Goal: Task Accomplishment & Management: Complete application form

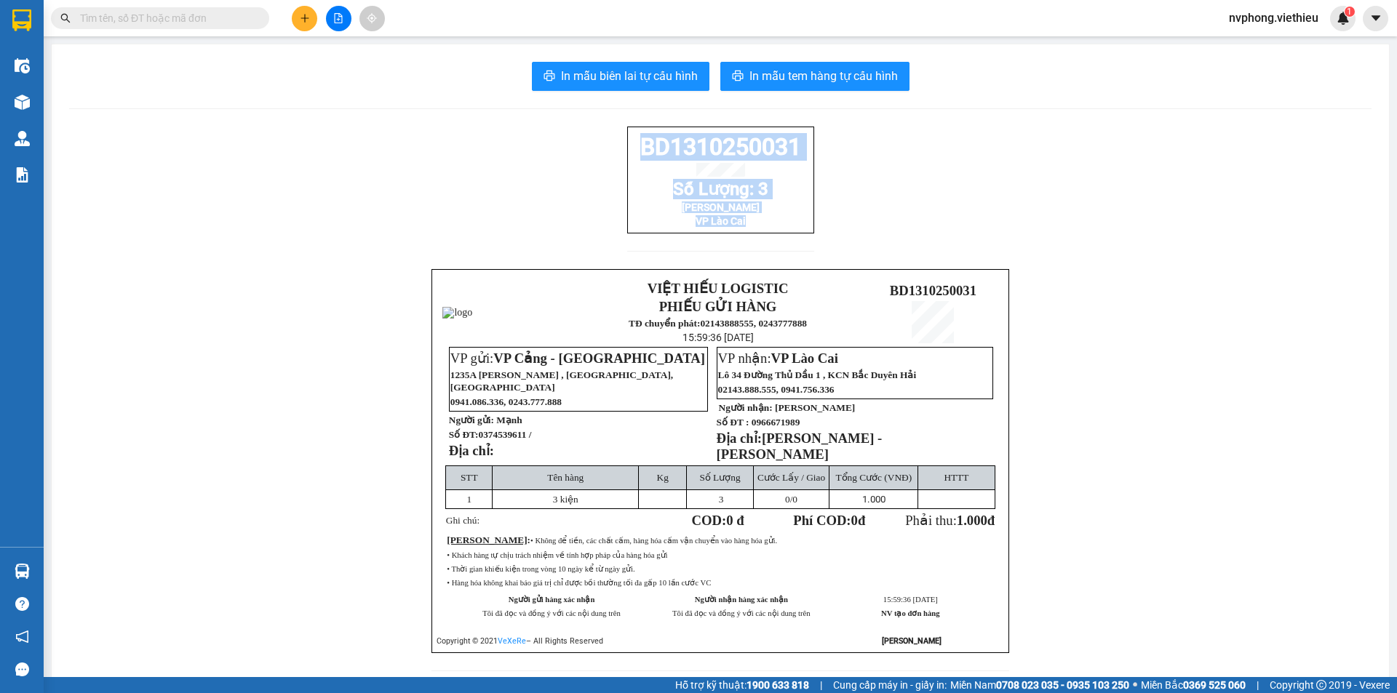
click at [300, 17] on icon "plus" at bounding box center [305, 18] width 10 height 10
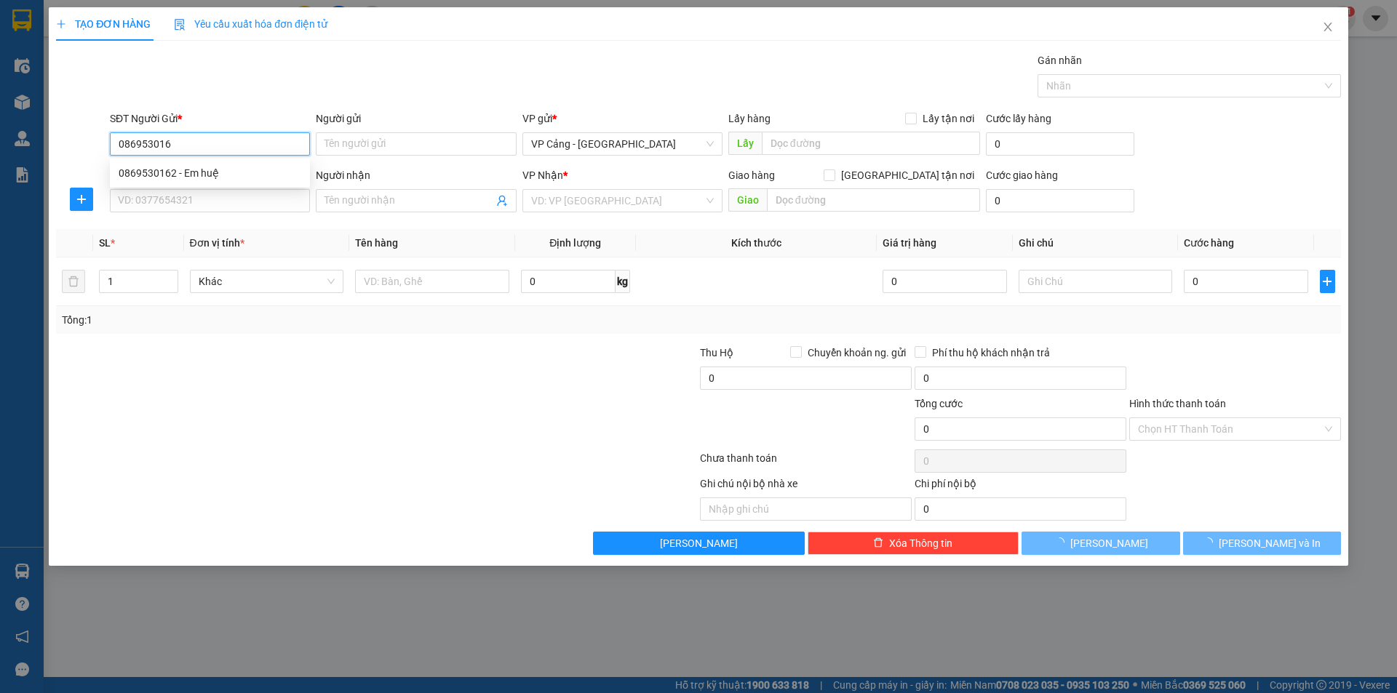
type input "0869530162"
click at [199, 176] on div "0869530162 - Em huệ" at bounding box center [210, 173] width 183 height 16
type input "Em huệ"
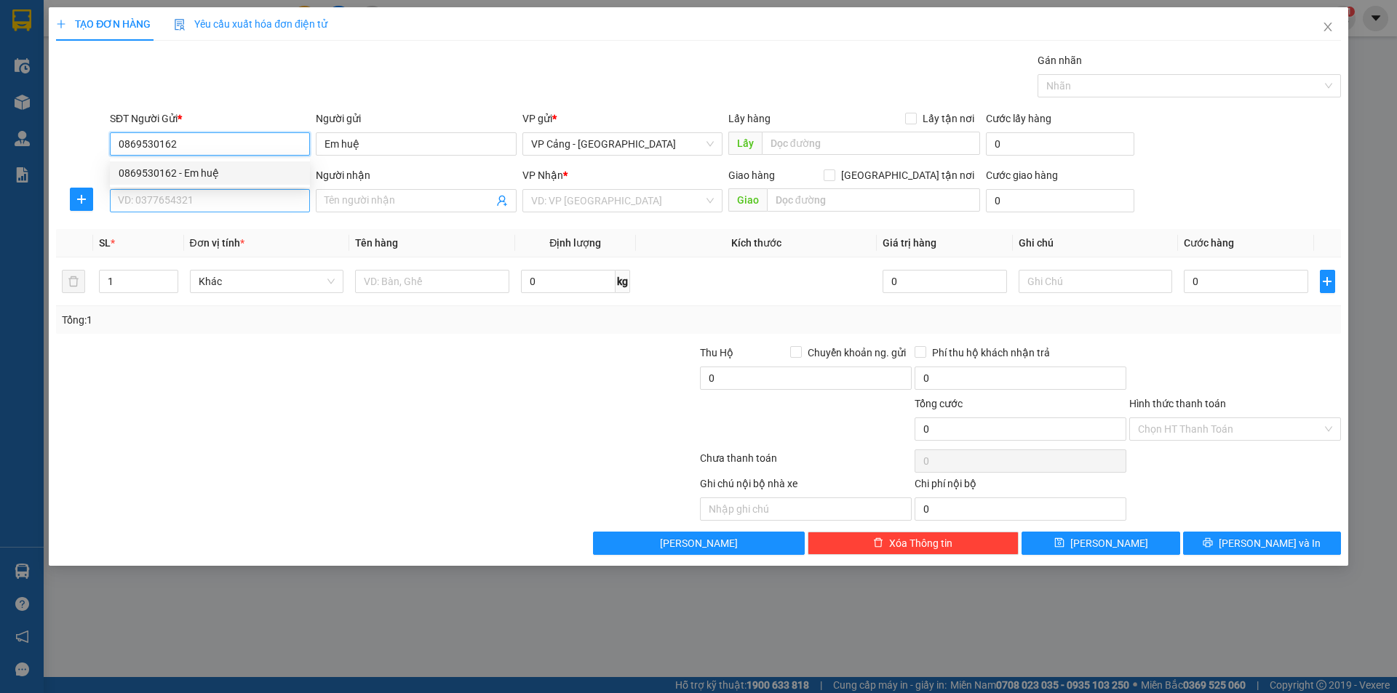
type input "0869530162"
click at [175, 198] on input "SĐT Người Nhận *" at bounding box center [210, 200] width 200 height 23
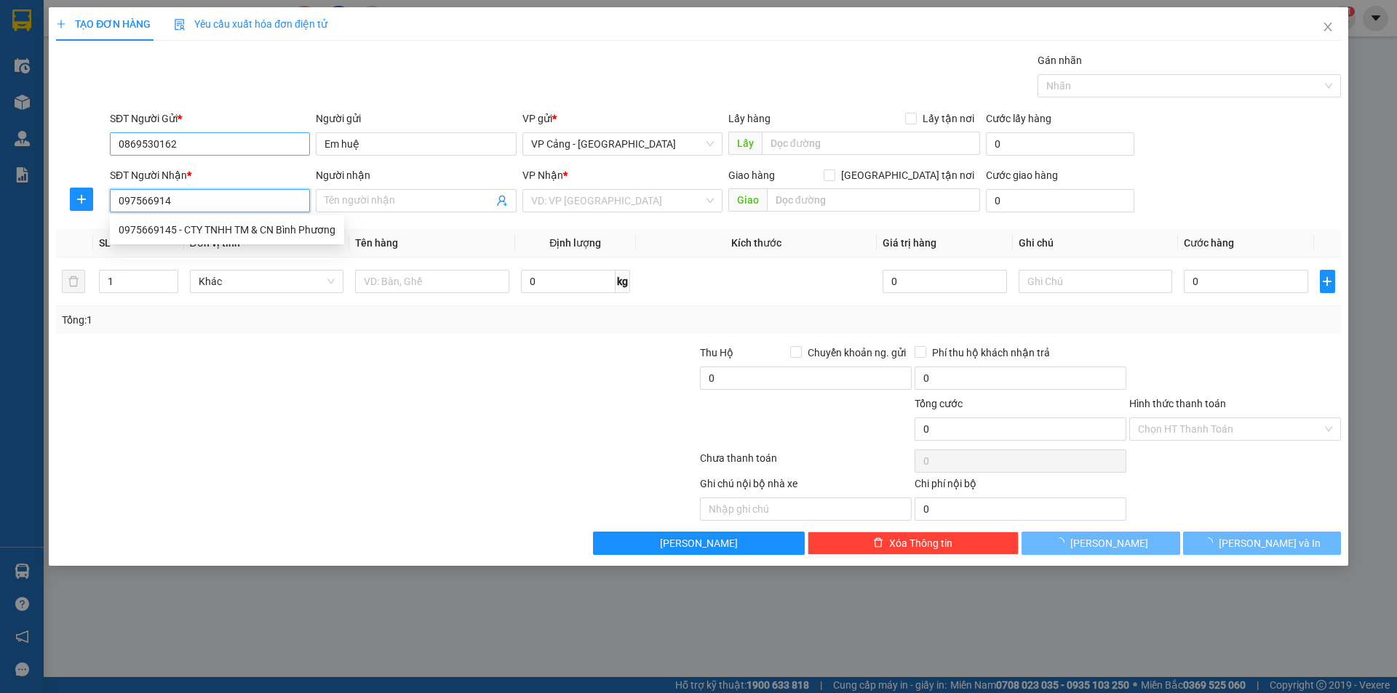
type input "0975669145"
click at [170, 226] on div "0975669145 - CTY TNHH TM & CN Bình Phương" at bounding box center [227, 230] width 217 height 16
type input "CTY TNHH TM & CN Bình Phương"
checkbox input "true"
type input "085 Hoàng Liên, LC"
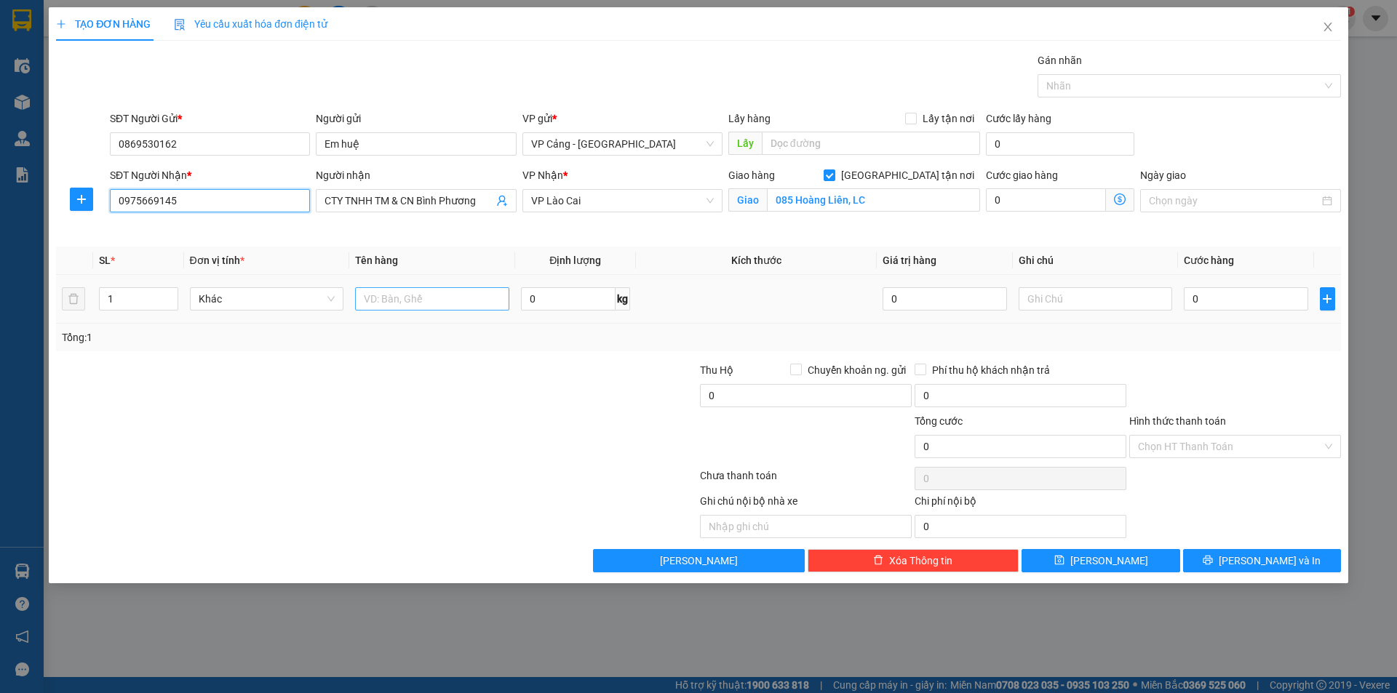
type input "0975669145"
click at [428, 298] on input "text" at bounding box center [432, 298] width 154 height 23
type input "1 kiện"
click at [1230, 301] on input "0" at bounding box center [1246, 298] width 124 height 23
type input "3"
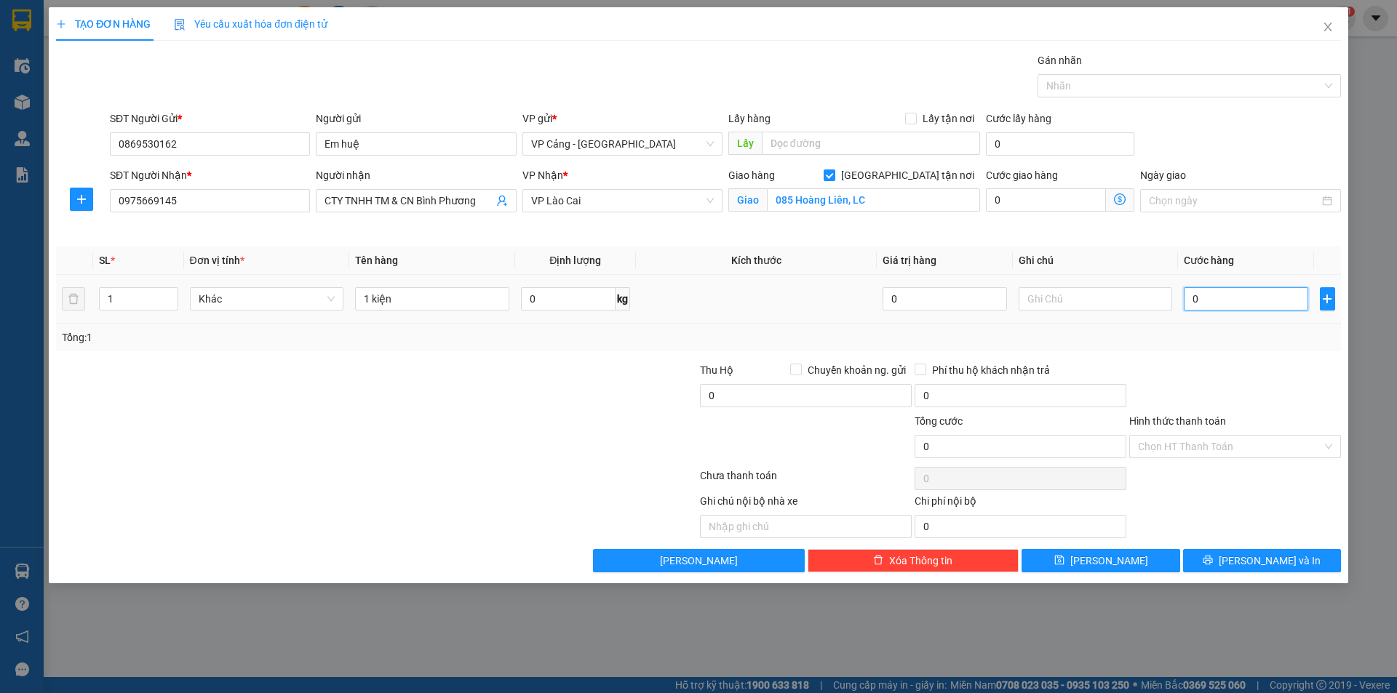
type input "3"
type input "30"
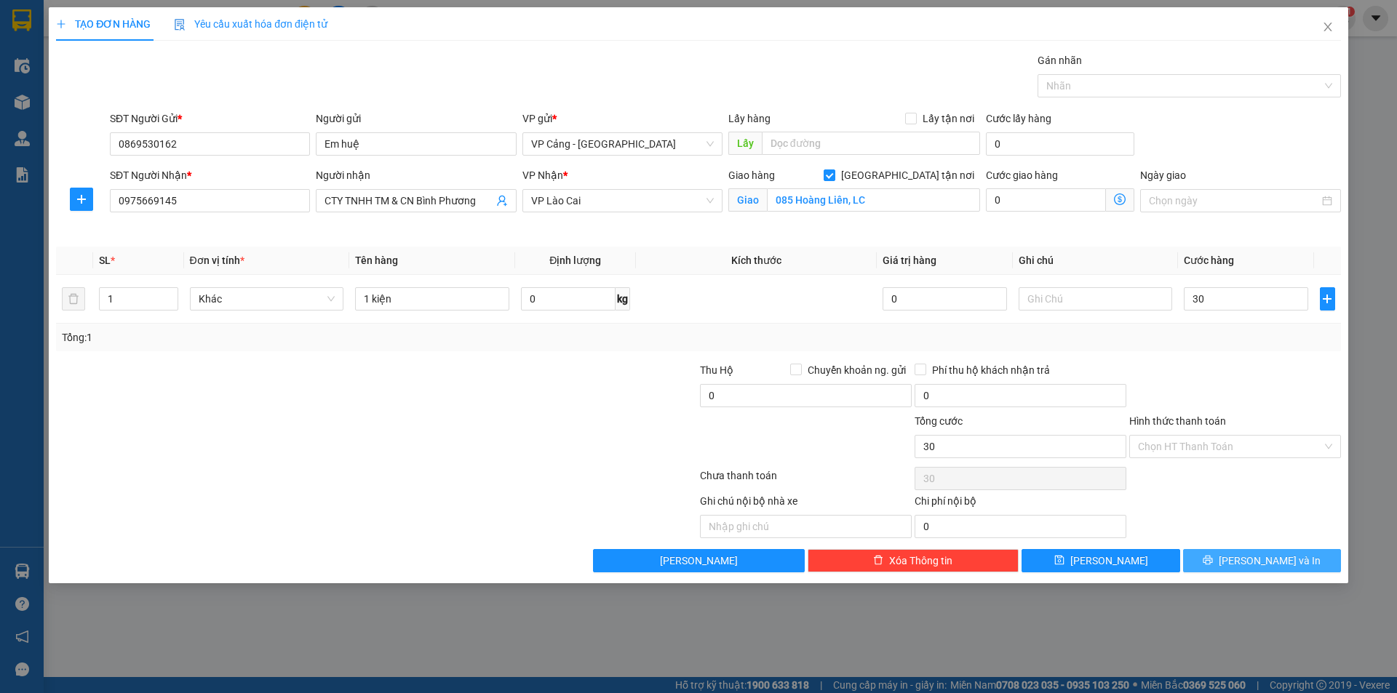
type input "30.000"
click at [1273, 558] on span "[PERSON_NAME] và In" at bounding box center [1270, 561] width 102 height 16
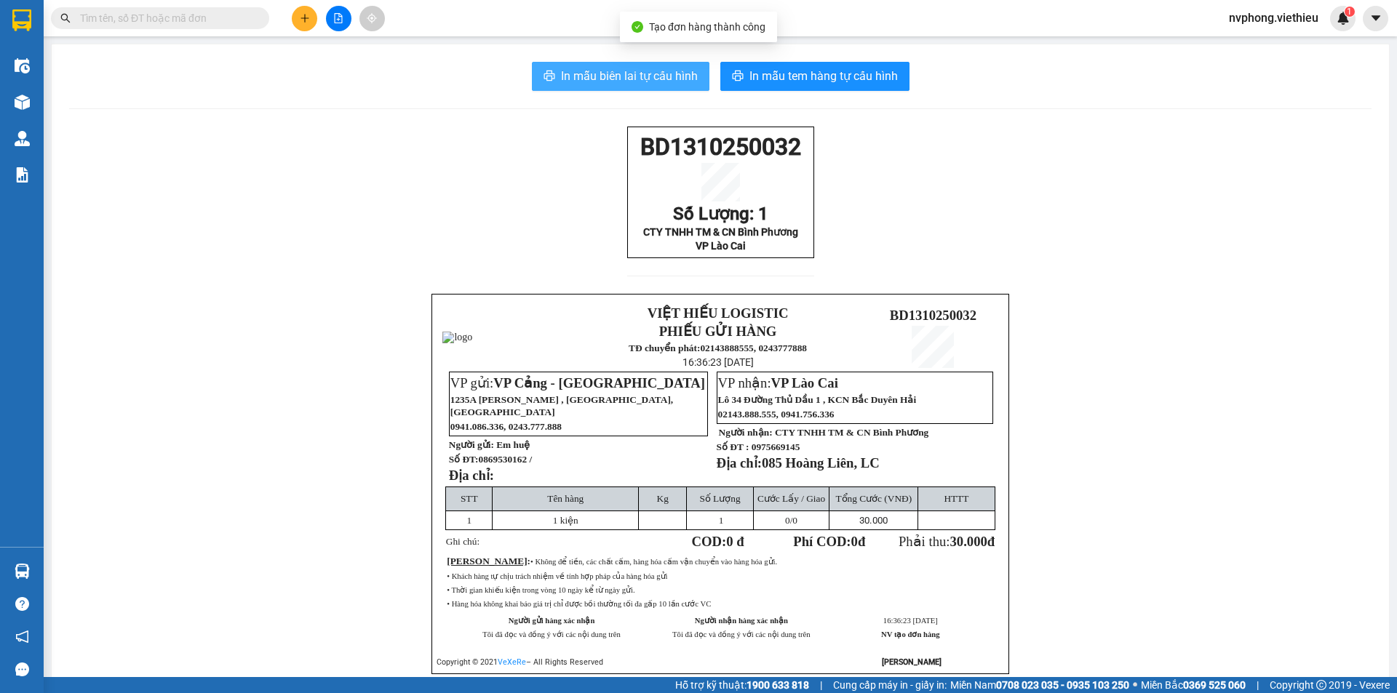
click at [617, 77] on span "In mẫu biên lai tự cấu hình" at bounding box center [629, 76] width 137 height 18
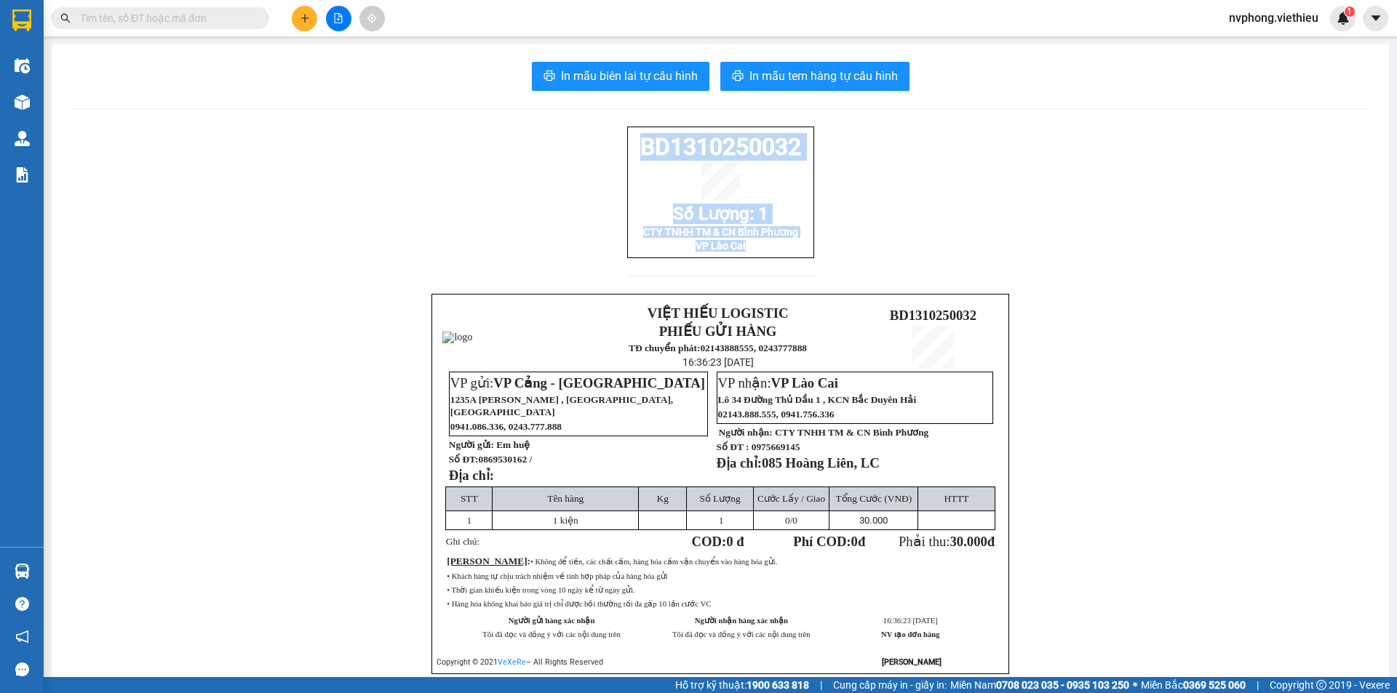
drag, startPoint x: 792, startPoint y: 258, endPoint x: 575, endPoint y: 150, distance: 242.4
click at [575, 150] on div "BD1310250032 Số Lượng: 1 CTY TNHH TM & CN Bình Phương VP Lào Cai VIỆT HIẾU LOGI…" at bounding box center [720, 418] width 1302 height 583
copy div "BD1310250032 Số Lượng: 1 CTY TNHH TM & CN Bình Phương VP Lào Cai"
click at [301, 20] on icon "plus" at bounding box center [305, 18] width 10 height 10
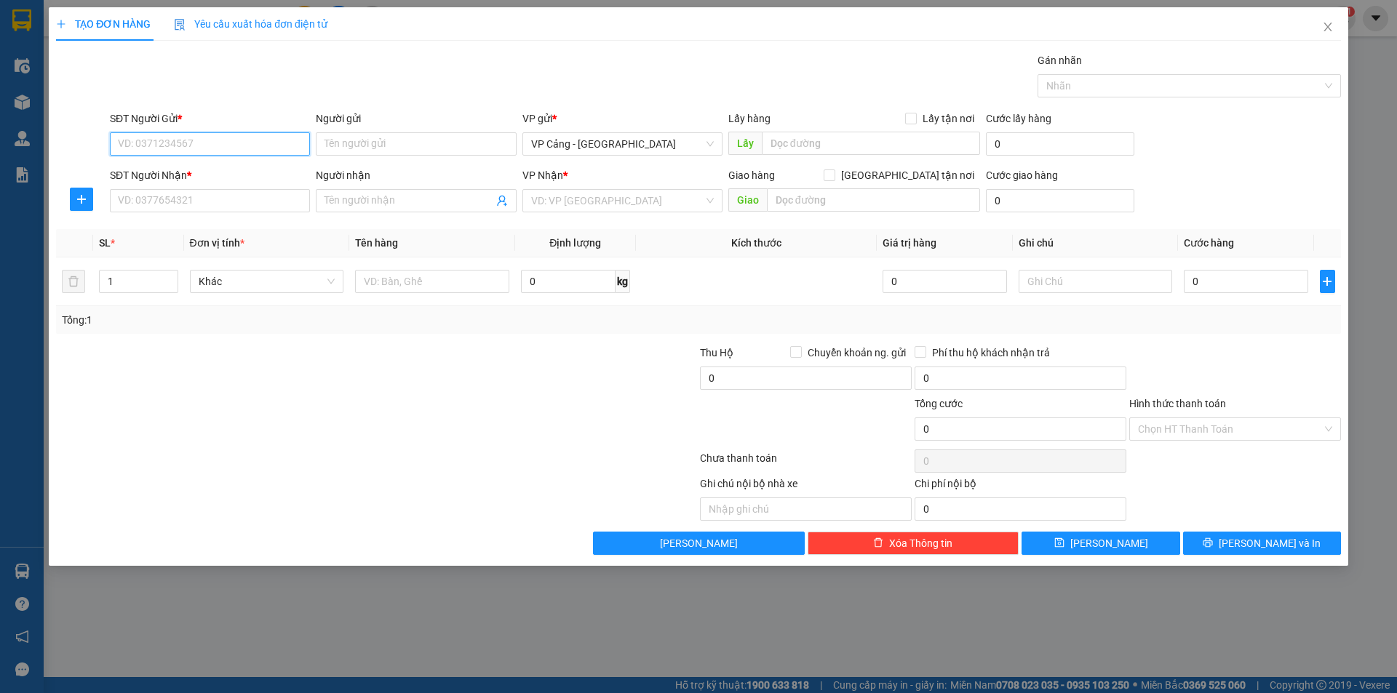
click at [127, 137] on input "SĐT Người Gửi *" at bounding box center [210, 143] width 200 height 23
click at [134, 148] on input "09682667468" at bounding box center [210, 143] width 200 height 23
type input "0982667468"
click at [158, 167] on div "0982667468 - Khách Hàng" at bounding box center [210, 173] width 183 height 16
type input "Khách Hàng"
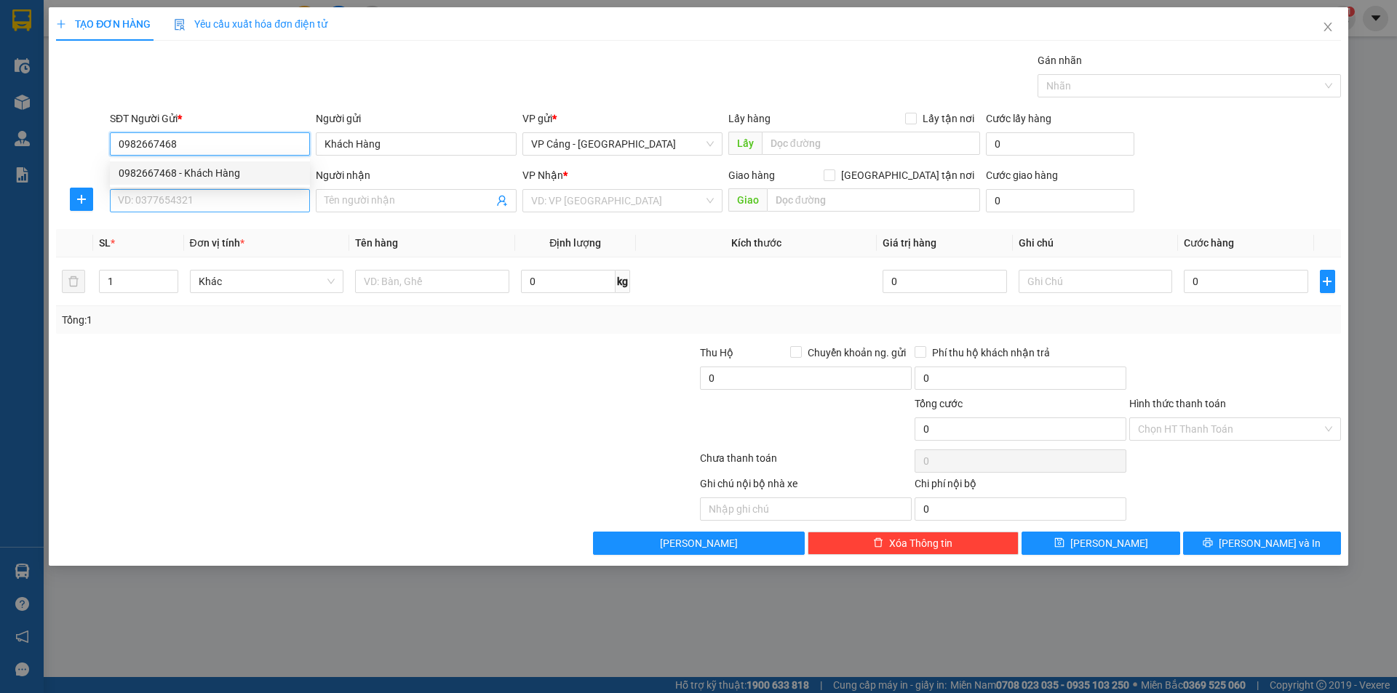
type input "0982667468"
click at [148, 199] on input "SĐT Người Nhận *" at bounding box center [210, 200] width 200 height 23
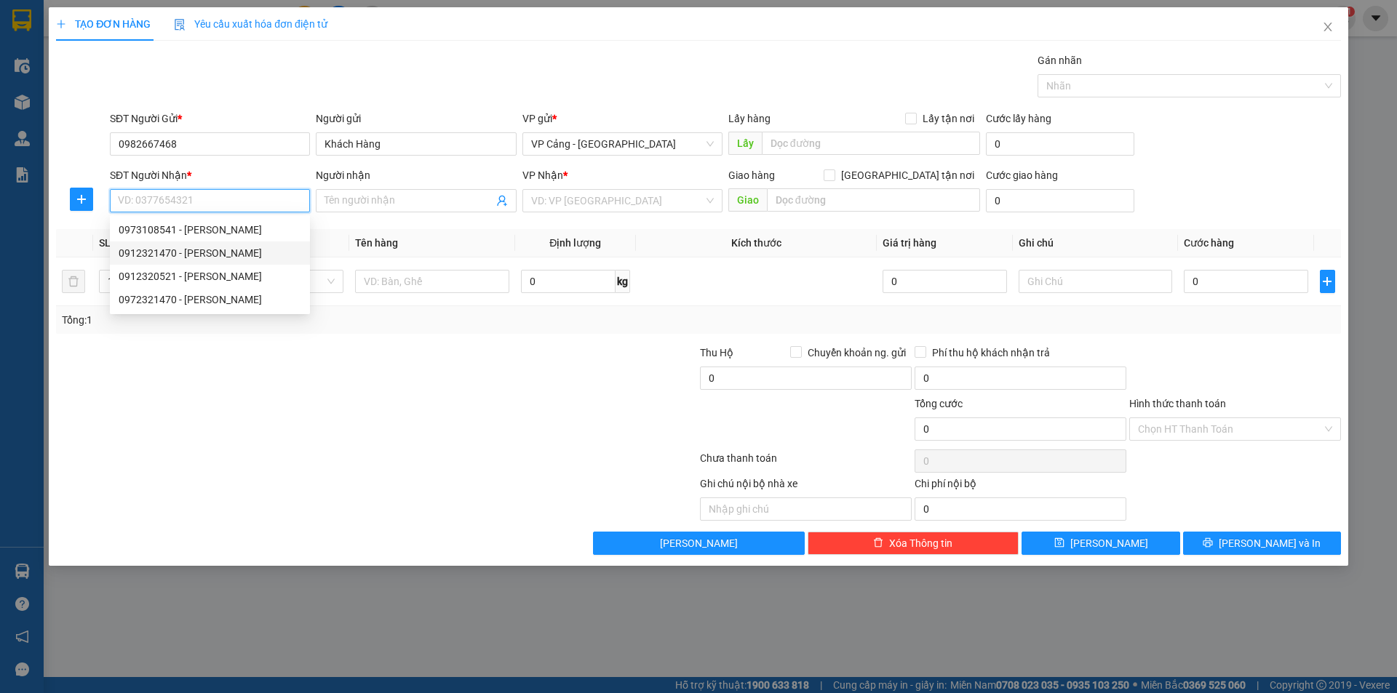
click at [180, 253] on div "0912321470 - [PERSON_NAME]" at bounding box center [210, 253] width 183 height 16
type input "0912321470"
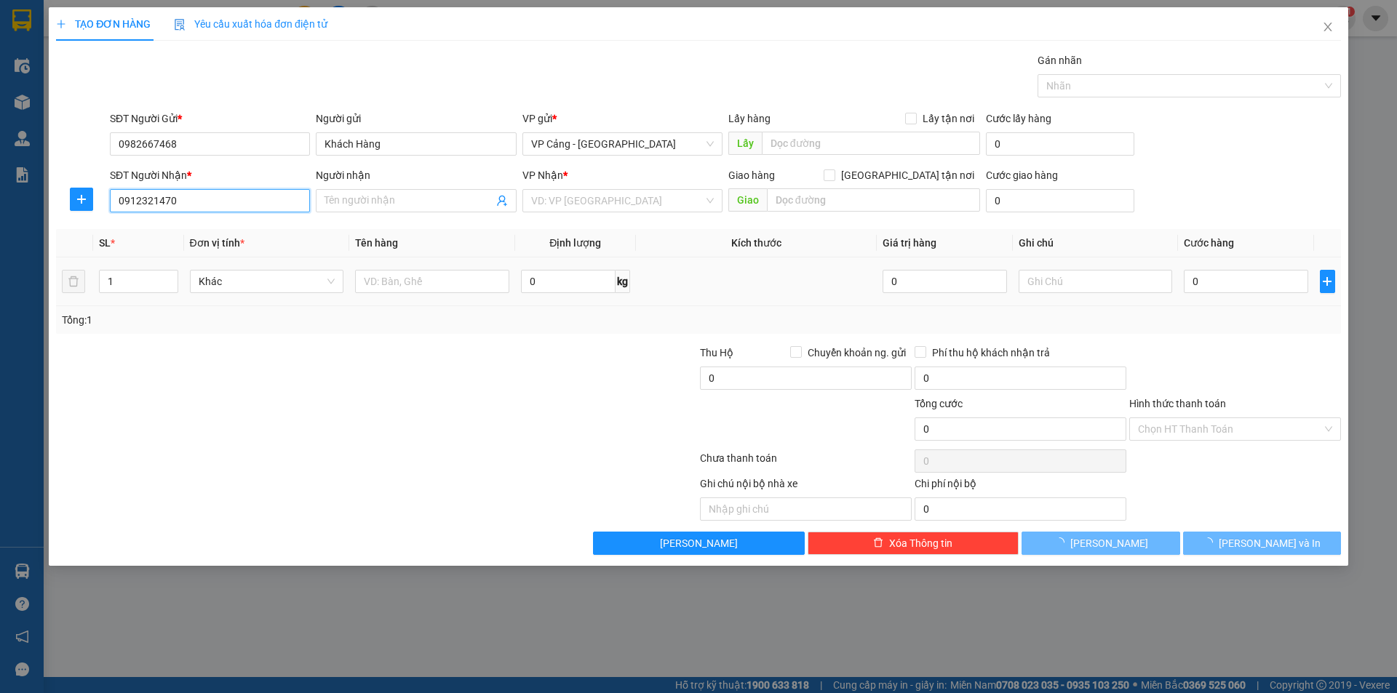
type input "[PERSON_NAME]"
checkbox input "true"
type input "lào cai"
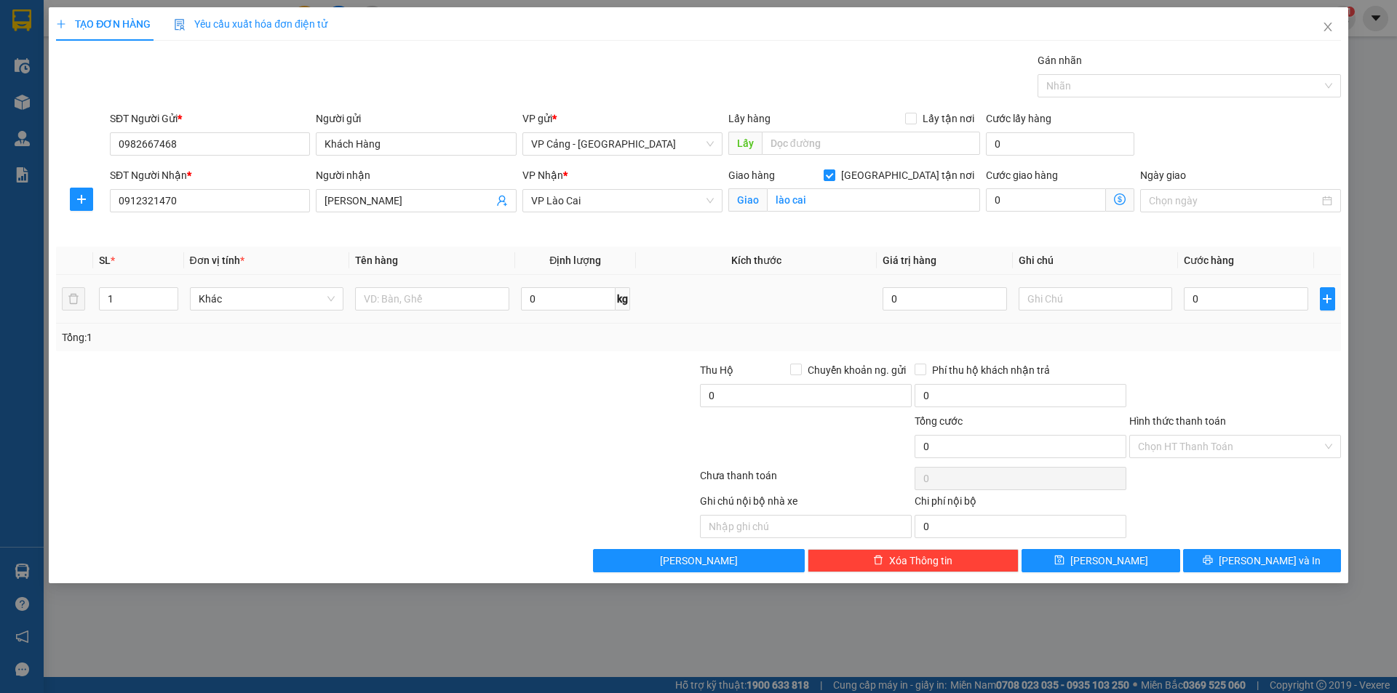
click at [147, 286] on div "1" at bounding box center [138, 298] width 79 height 29
click at [130, 290] on input "1" at bounding box center [138, 299] width 77 height 22
type input "11"
click at [415, 306] on input "text" at bounding box center [432, 298] width 154 height 23
type input "12 bao"
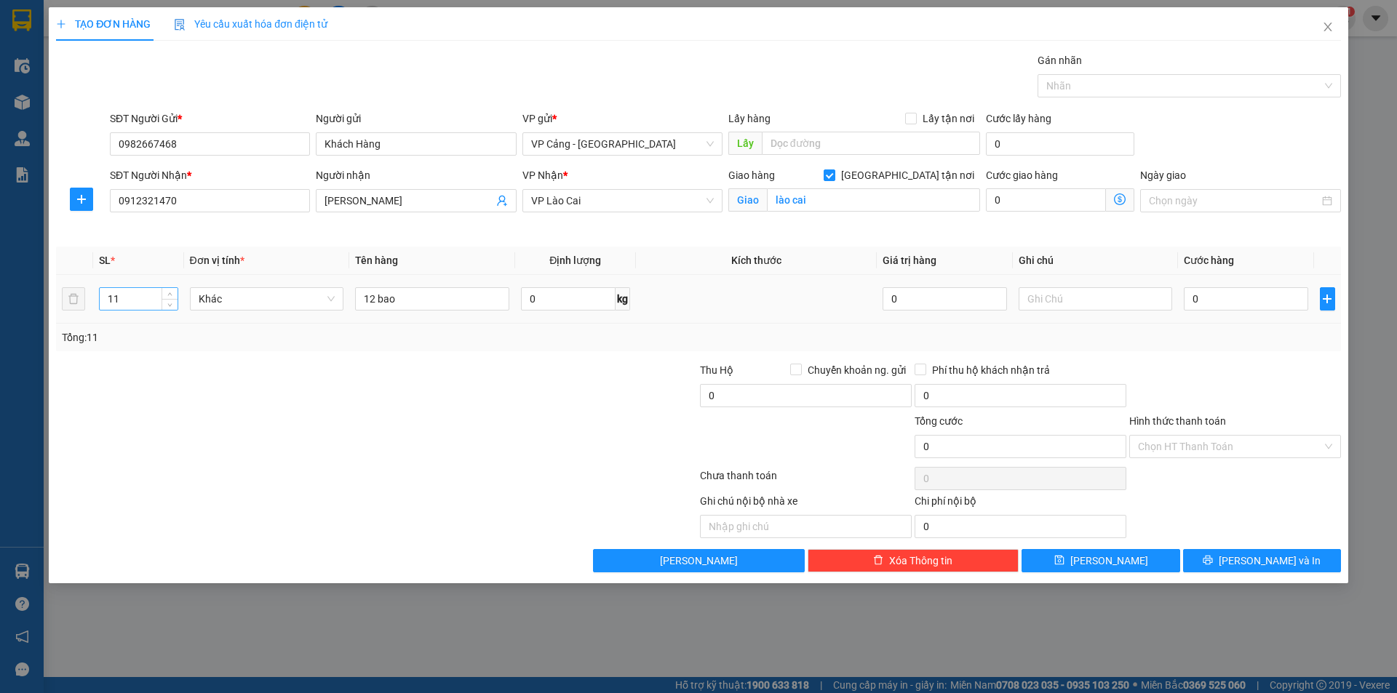
click at [143, 295] on input "11" at bounding box center [138, 299] width 77 height 22
type input "12"
click at [1218, 297] on input "0" at bounding box center [1246, 298] width 124 height 23
type input "1"
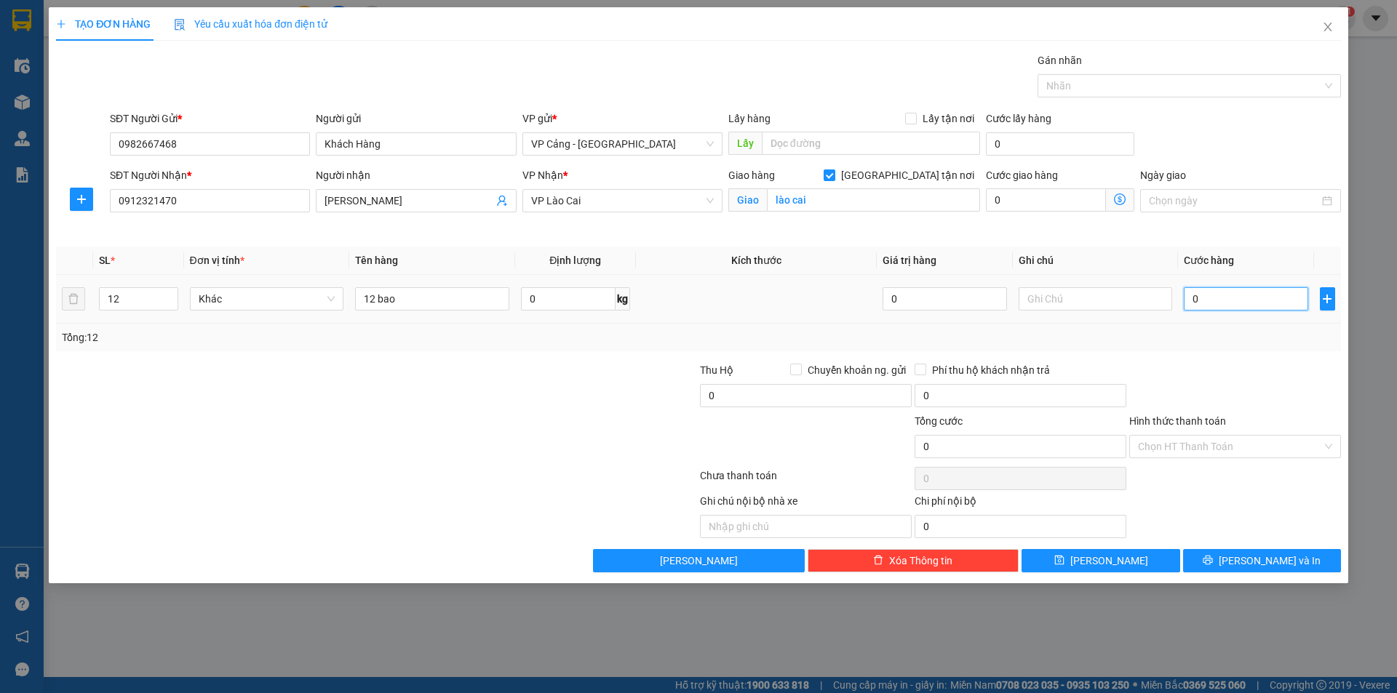
type input "1"
type input "1.000"
drag, startPoint x: 1303, startPoint y: 554, endPoint x: 1252, endPoint y: 533, distance: 55.1
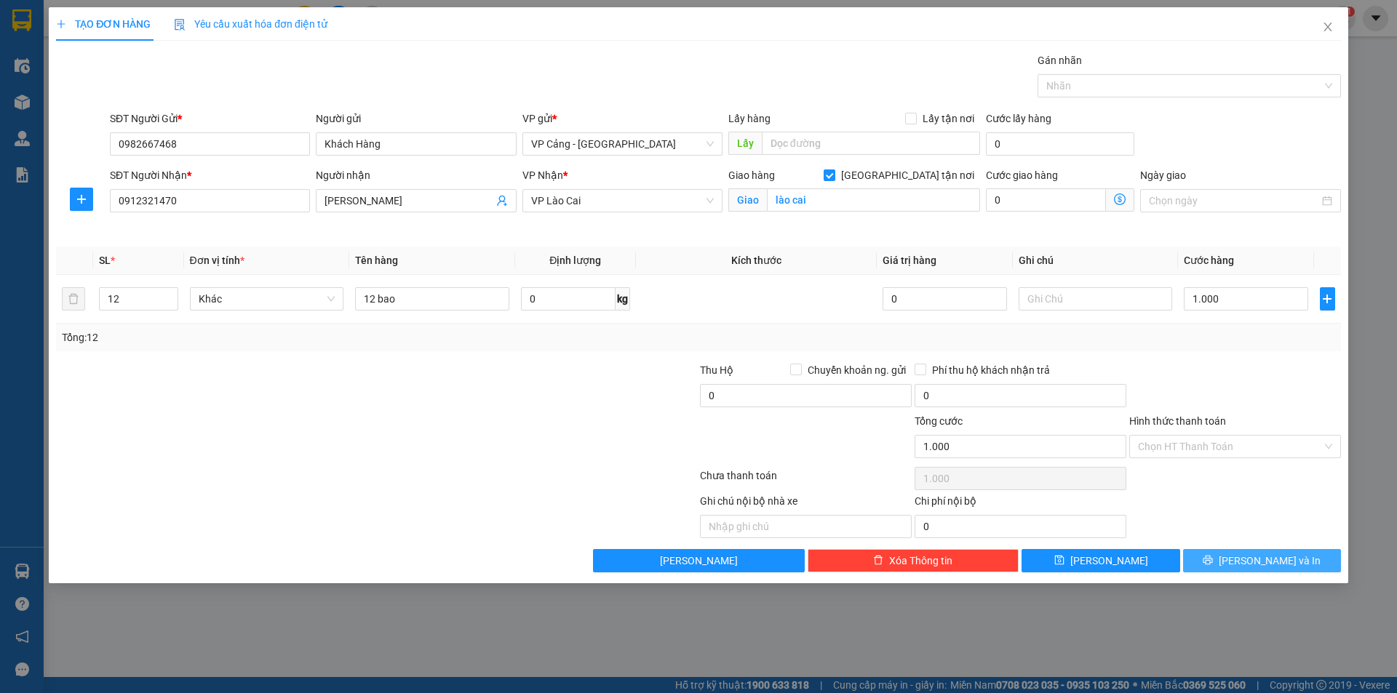
click at [1302, 553] on button "[PERSON_NAME] và In" at bounding box center [1262, 560] width 158 height 23
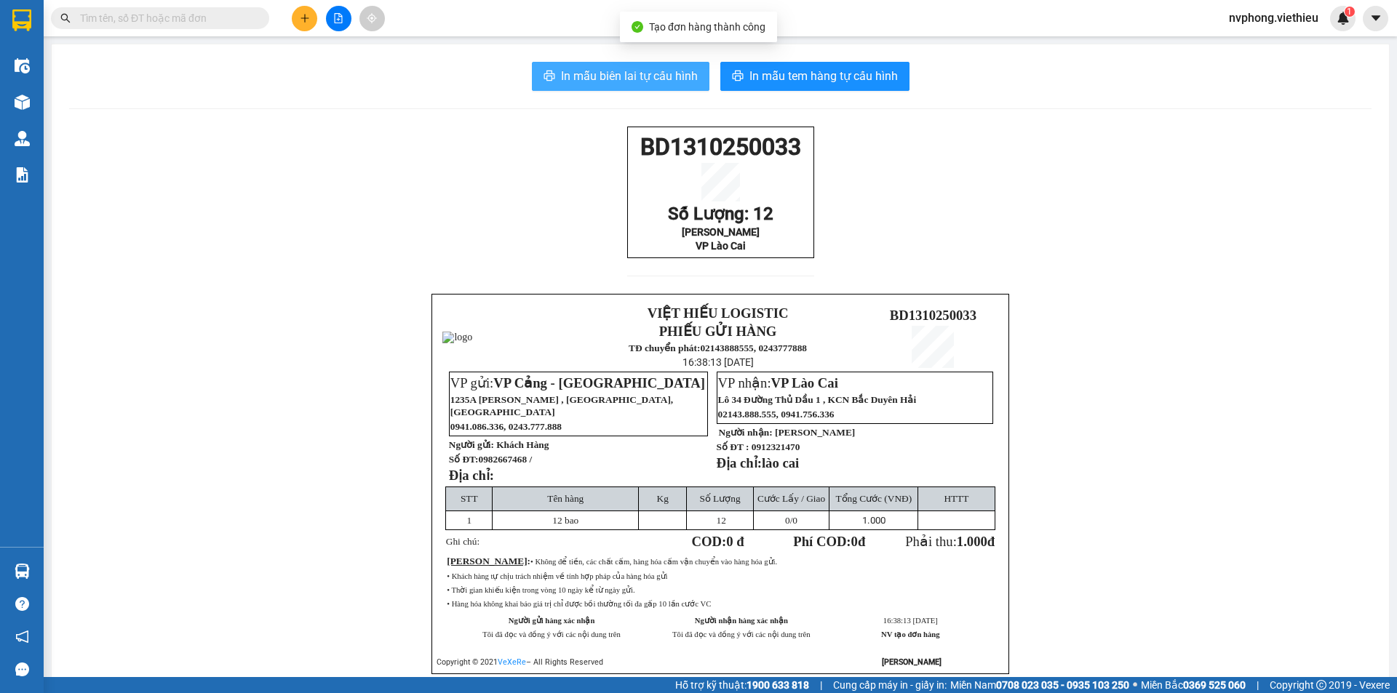
click at [678, 74] on span "In mẫu biên lai tự cấu hình" at bounding box center [629, 76] width 137 height 18
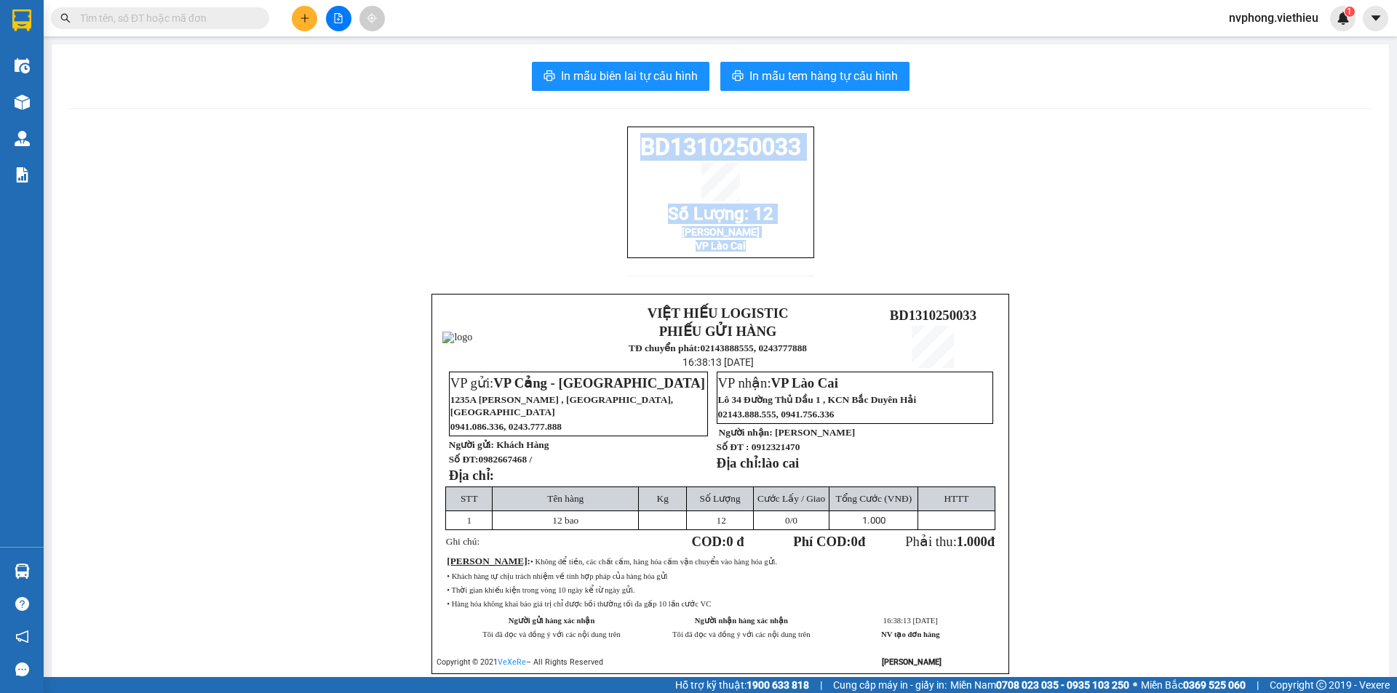
drag, startPoint x: 821, startPoint y: 268, endPoint x: 614, endPoint y: 150, distance: 238.5
click at [614, 150] on div "BD1310250033 [PERSON_NAME]: 12 [PERSON_NAME] VP Lào Cai VIỆT HIẾU LOGISTIC PHIẾ…" at bounding box center [720, 418] width 1302 height 583
copy div "BD1310250033 [PERSON_NAME]: 12 [PERSON_NAME] VP [PERSON_NAME]"
click at [308, 24] on button at bounding box center [304, 18] width 25 height 25
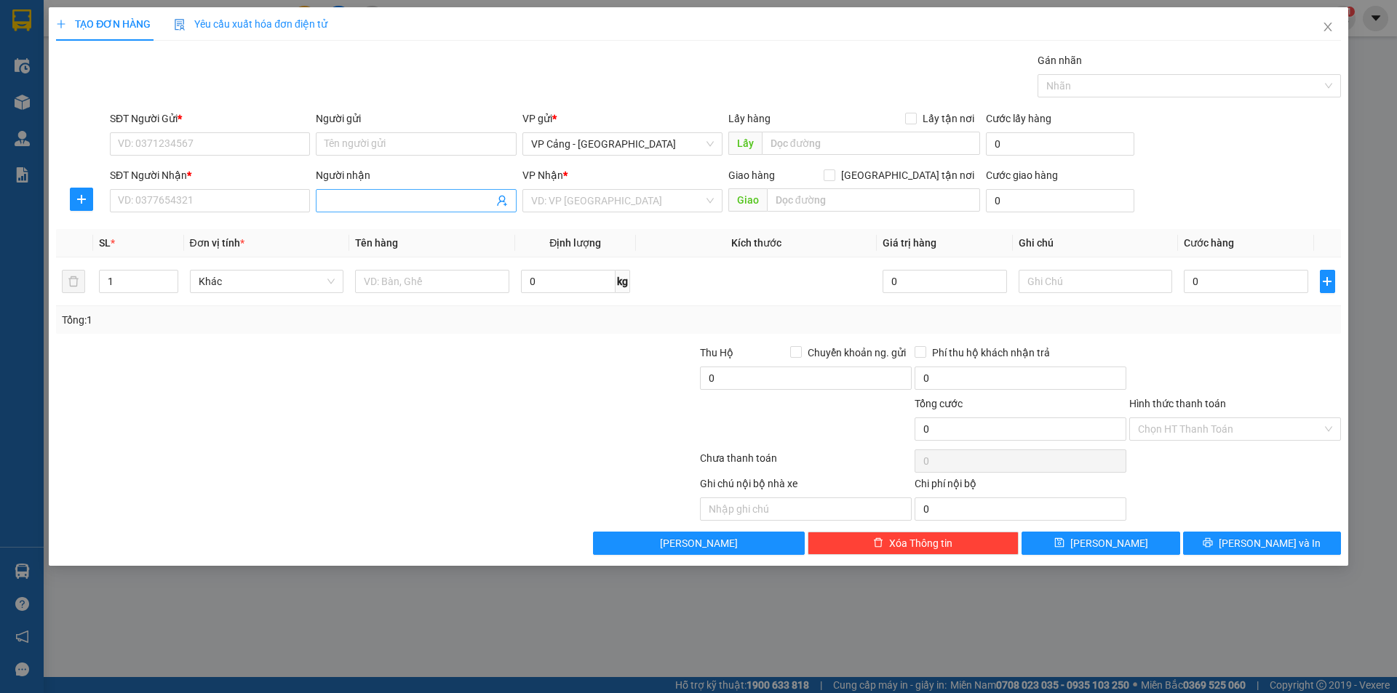
click at [347, 197] on input "Người nhận" at bounding box center [408, 201] width 168 height 16
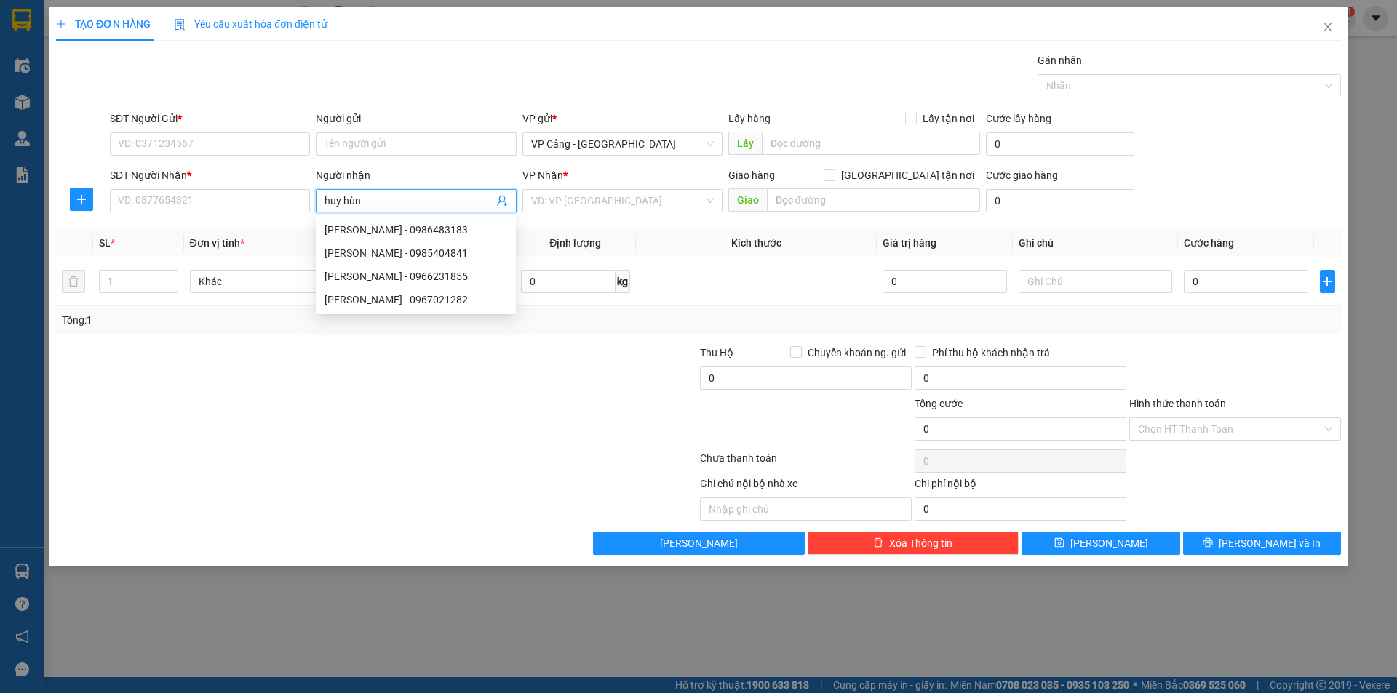
type input "[PERSON_NAME]"
click at [402, 232] on div "[PERSON_NAME] - 0966231855" at bounding box center [415, 230] width 183 height 16
type input "0966231855"
type input "[PERSON_NAME]"
checkbox input "true"
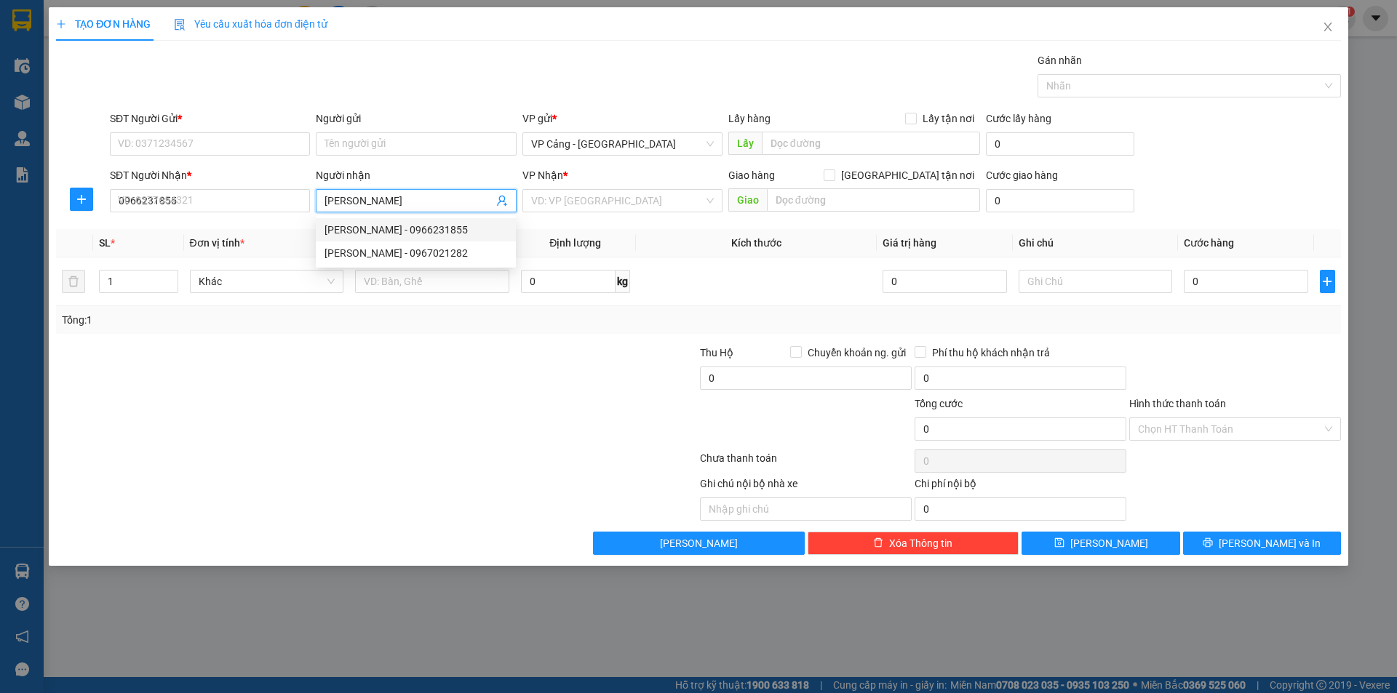
type input "[GEOGRAPHIC_DATA][PERSON_NAME], [GEOGRAPHIC_DATA], [GEOGRAPHIC_DATA]"
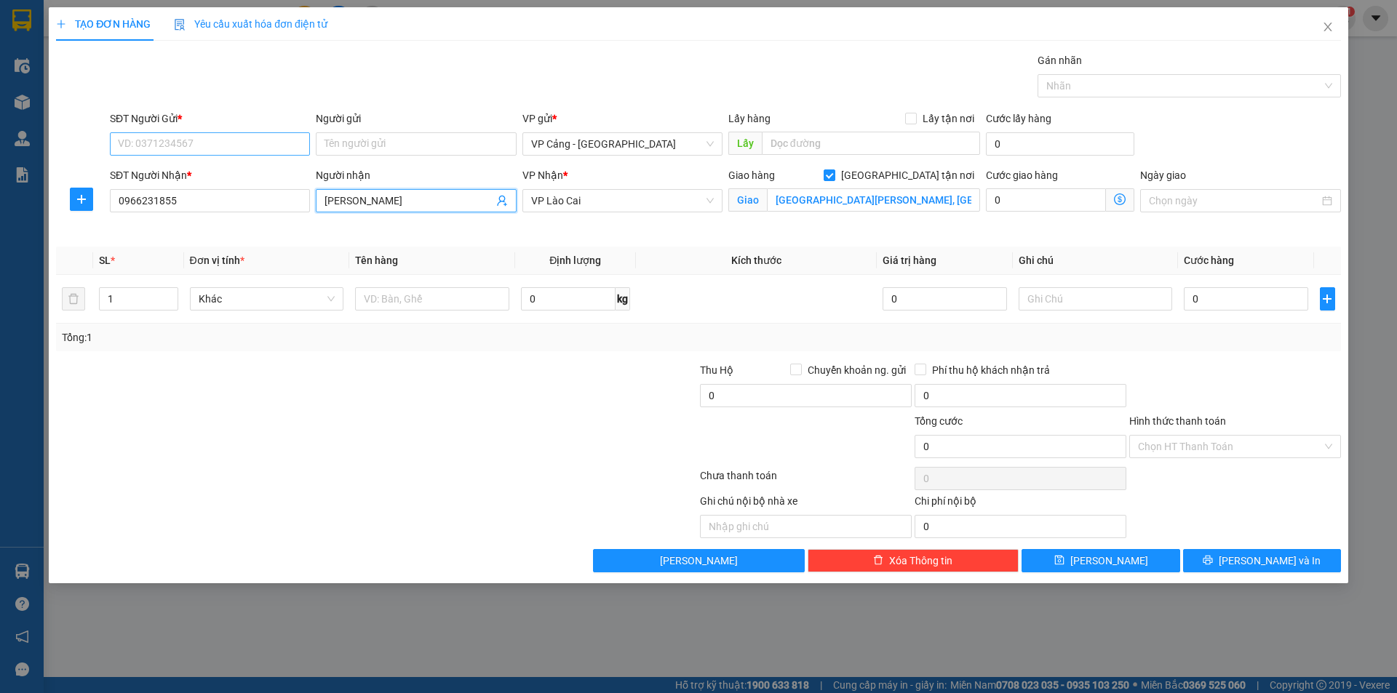
type input "[PERSON_NAME]"
click at [222, 151] on input "SĐT Người Gửi *" at bounding box center [210, 143] width 200 height 23
click at [332, 150] on input "Người gửi" at bounding box center [416, 143] width 200 height 23
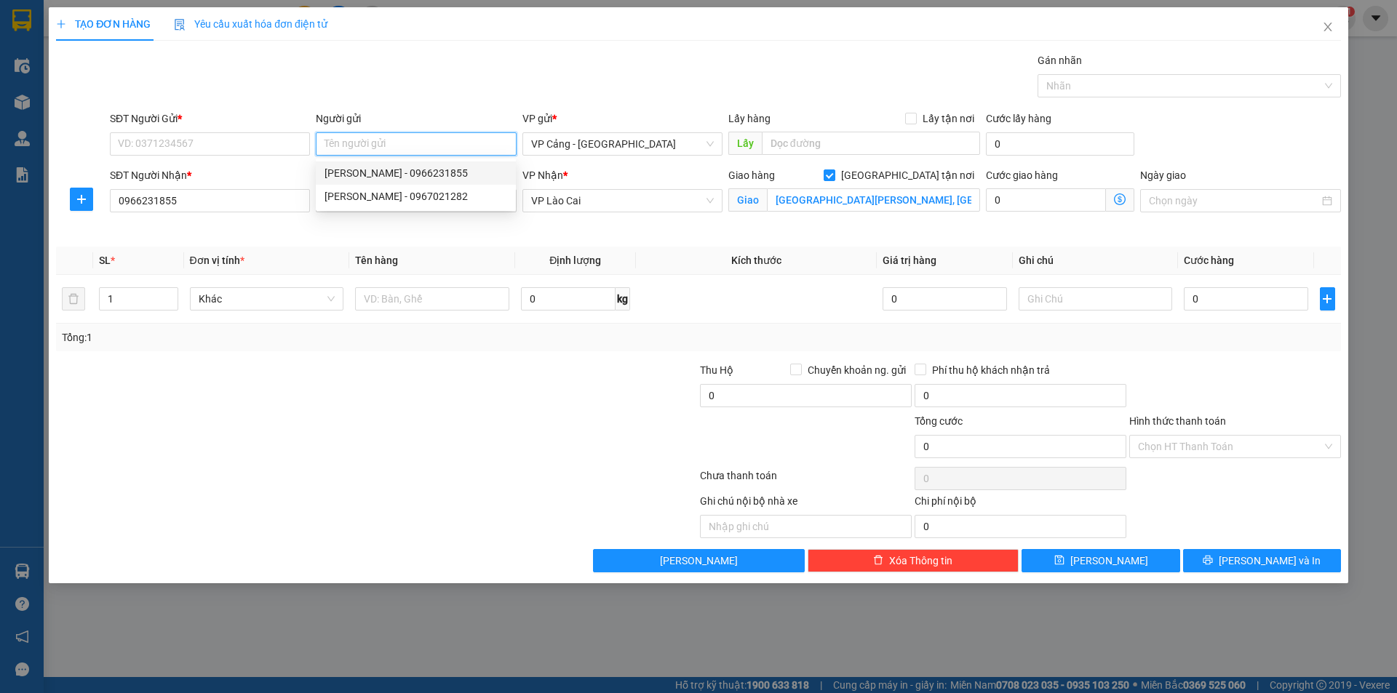
click at [388, 173] on div "[PERSON_NAME] - 0966231855" at bounding box center [415, 173] width 183 height 16
type input "0966231855"
type input "[PERSON_NAME]"
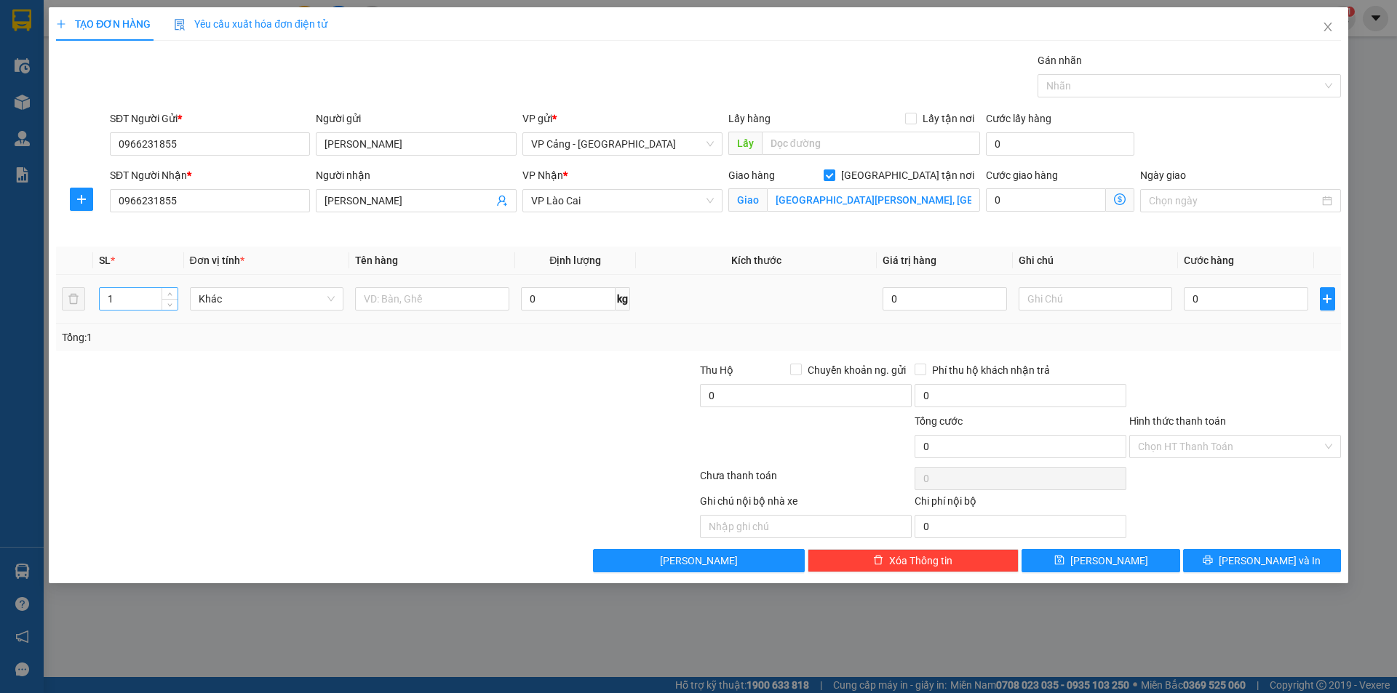
click at [129, 300] on input "1" at bounding box center [138, 299] width 77 height 22
type input "21"
click at [426, 309] on input "text" at bounding box center [432, 298] width 154 height 23
click at [1246, 290] on input "0" at bounding box center [1246, 298] width 124 height 23
click at [430, 292] on input "21 lốp" at bounding box center [432, 298] width 154 height 23
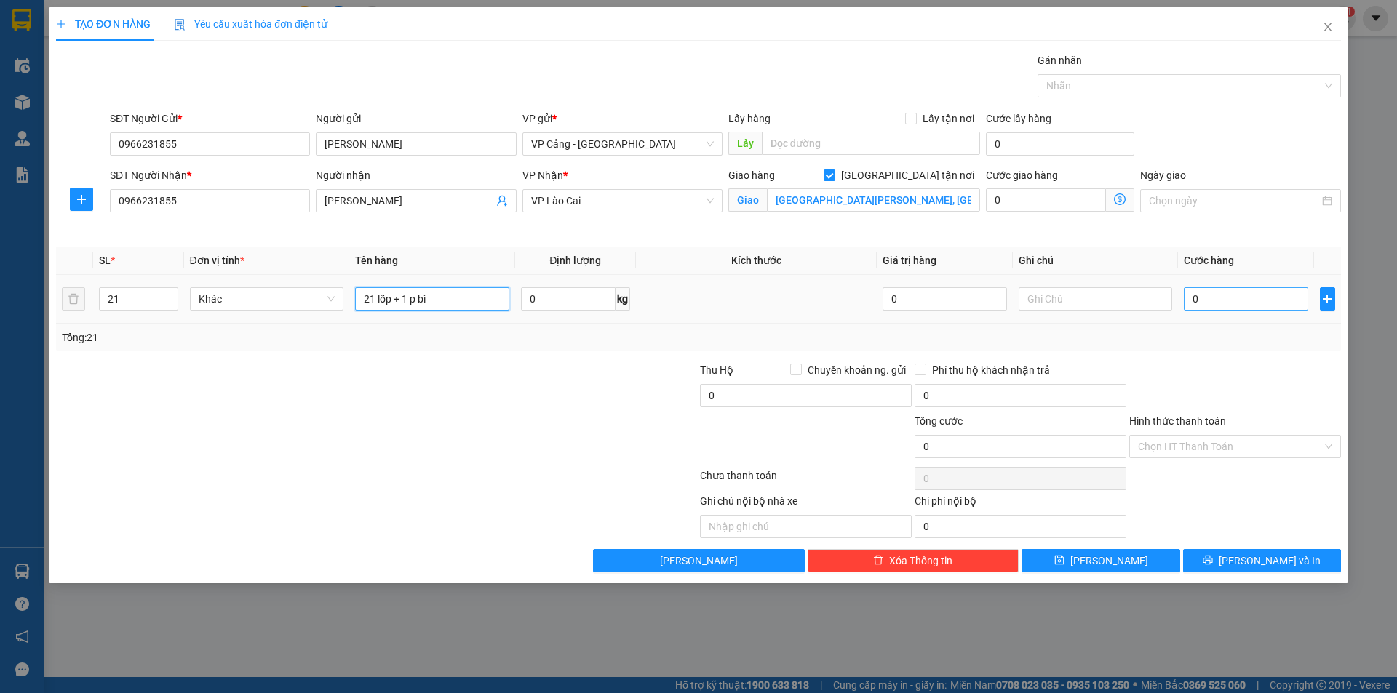
type input "21 lốp + 1 p bì"
click at [1249, 310] on input "0" at bounding box center [1246, 298] width 124 height 23
type input "1"
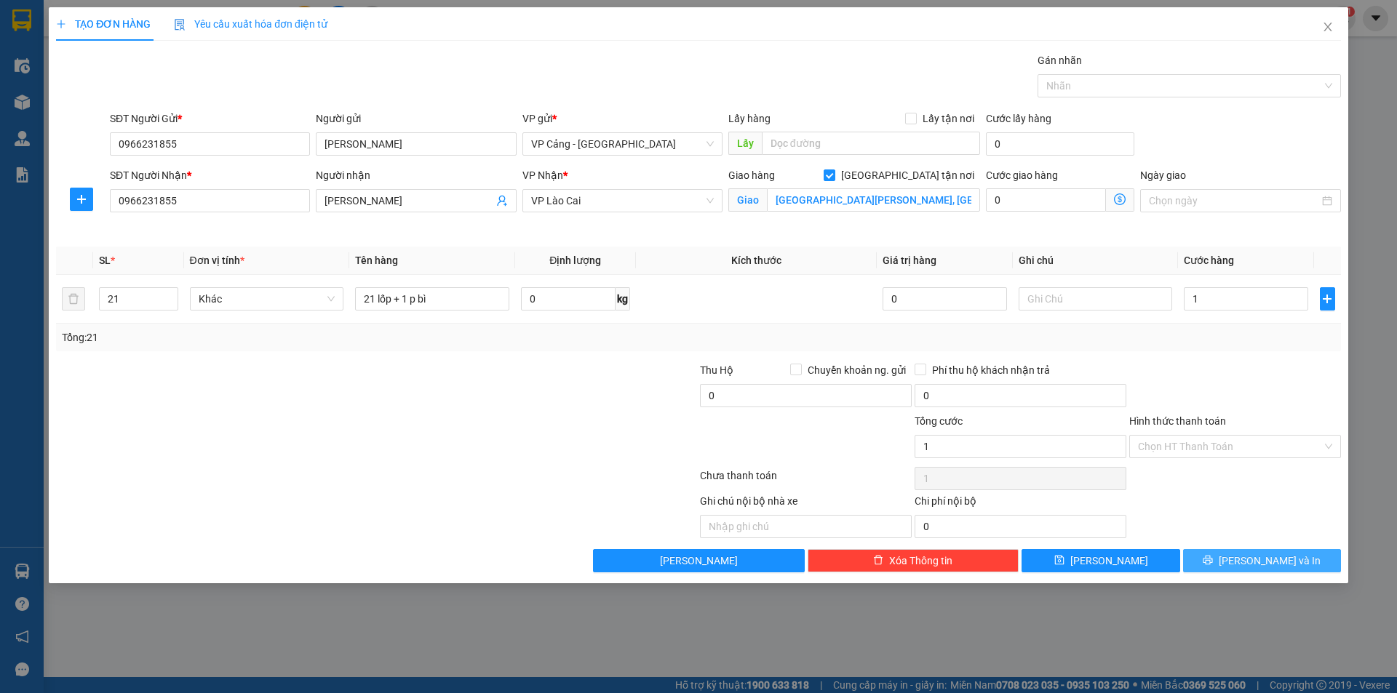
type input "1.000"
click at [1280, 557] on span "[PERSON_NAME] và In" at bounding box center [1270, 561] width 102 height 16
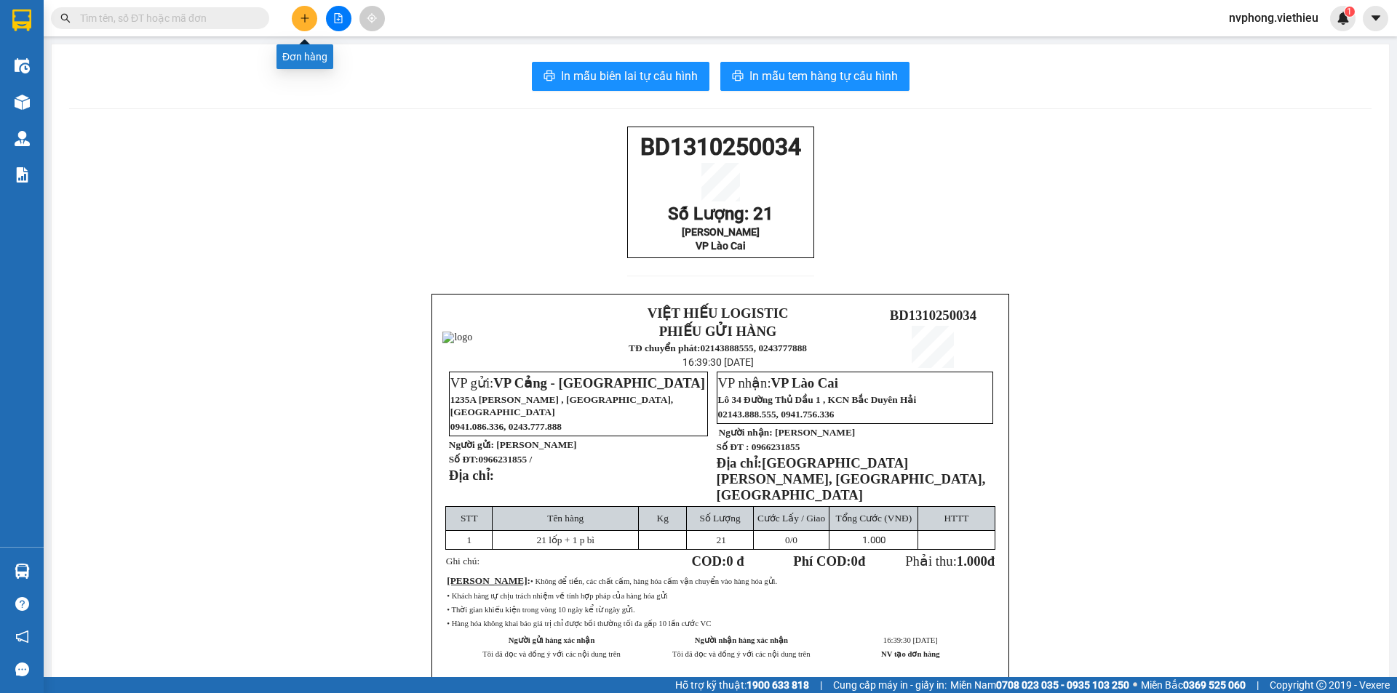
click at [306, 25] on button at bounding box center [304, 18] width 25 height 25
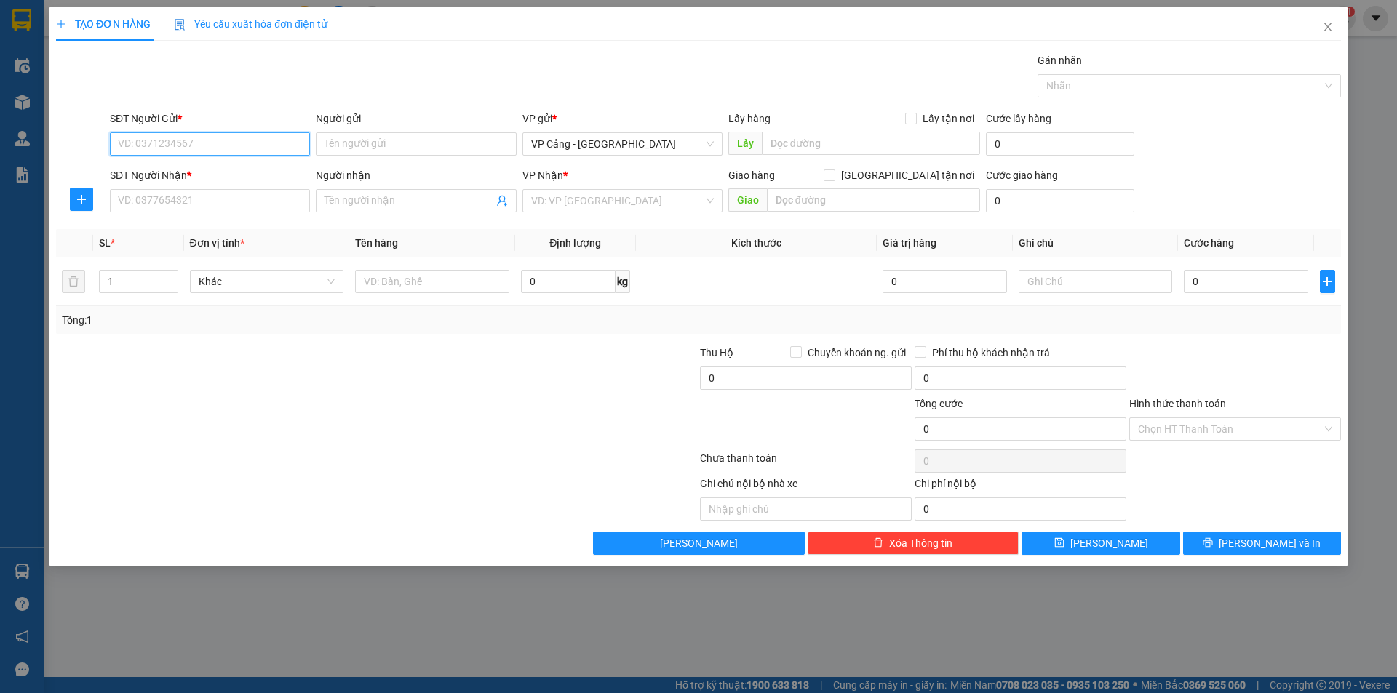
click at [150, 149] on input "SĐT Người Gửi *" at bounding box center [210, 143] width 200 height 23
click at [215, 167] on div "0869320666 - Công ty lốp [GEOGRAPHIC_DATA]" at bounding box center [227, 173] width 217 height 16
type input "0869320666"
type input "Công ty lốp [GEOGRAPHIC_DATA]"
type input "0869320666"
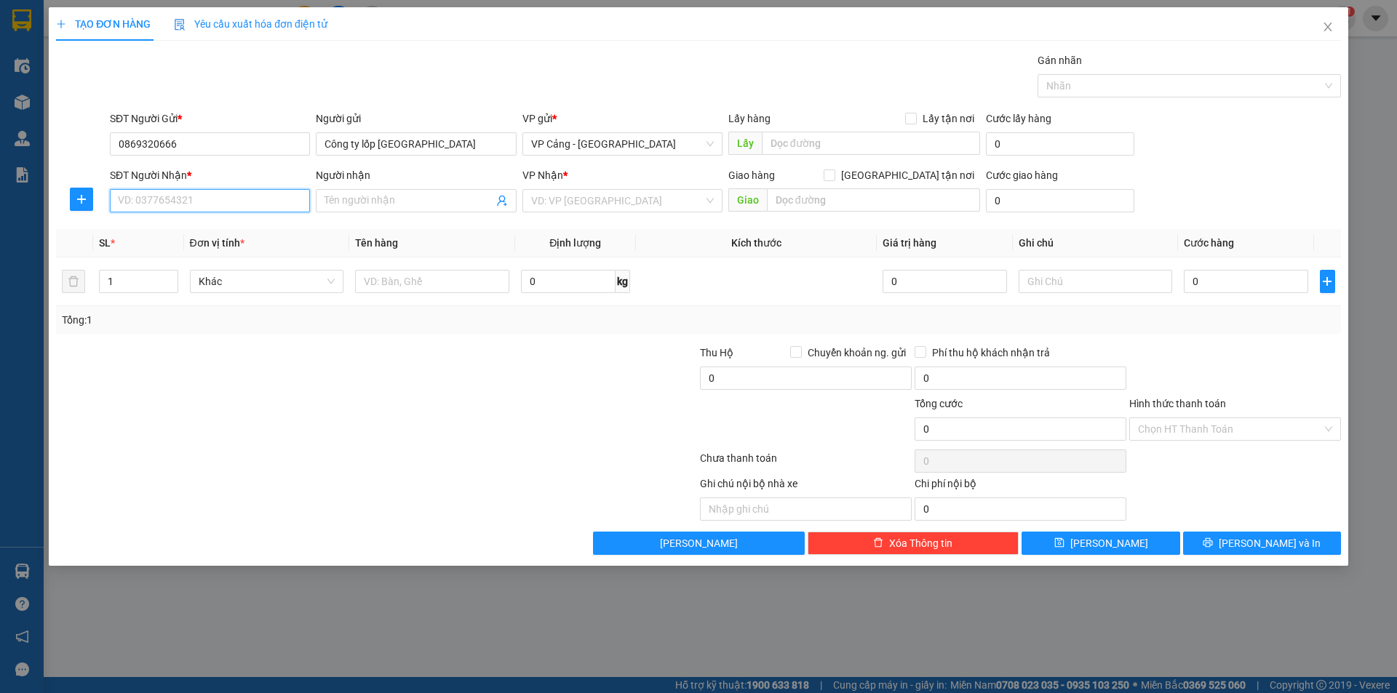
click at [200, 202] on input "SĐT Người Nhận *" at bounding box center [210, 200] width 200 height 23
click at [165, 233] on div "0966231855 - [PERSON_NAME]" at bounding box center [210, 230] width 183 height 16
type input "0966231855"
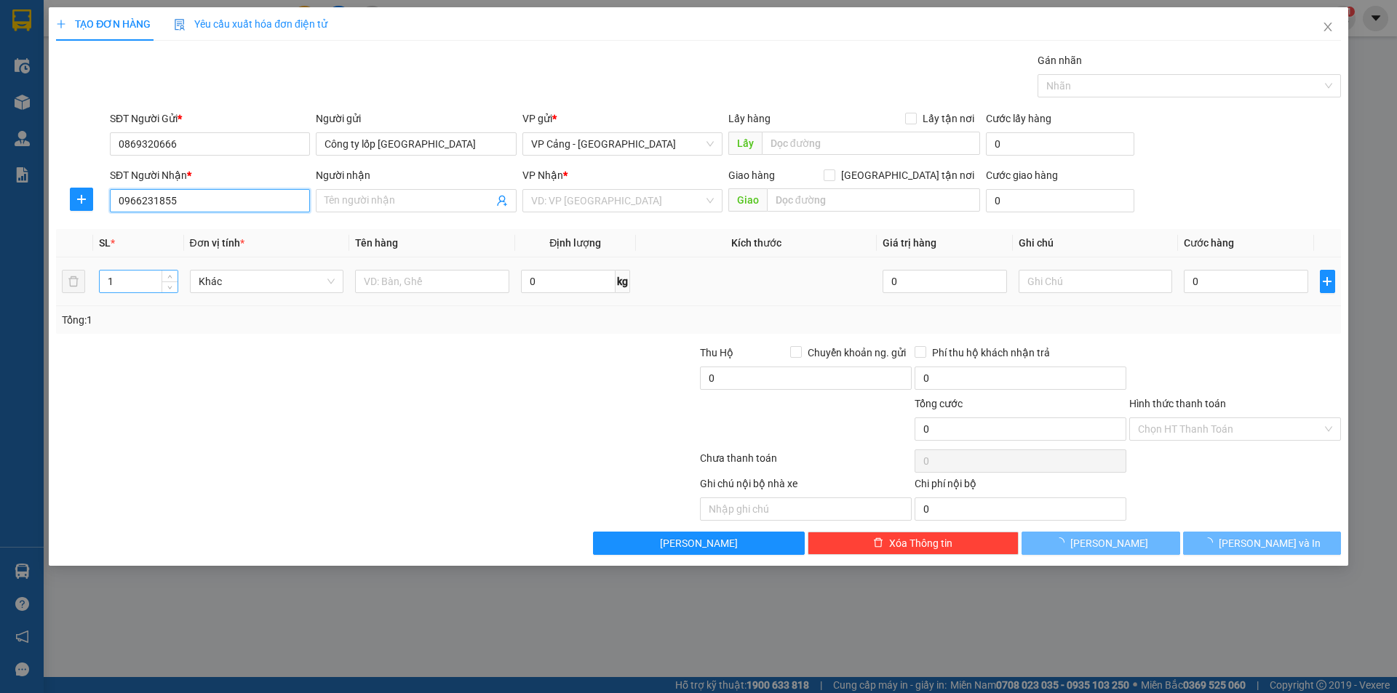
type input "[PERSON_NAME]"
checkbox input "true"
type input "[GEOGRAPHIC_DATA][PERSON_NAME], [GEOGRAPHIC_DATA], [GEOGRAPHIC_DATA]"
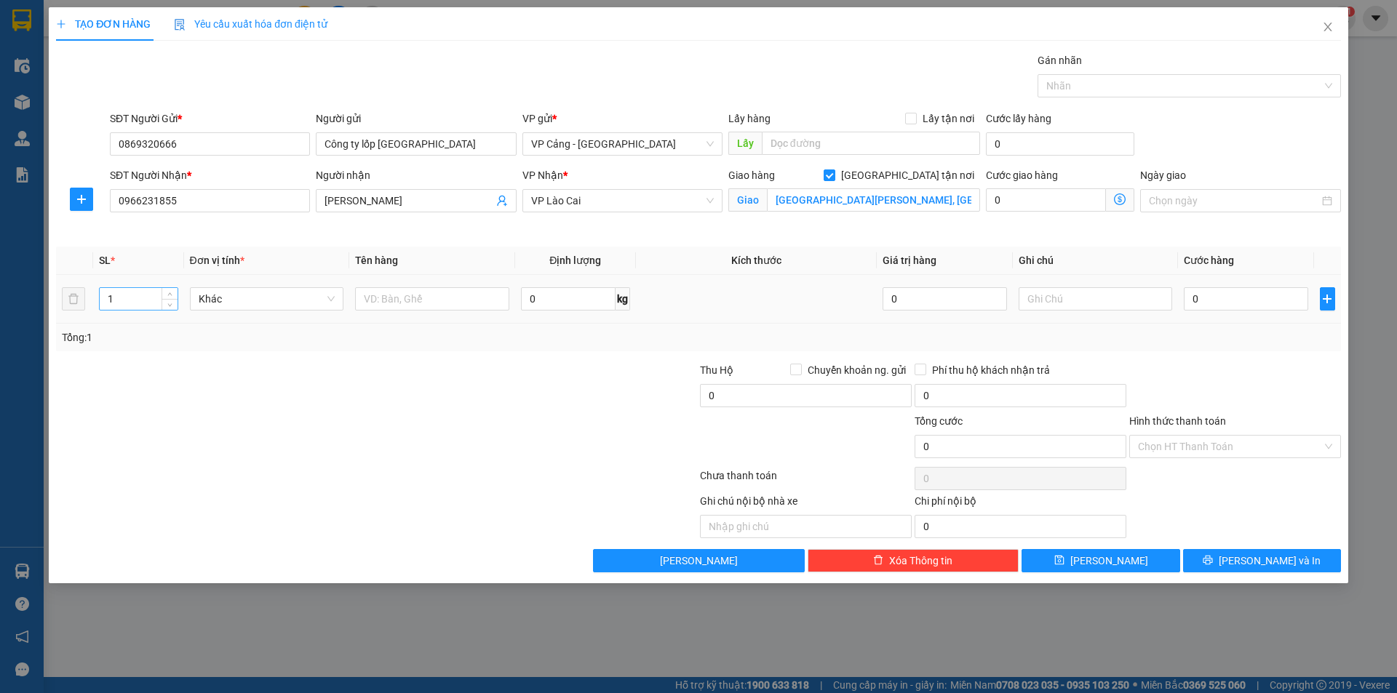
click at [143, 300] on input "1" at bounding box center [138, 299] width 77 height 22
type input "20"
click at [373, 295] on input "text" at bounding box center [432, 298] width 154 height 23
click at [1202, 300] on input "0" at bounding box center [1246, 298] width 124 height 23
click at [470, 300] on input "20 lốp" at bounding box center [432, 298] width 154 height 23
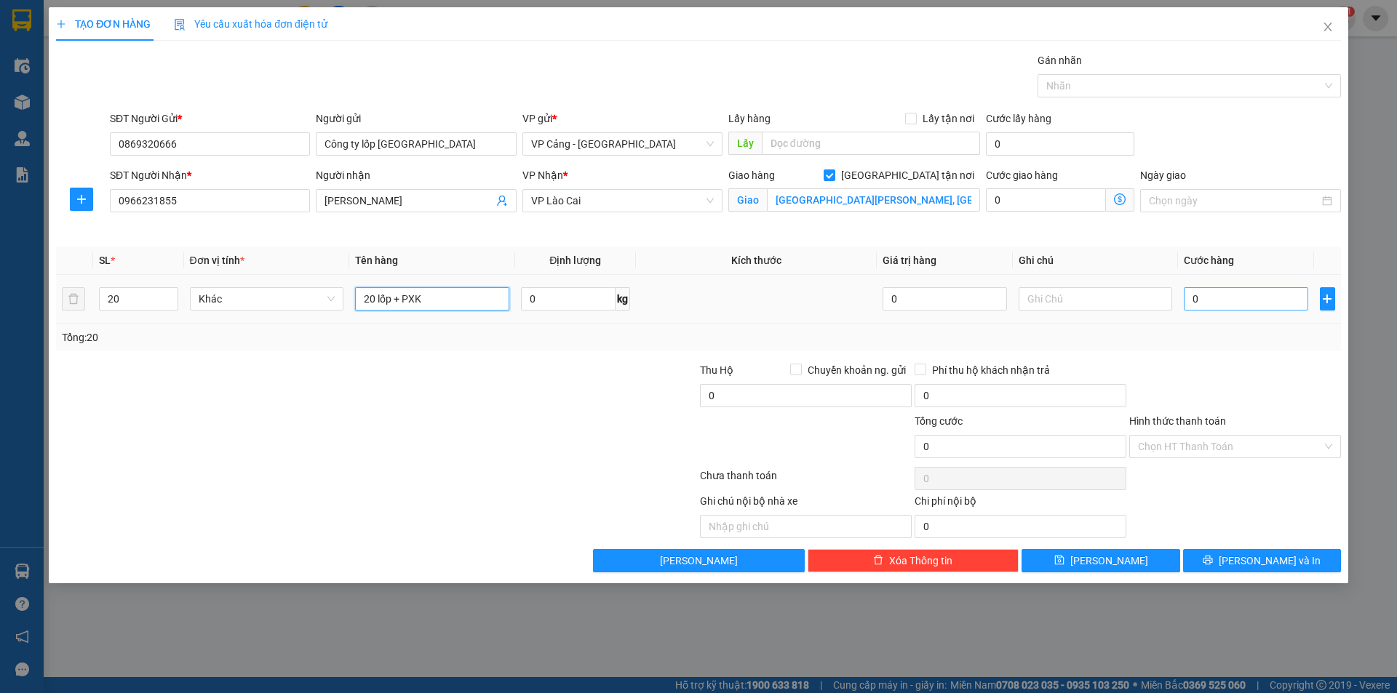
type input "20 lốp + PXK"
click at [1267, 296] on input "0" at bounding box center [1246, 298] width 124 height 23
type input "3"
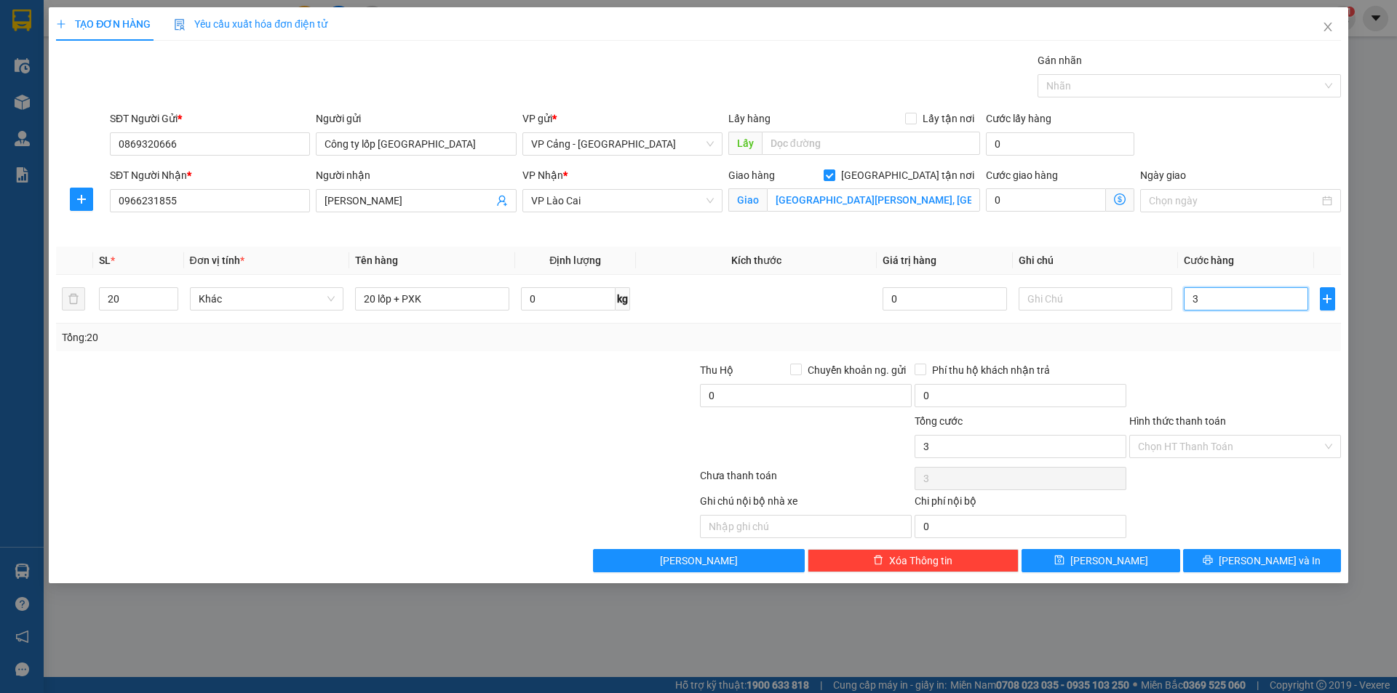
type input "35"
type input "355"
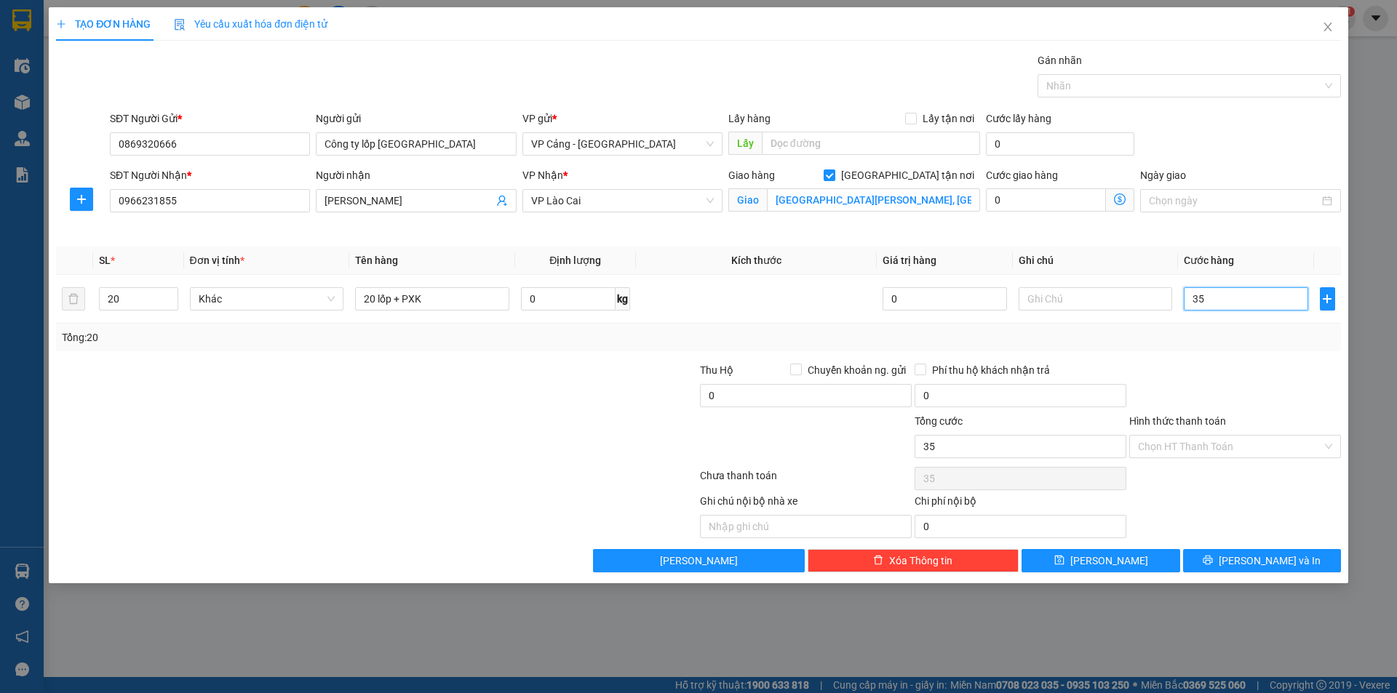
type input "355"
type input "355.000"
click at [1171, 438] on input "Hình thức thanh toán" at bounding box center [1230, 447] width 184 height 22
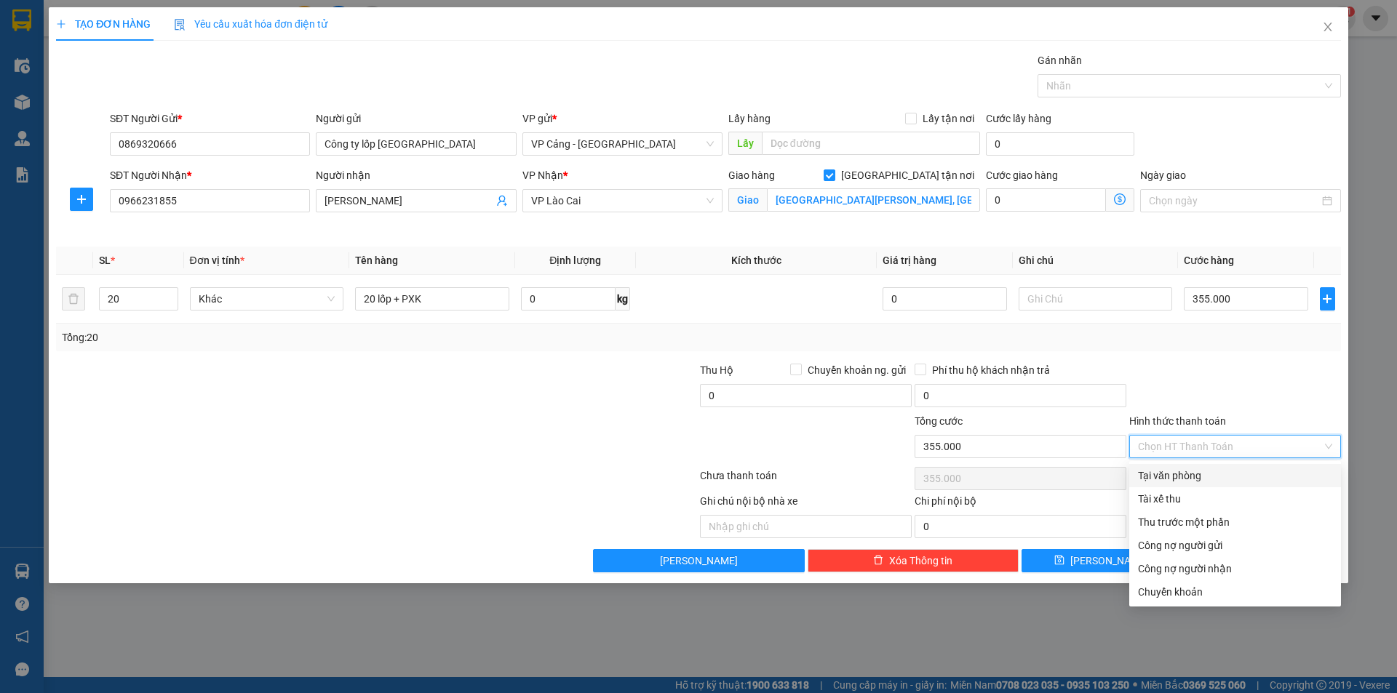
click at [1206, 470] on div "Tại văn phòng" at bounding box center [1235, 476] width 194 height 16
type input "0"
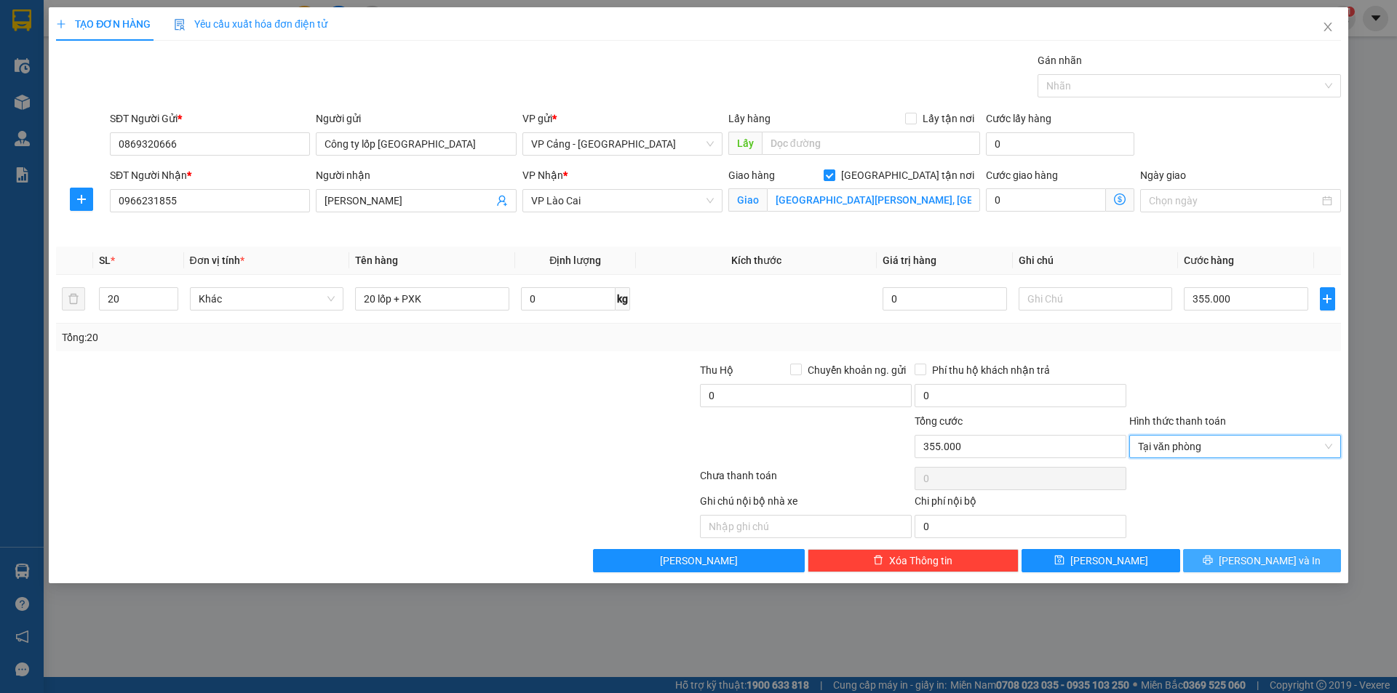
click at [1267, 559] on span "[PERSON_NAME] và In" at bounding box center [1270, 561] width 102 height 16
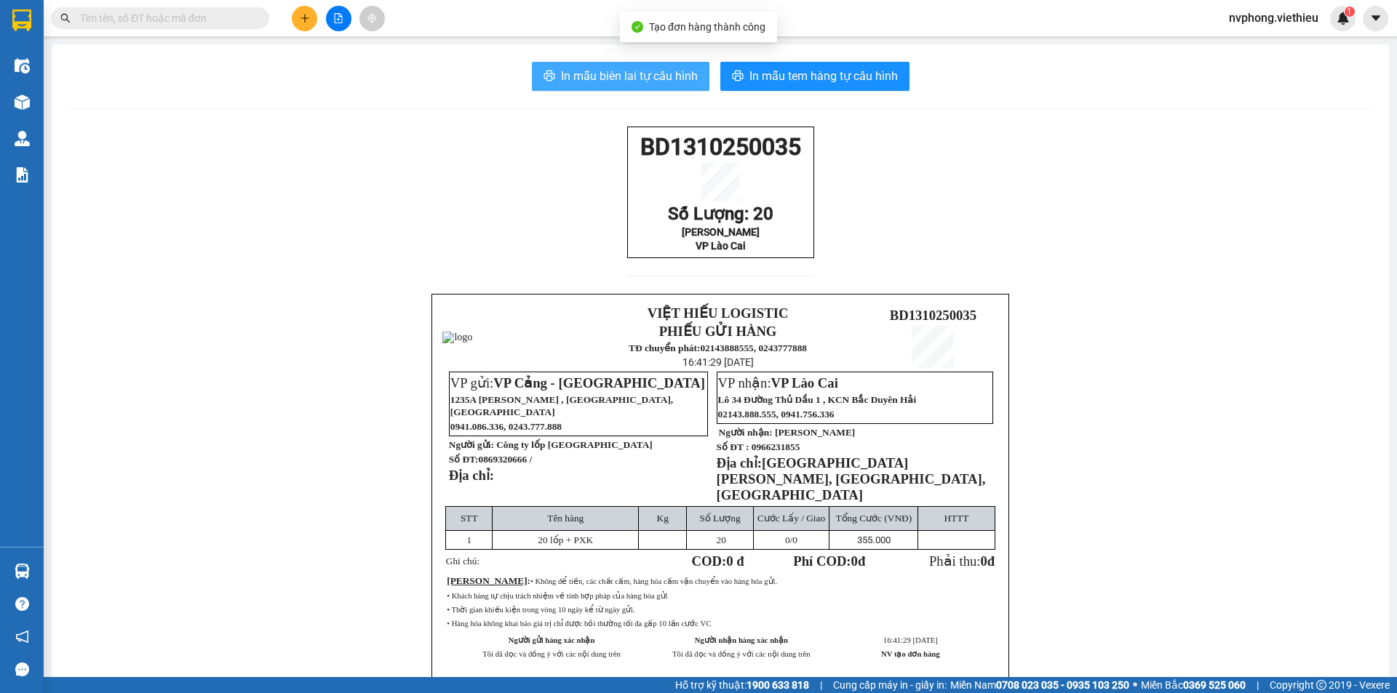
click at [589, 81] on span "In mẫu biên lai tự cấu hình" at bounding box center [629, 76] width 137 height 18
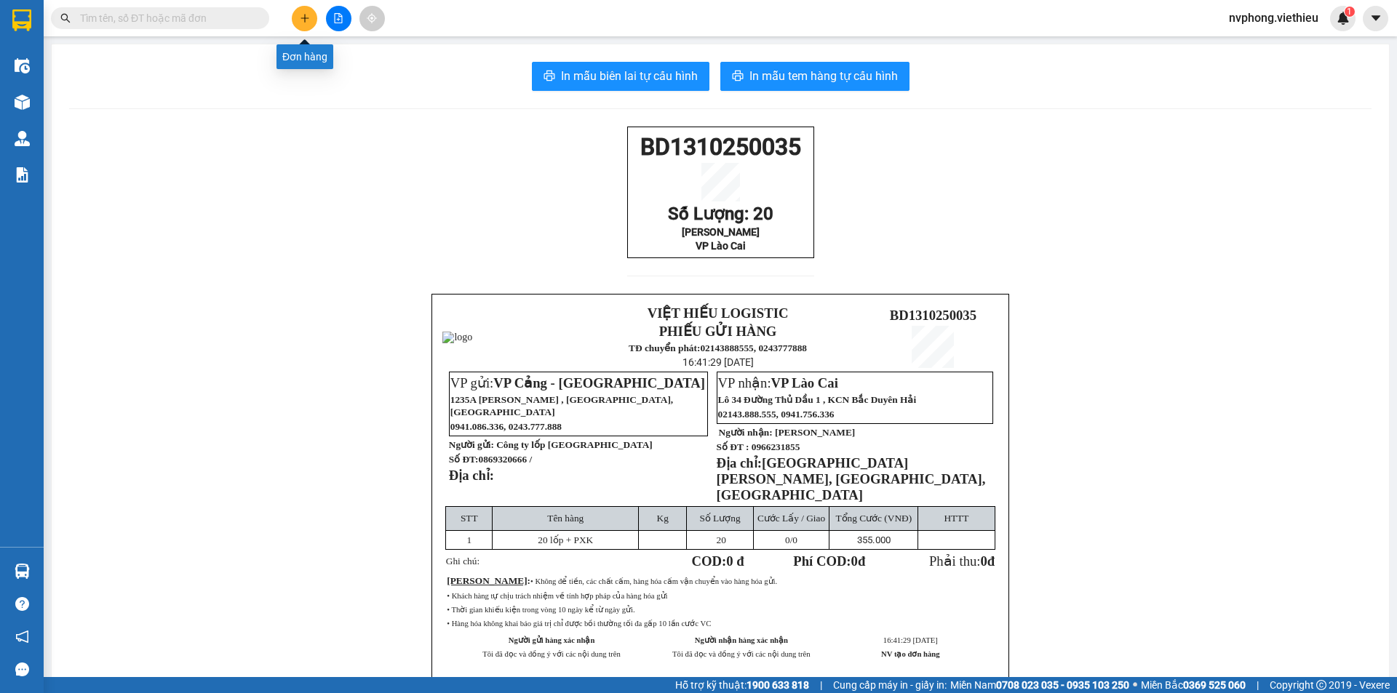
click at [306, 15] on icon "plus" at bounding box center [305, 18] width 10 height 10
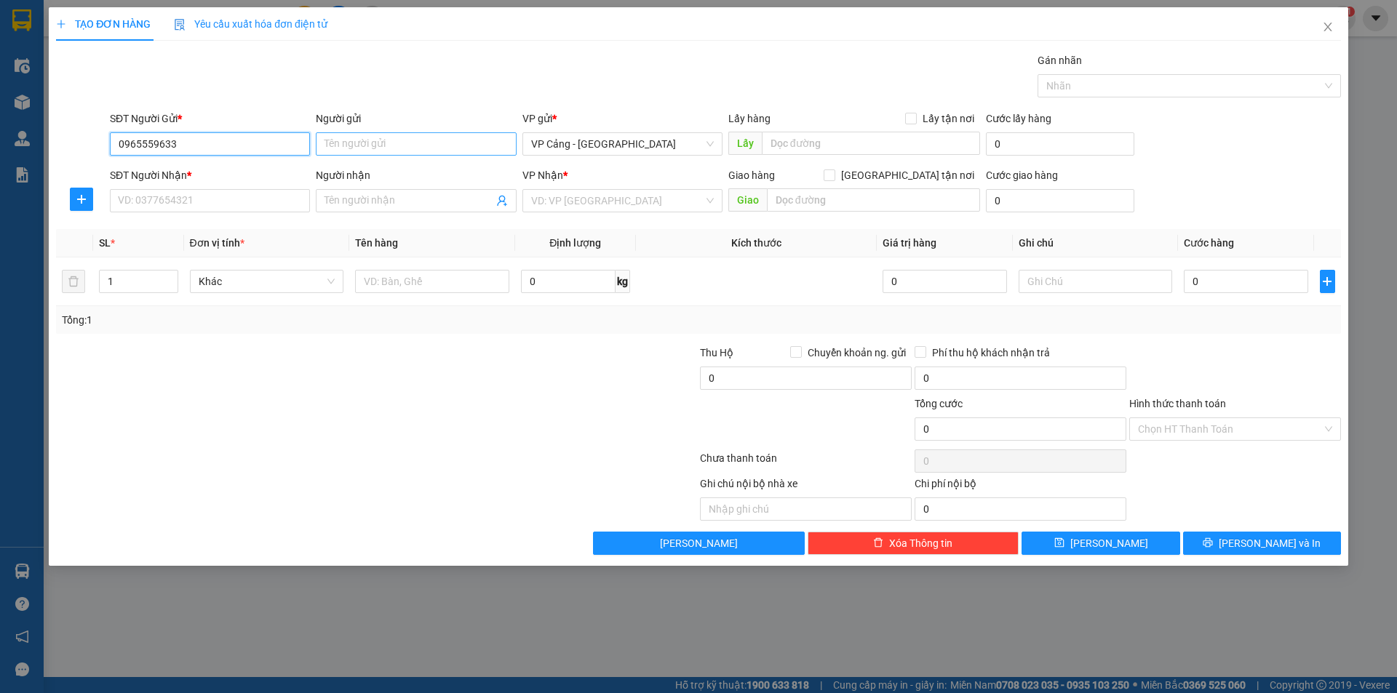
type input "0965559633"
click at [353, 137] on input "Người gửi" at bounding box center [416, 143] width 200 height 23
type input "x"
type input "Xuyên"
click at [206, 212] on div "SĐT Người Nhận * VD: 0377654321" at bounding box center [210, 192] width 200 height 51
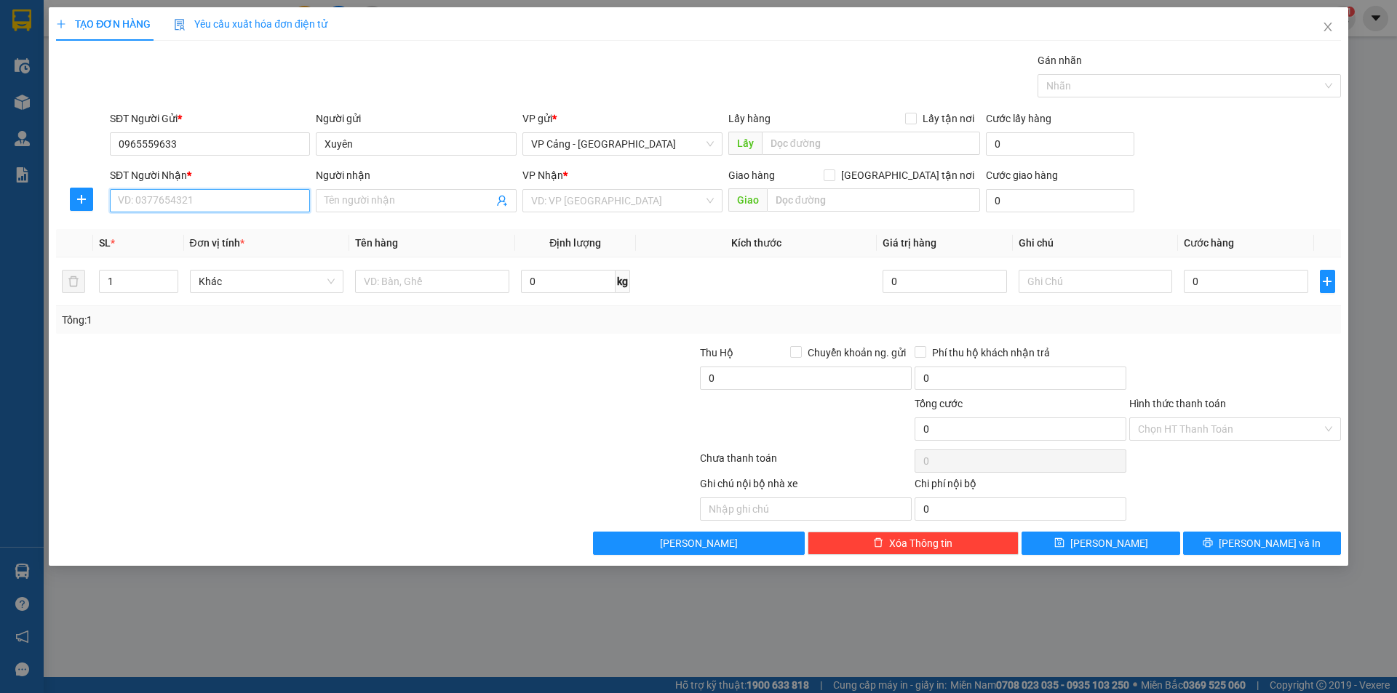
click at [210, 198] on input "SĐT Người Nhận *" at bounding box center [210, 200] width 200 height 23
type input "0986603105"
click at [188, 229] on div "0986603105 - Lan Tâm" at bounding box center [210, 230] width 183 height 16
type input "[PERSON_NAME]"
checkbox input "true"
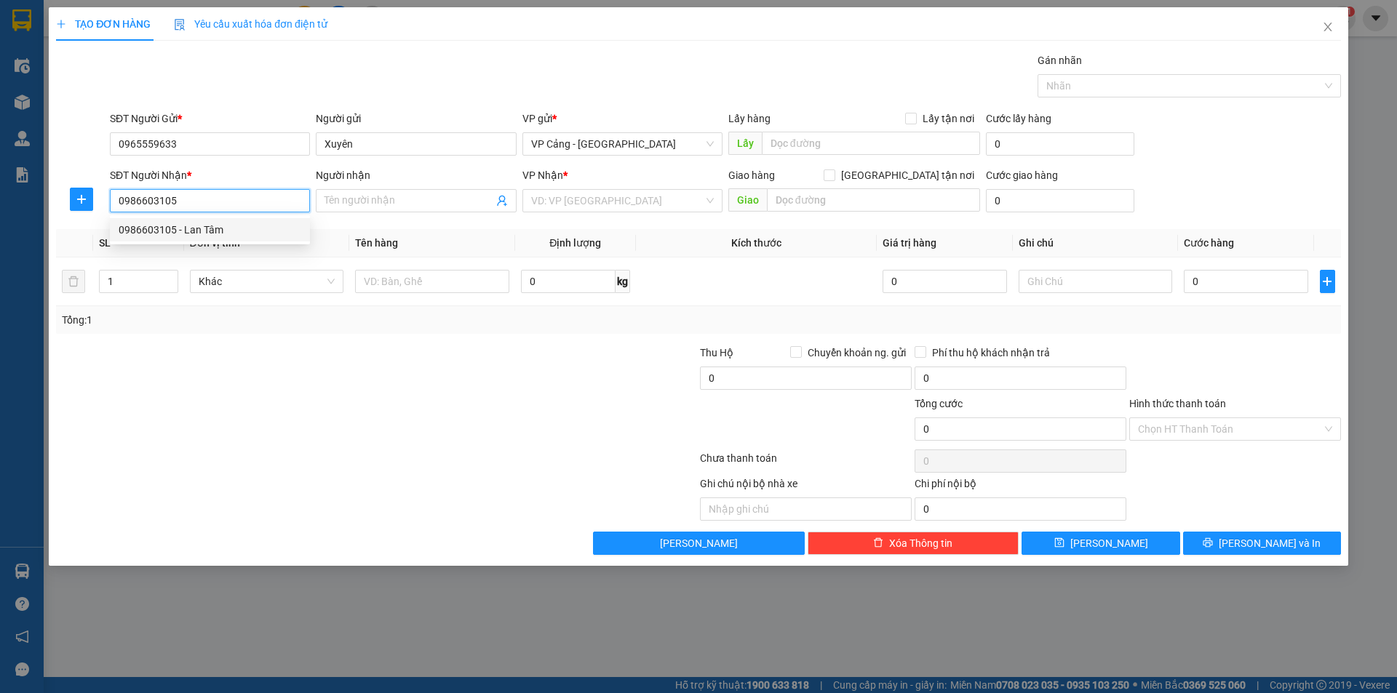
type input "chợ gốc mít"
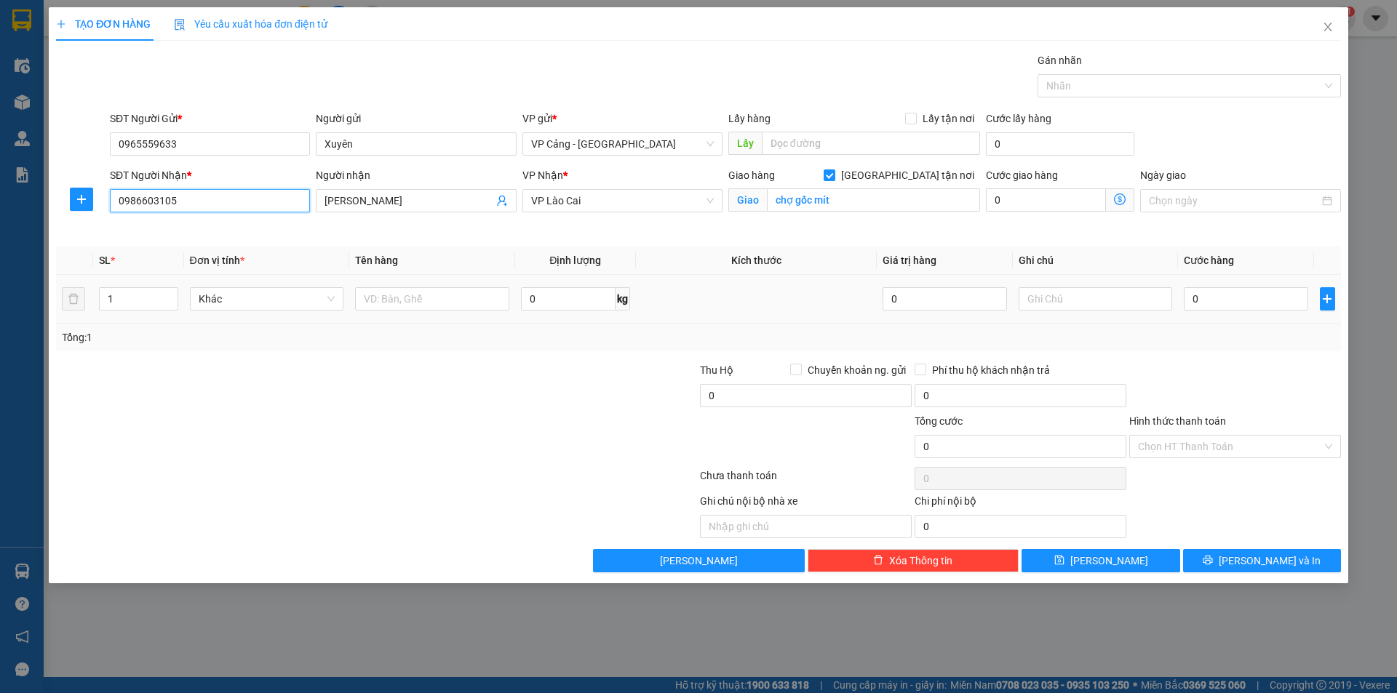
type input "0986603105"
click at [134, 314] on td "1" at bounding box center [138, 299] width 90 height 49
click at [132, 305] on input "1" at bounding box center [138, 299] width 77 height 22
click at [484, 307] on input "text" at bounding box center [432, 298] width 154 height 23
type input "1 bọc"
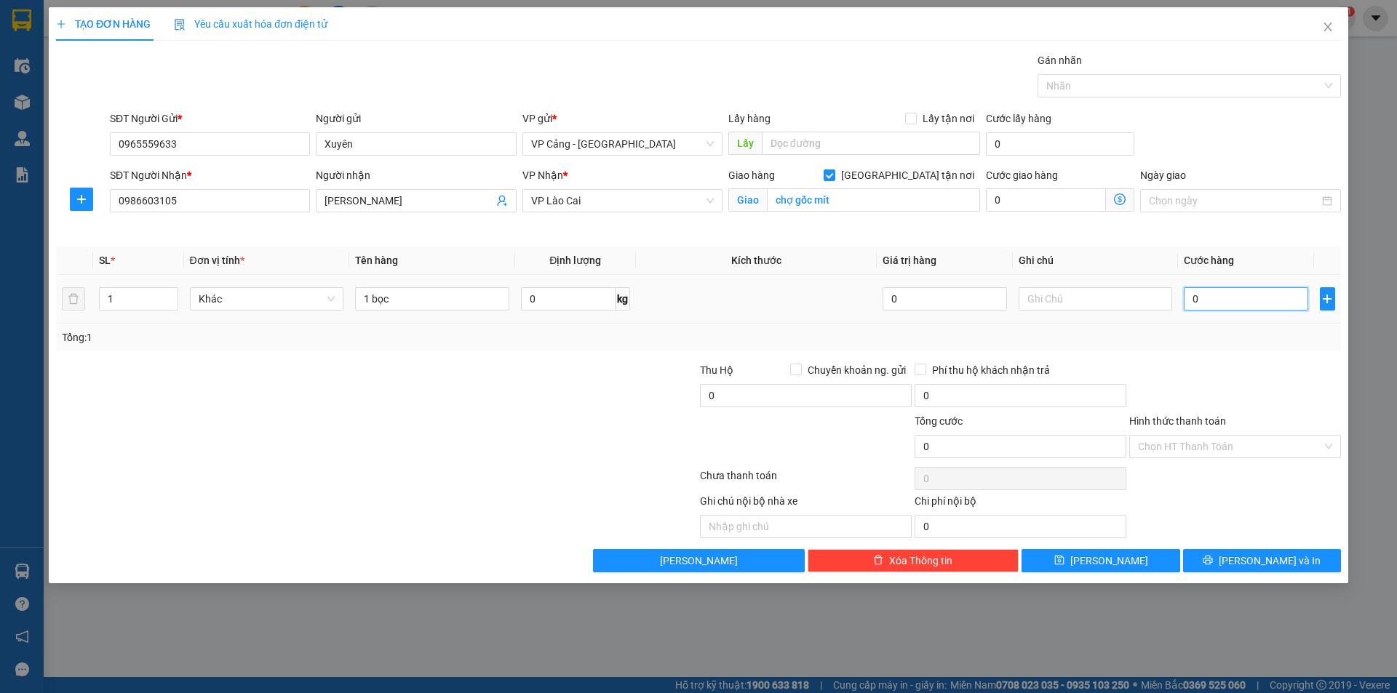
click at [1255, 299] on input "0" at bounding box center [1246, 298] width 124 height 23
type input "1"
type input "1.000"
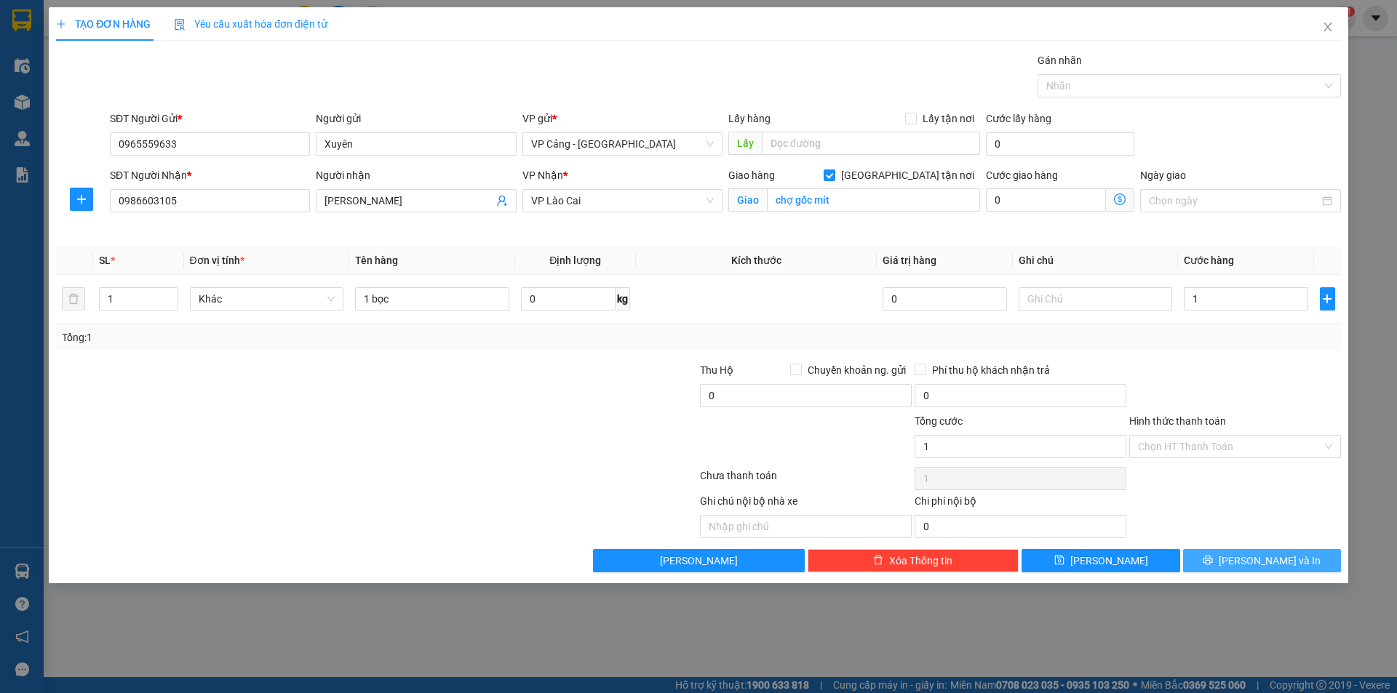
type input "1.000"
click at [1284, 559] on span "[PERSON_NAME] và In" at bounding box center [1270, 561] width 102 height 16
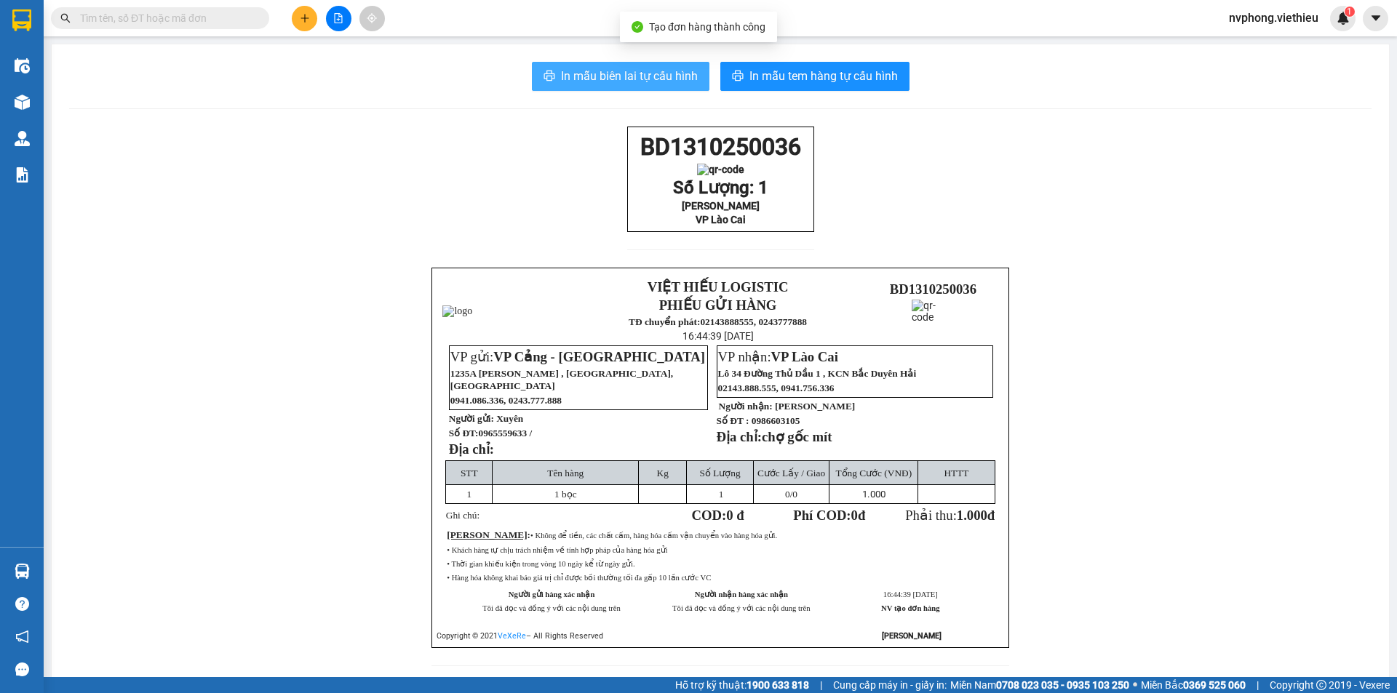
click at [605, 81] on span "In mẫu biên lai tự cấu hình" at bounding box center [629, 76] width 137 height 18
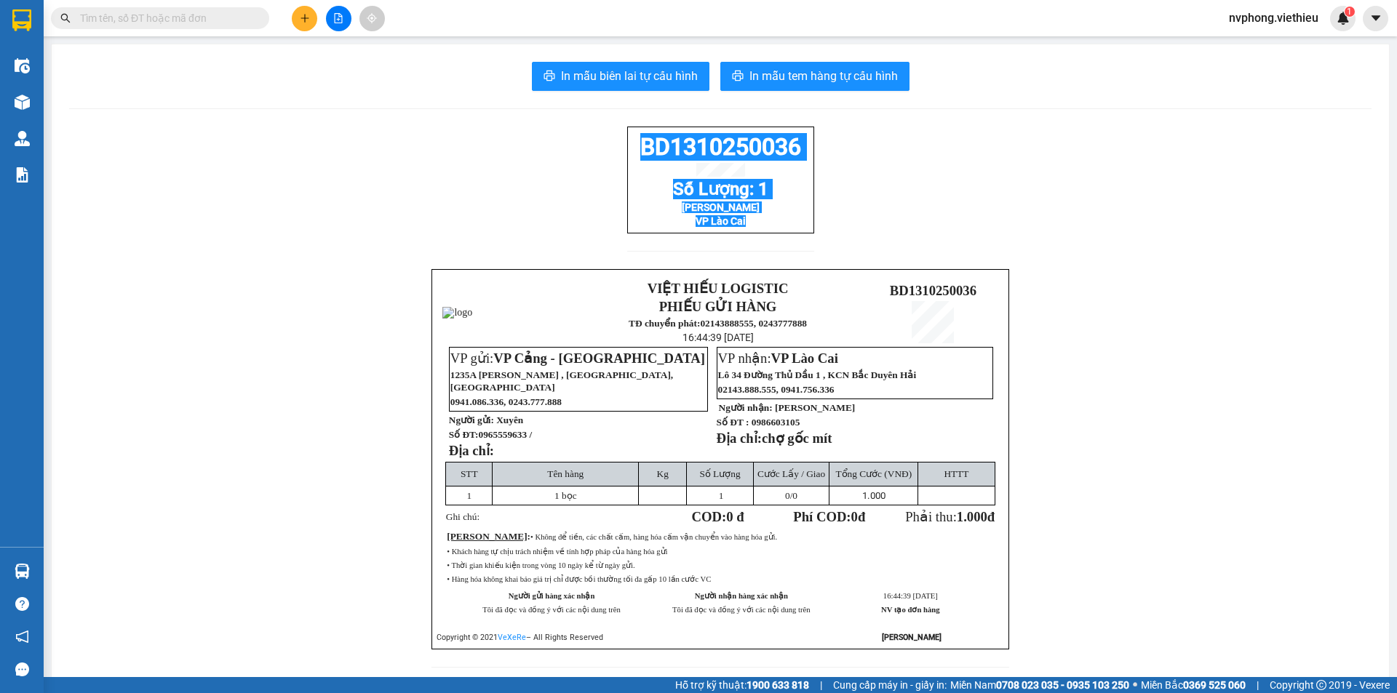
click at [620, 157] on div "BD1310250036 Số Lượng: 1 Lan Tâm VP Lào Cai VIỆT HIẾU LOGISTIC PHIẾU GỬI HÀNG T…" at bounding box center [720, 406] width 1302 height 559
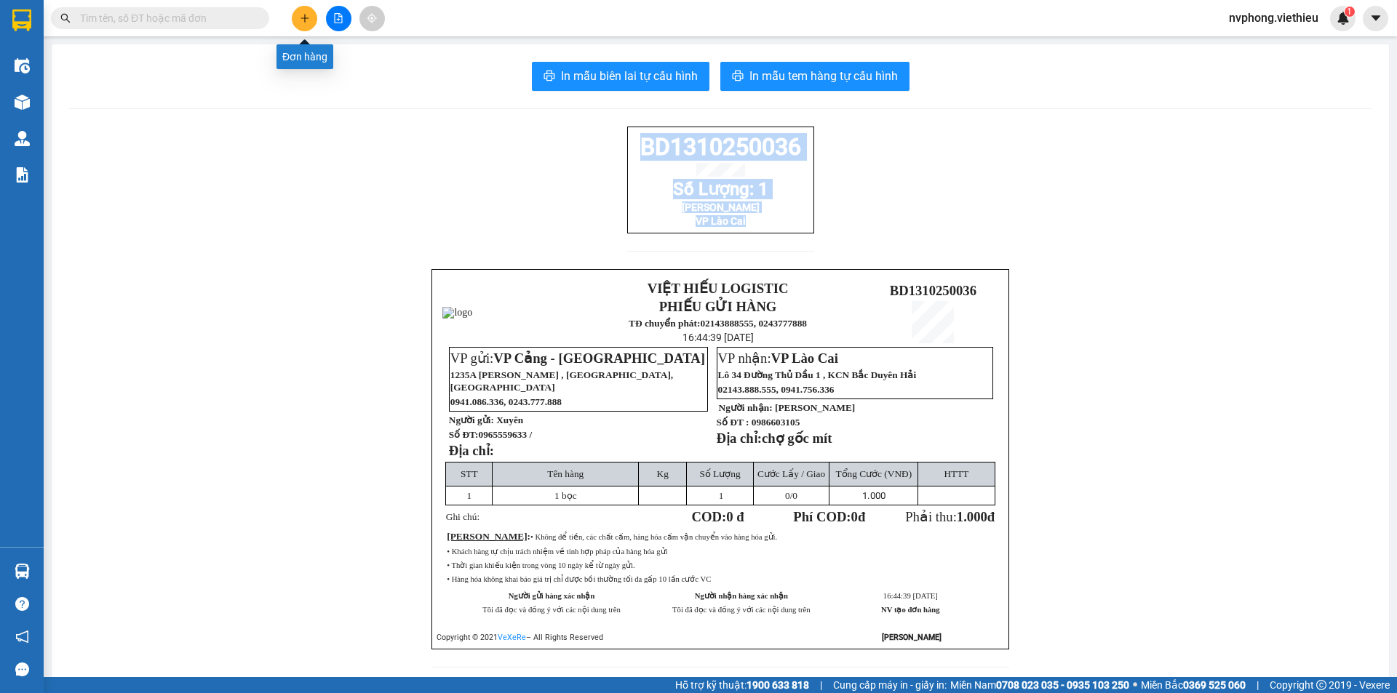
click at [303, 20] on icon "plus" at bounding box center [305, 18] width 10 height 10
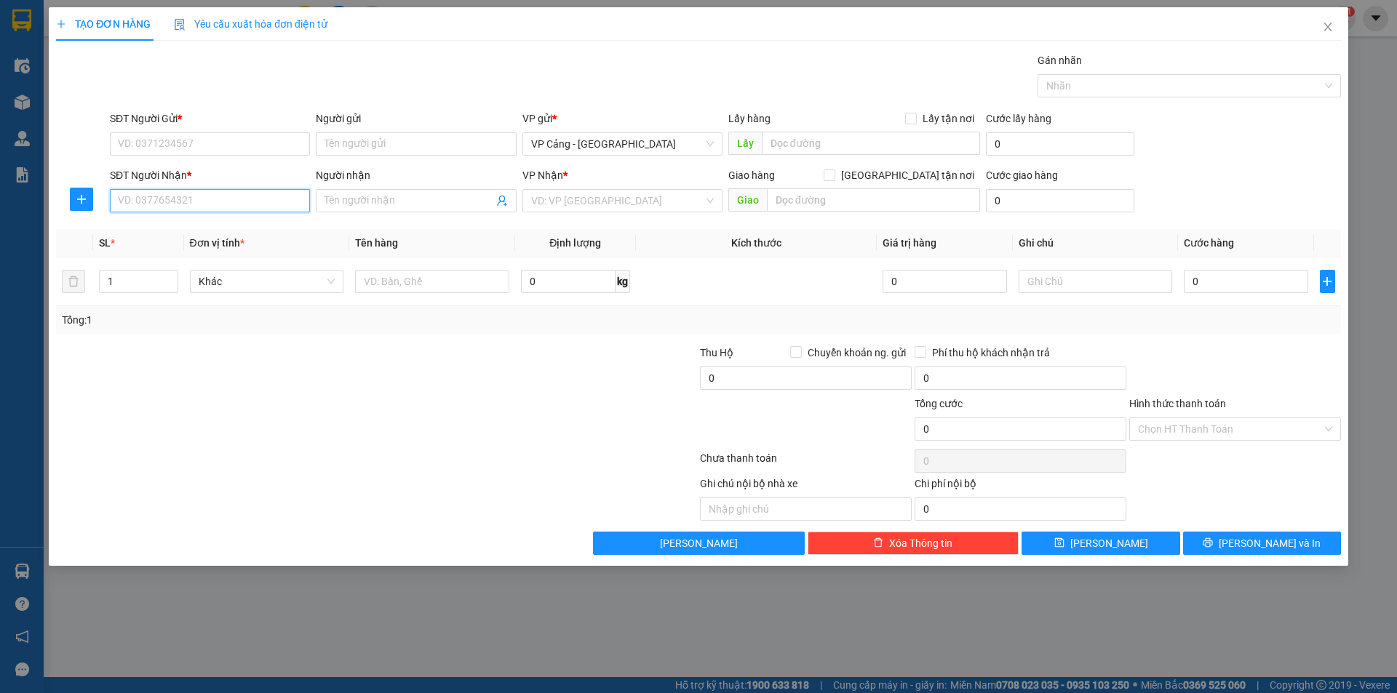
click at [192, 204] on input "SĐT Người Nhận *" at bounding box center [210, 200] width 200 height 23
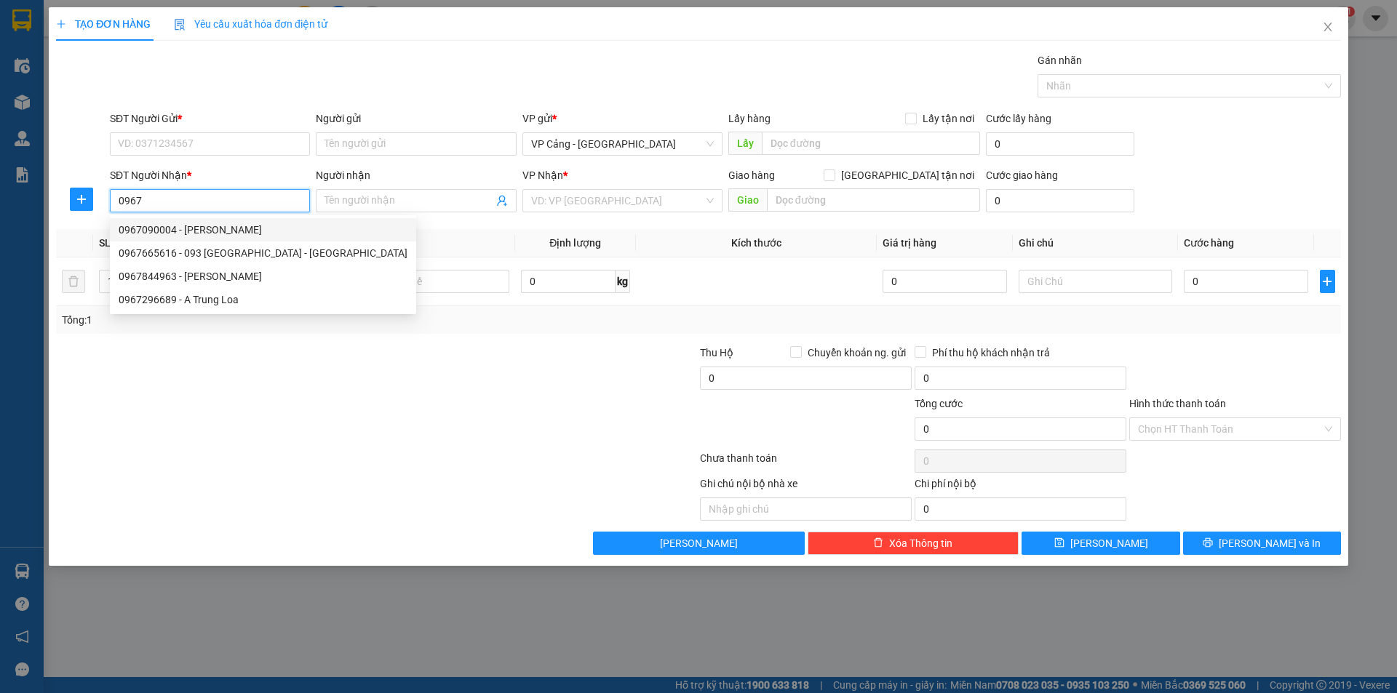
click at [212, 229] on div "0967090004 - [PERSON_NAME]" at bounding box center [263, 230] width 289 height 16
type input "0967090004"
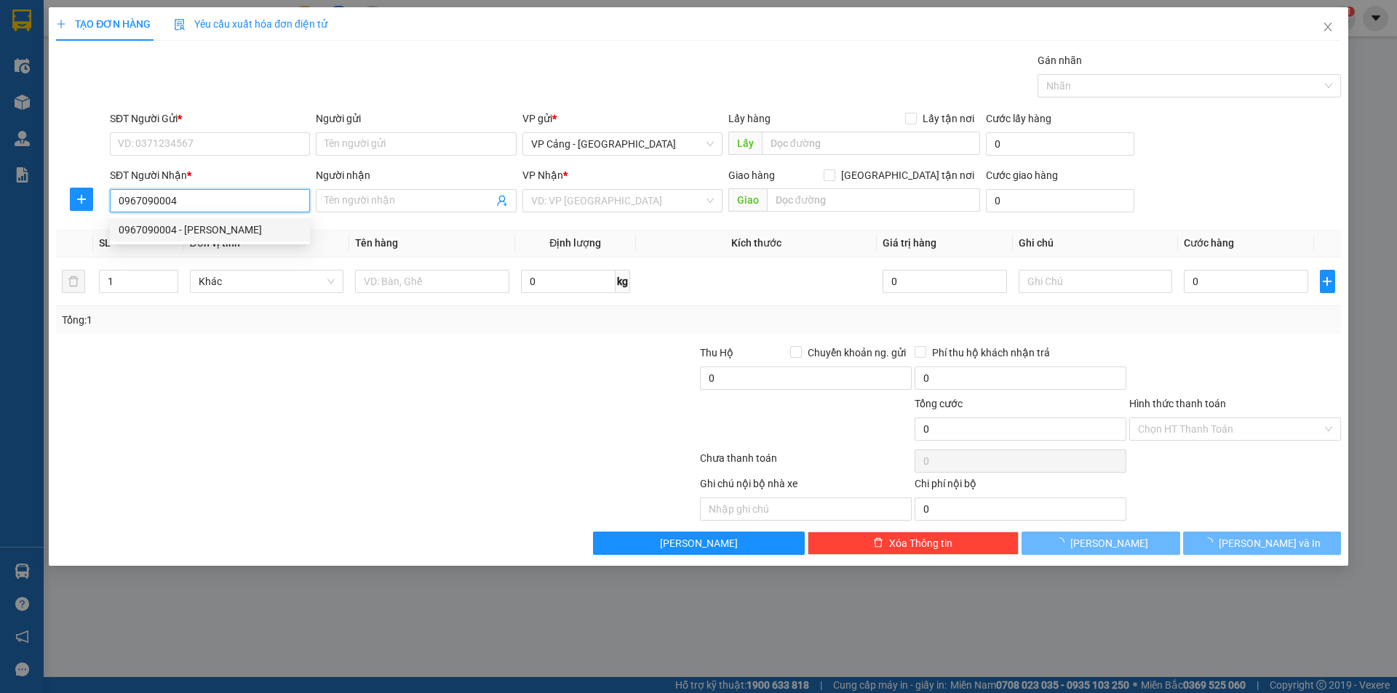
type input "[PERSON_NAME]"
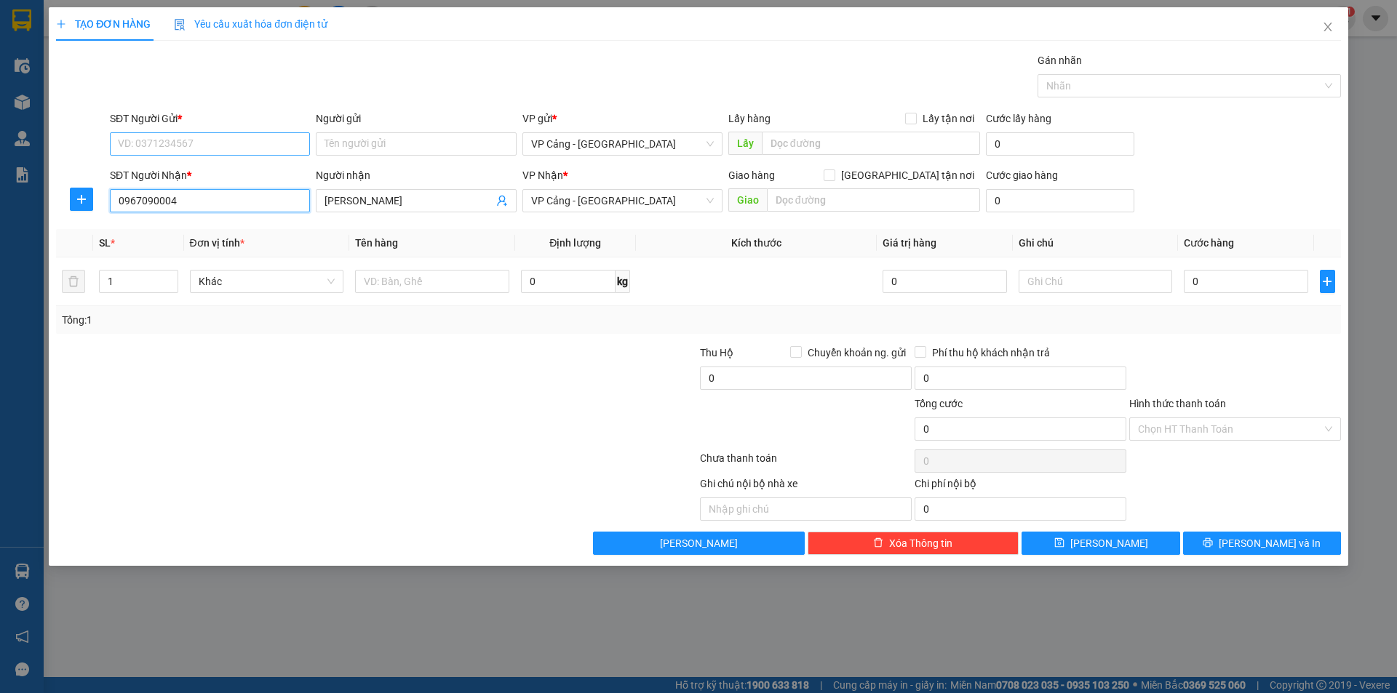
type input "0967090004"
click at [204, 138] on input "SĐT Người Gửi *" at bounding box center [210, 143] width 200 height 23
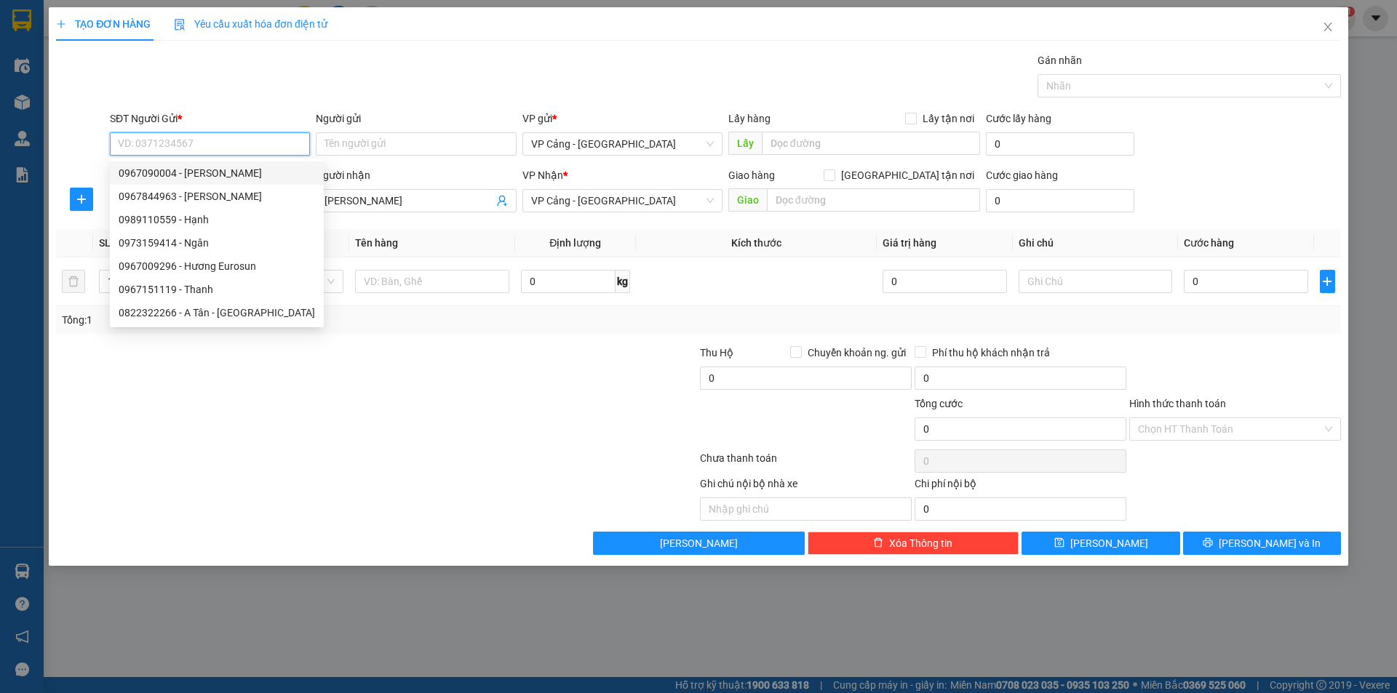
click at [229, 172] on div "0967090004 - [PERSON_NAME]" at bounding box center [217, 173] width 196 height 16
type input "0967090004"
type input "[PERSON_NAME]"
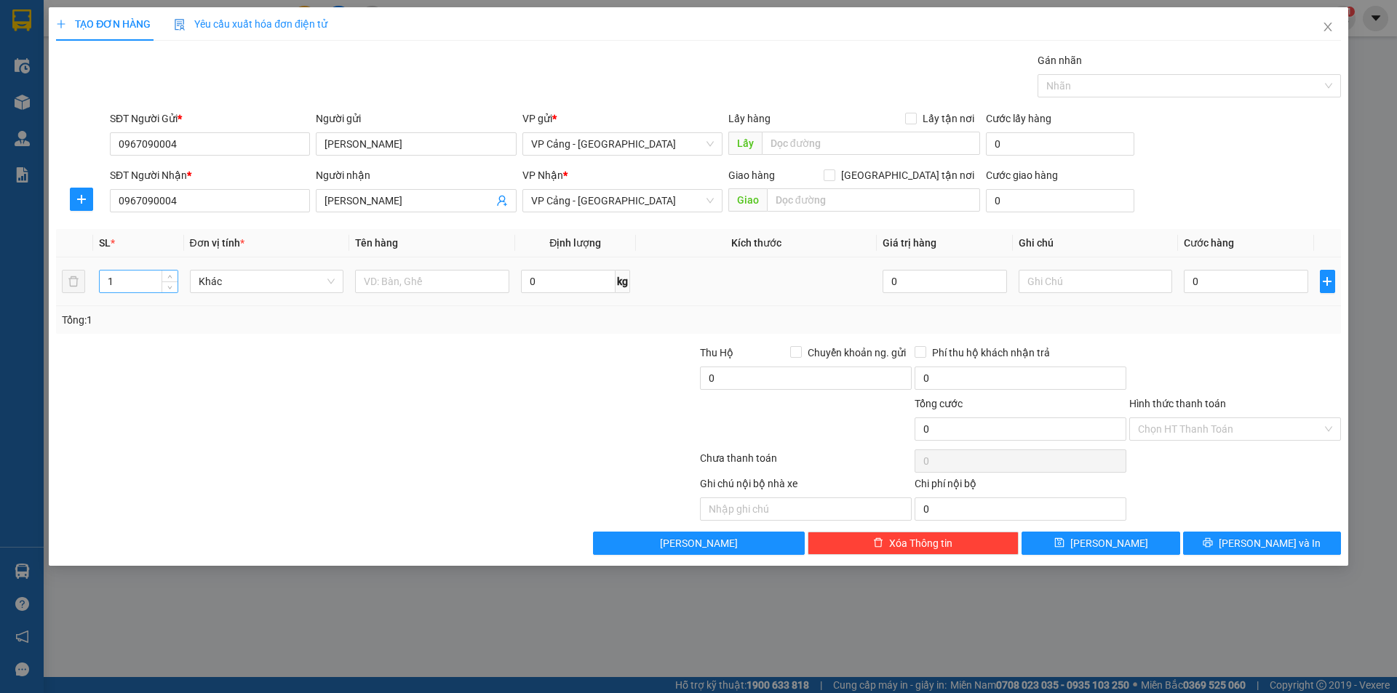
click at [133, 279] on input "1" at bounding box center [138, 282] width 77 height 22
type input "15"
click at [419, 279] on input "text" at bounding box center [432, 281] width 154 height 23
click at [602, 195] on span "VP Cảng - [GEOGRAPHIC_DATA]" at bounding box center [622, 201] width 183 height 22
type input "15 kiện tải"
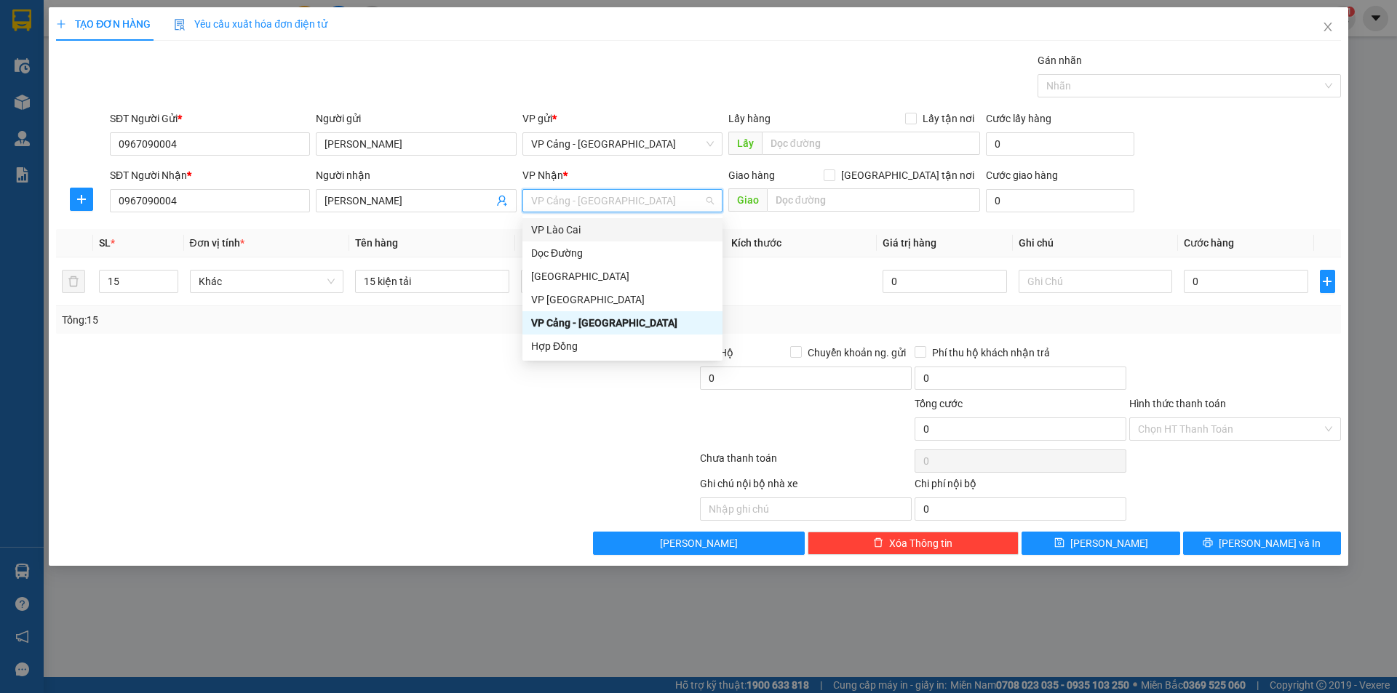
click at [565, 232] on div "VP Lào Cai" at bounding box center [622, 230] width 183 height 16
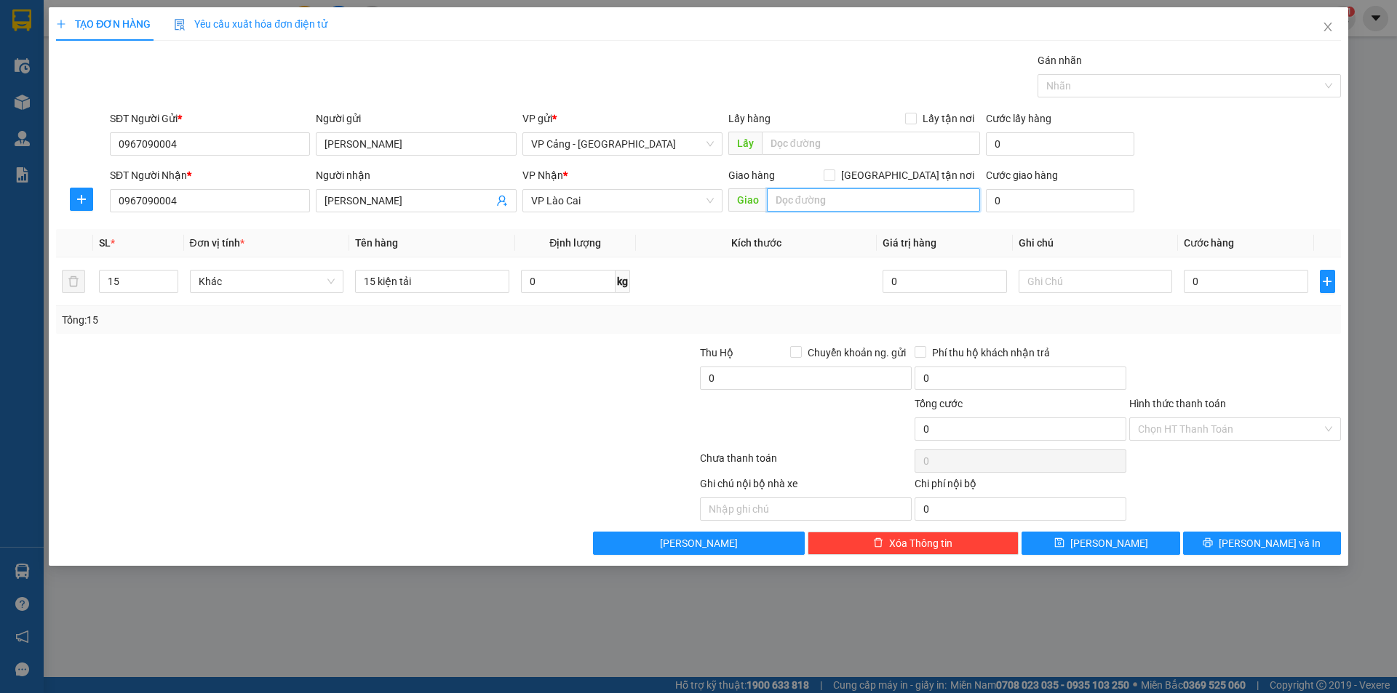
click at [810, 195] on input "text" at bounding box center [873, 199] width 213 height 23
type input "lào cai"
click at [834, 178] on input "[GEOGRAPHIC_DATA] tận nơi" at bounding box center [829, 175] width 10 height 10
checkbox input "true"
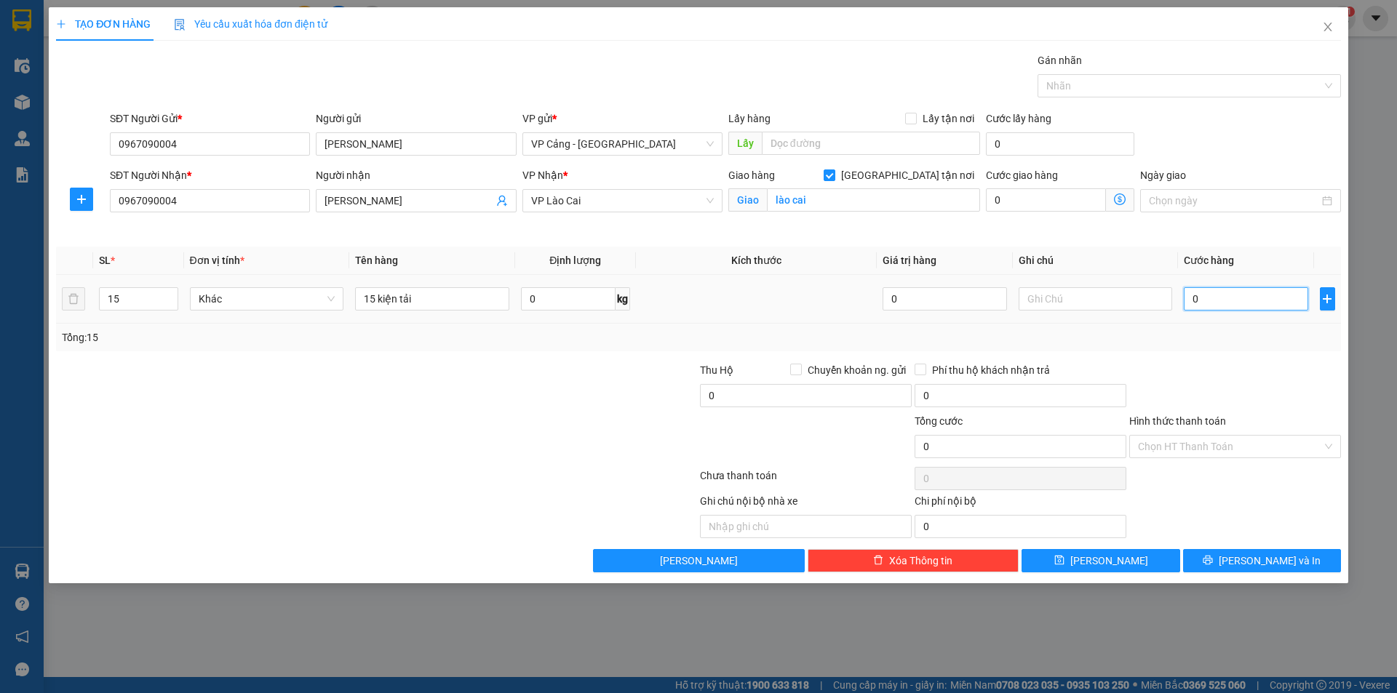
click at [1214, 302] on input "0" at bounding box center [1246, 298] width 124 height 23
type input "1"
type input "1.000"
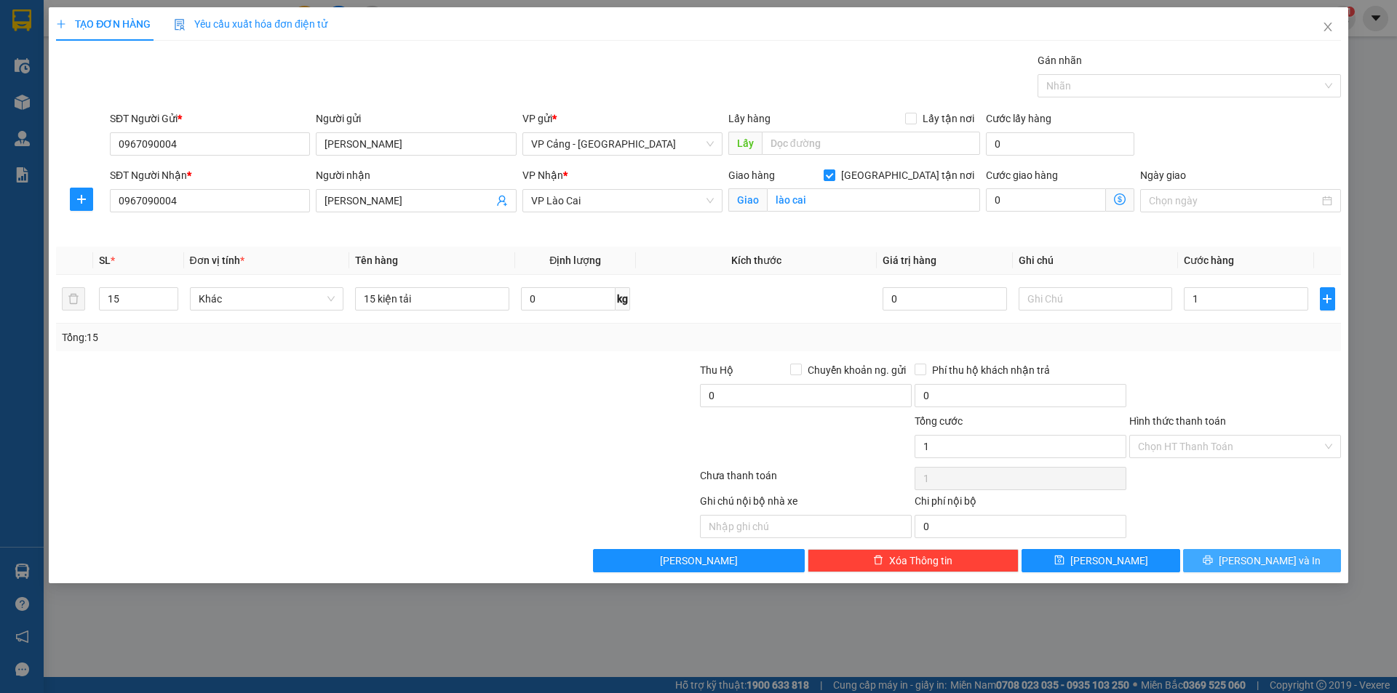
type input "1.000"
click at [1213, 555] on icon "printer" at bounding box center [1208, 560] width 10 height 10
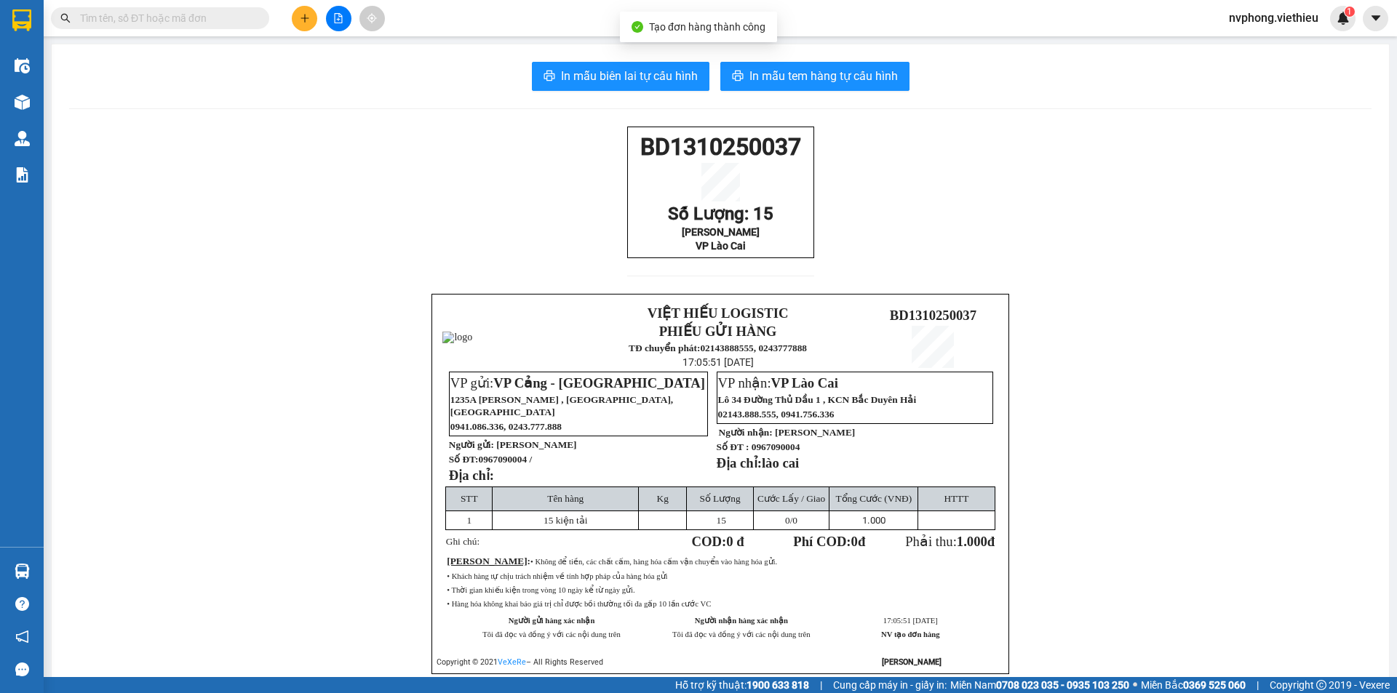
click at [55, 105] on div "In mẫu biên lai tự cấu hình In mẫu tem hàng tự cấu hình BD1310250037 Số Lượng: …" at bounding box center [720, 385] width 1337 height 683
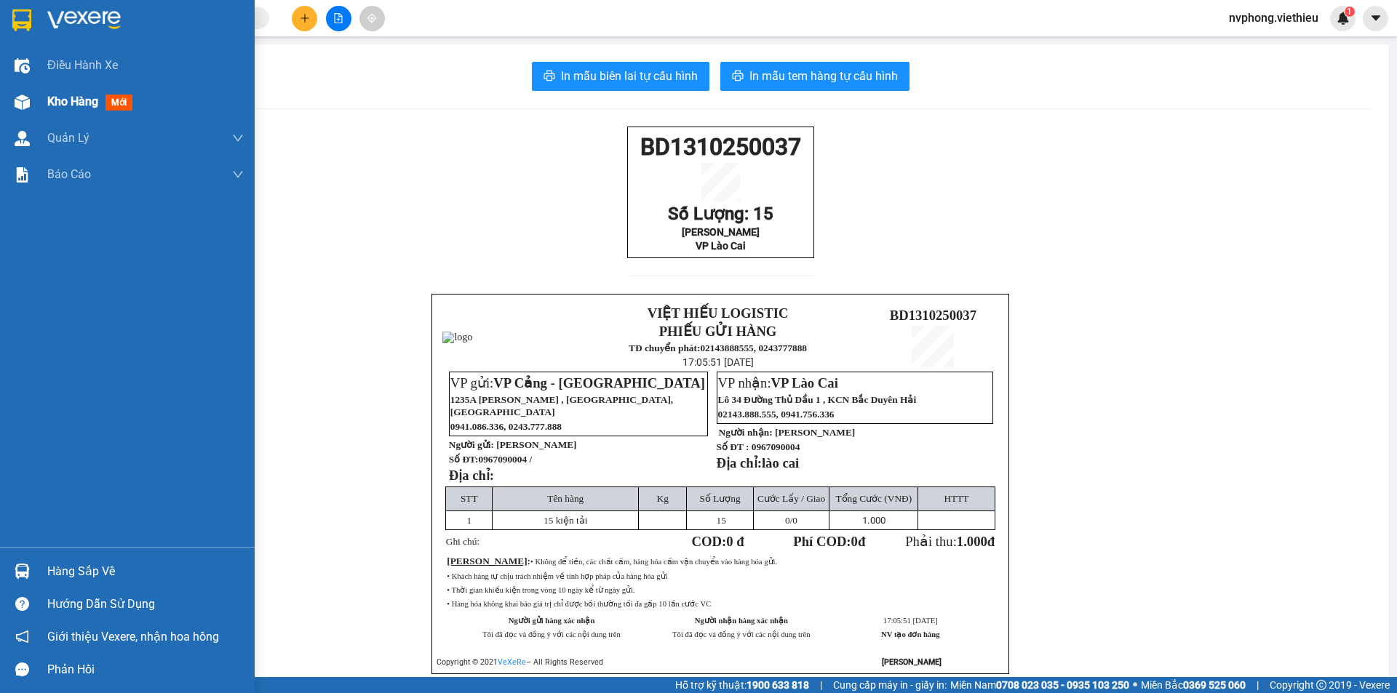
click at [40, 103] on div "Kho hàng mới" at bounding box center [127, 102] width 255 height 36
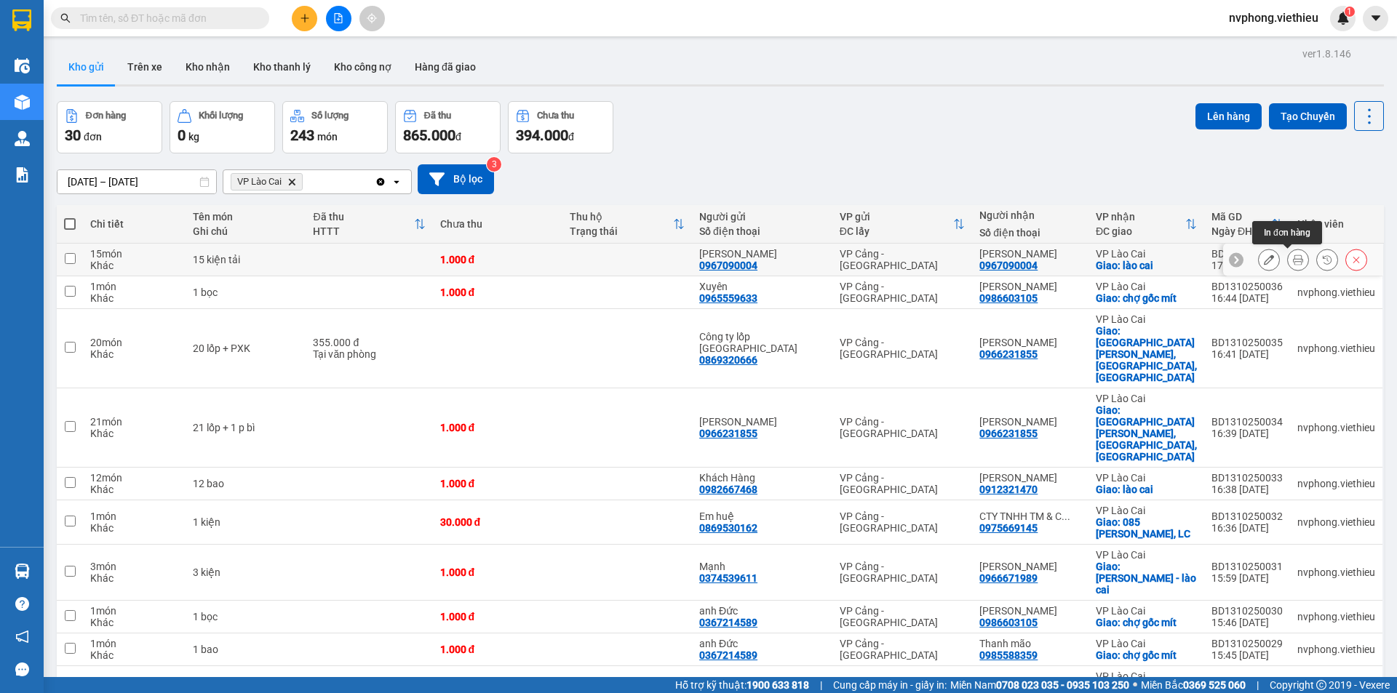
click at [1292, 258] on button at bounding box center [1298, 259] width 20 height 25
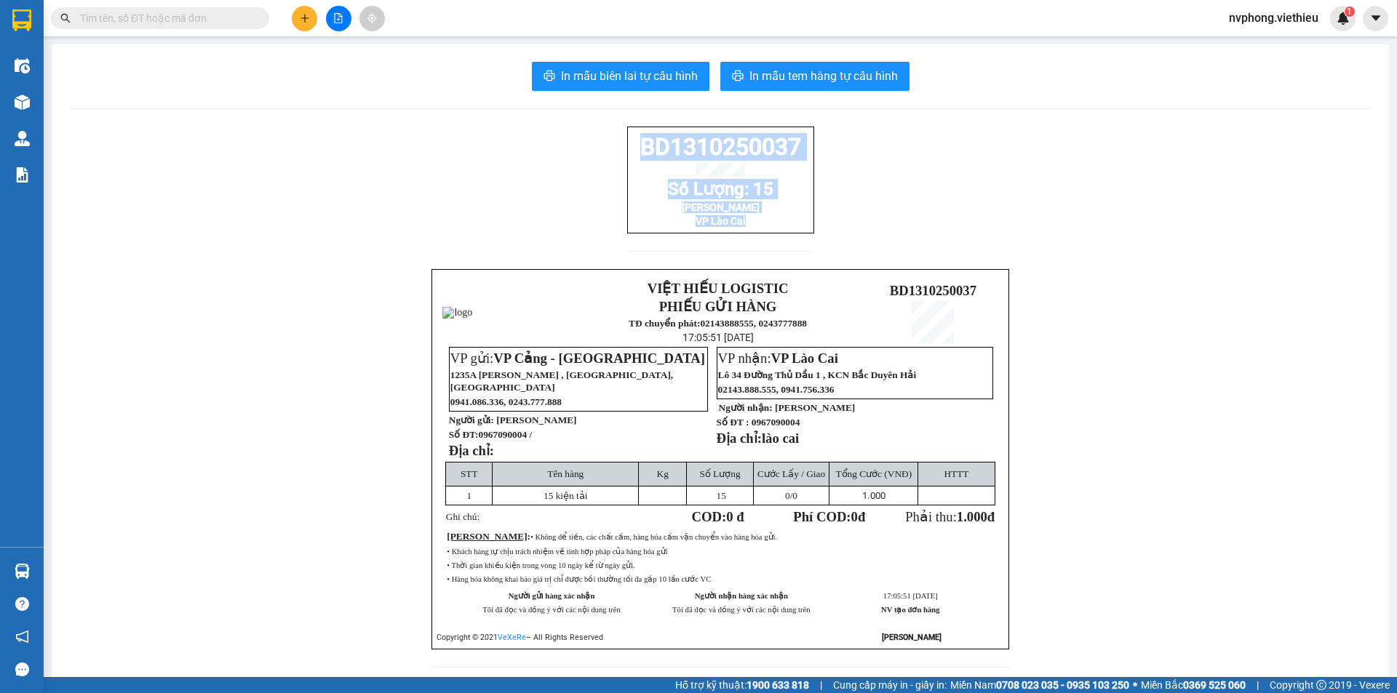
drag, startPoint x: 802, startPoint y: 255, endPoint x: 584, endPoint y: 147, distance: 243.7
click at [584, 147] on div "BD1310250037 Số Lượng: 15 Anh Trường VP [GEOGRAPHIC_DATA] VIỆT HIẾU LOGISTIC PH…" at bounding box center [720, 406] width 1302 height 559
copy div "BD1310250037 Số Lượng: 15 Anh Trường VP [GEOGRAPHIC_DATA]"
click at [306, 12] on button at bounding box center [304, 18] width 25 height 25
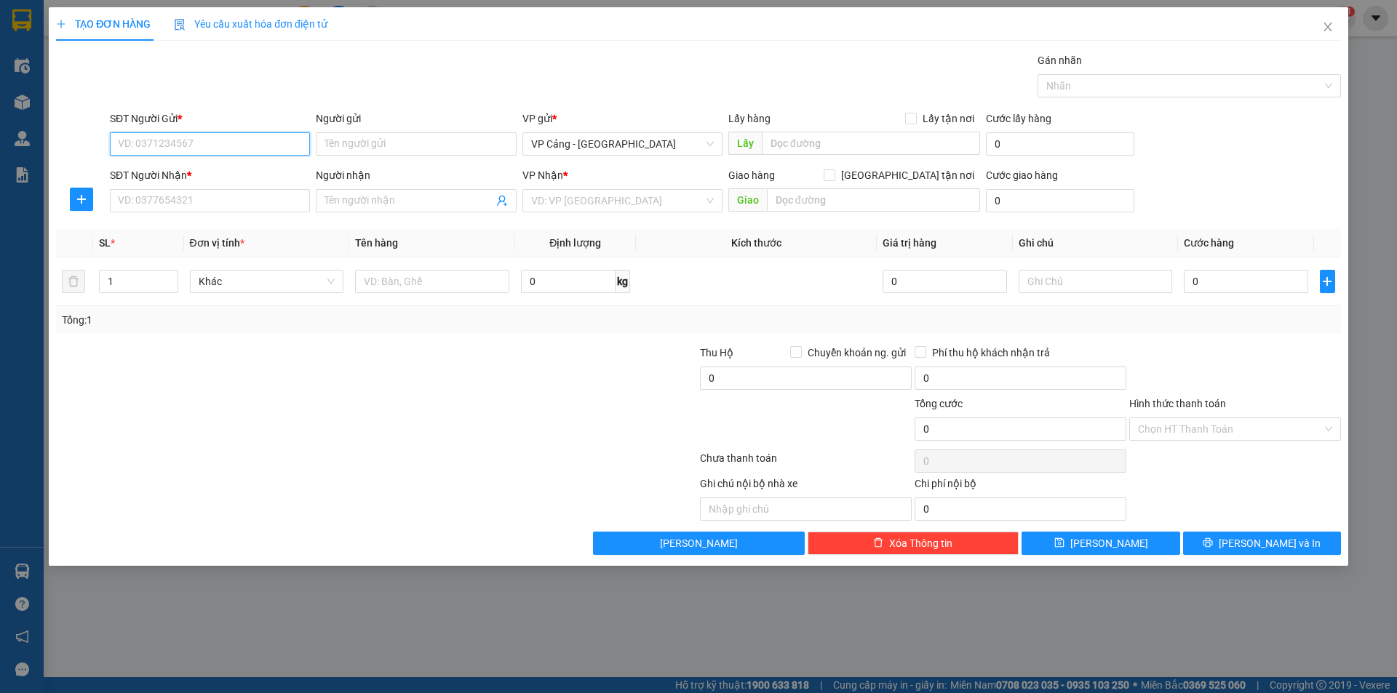
click at [142, 139] on input "SĐT Người Gửi *" at bounding box center [210, 143] width 200 height 23
type input "0965279007"
click at [207, 170] on div "0965279007 - [GEOGRAPHIC_DATA]" at bounding box center [210, 173] width 183 height 16
type input "[PERSON_NAME]"
type input "0965279007"
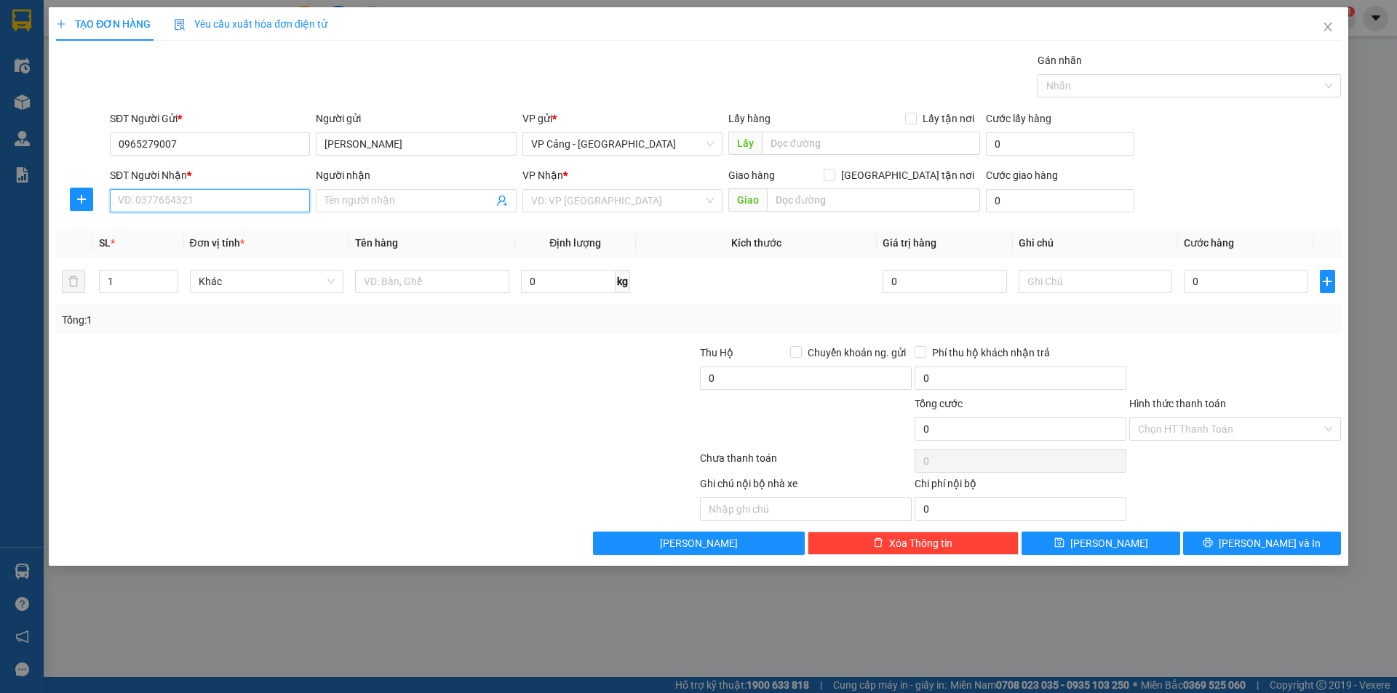
click at [191, 197] on input "SĐT Người Nhận *" at bounding box center [210, 200] width 200 height 23
click at [176, 232] on div "0964778888 - [GEOGRAPHIC_DATA]" at bounding box center [210, 230] width 183 height 16
type input "0964778888"
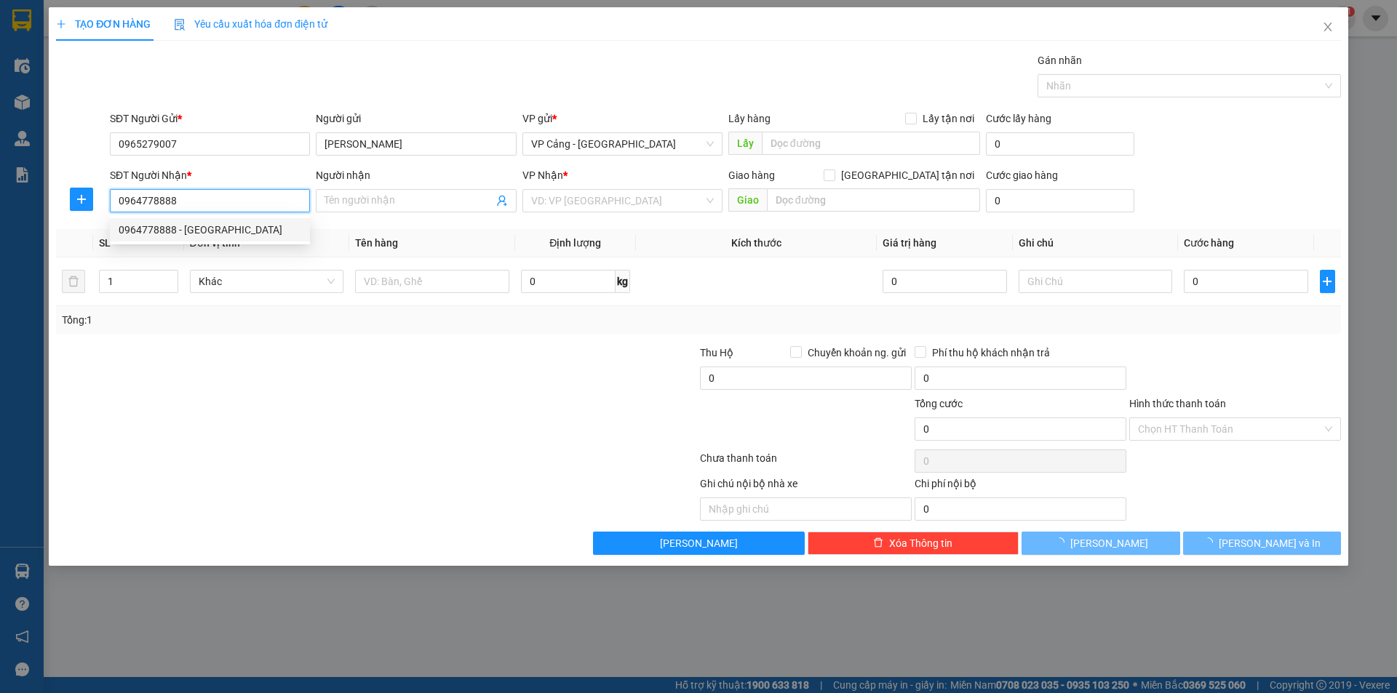
type input "[GEOGRAPHIC_DATA]"
checkbox input "true"
type input "011 [PERSON_NAME] - bắc cường -lào cai"
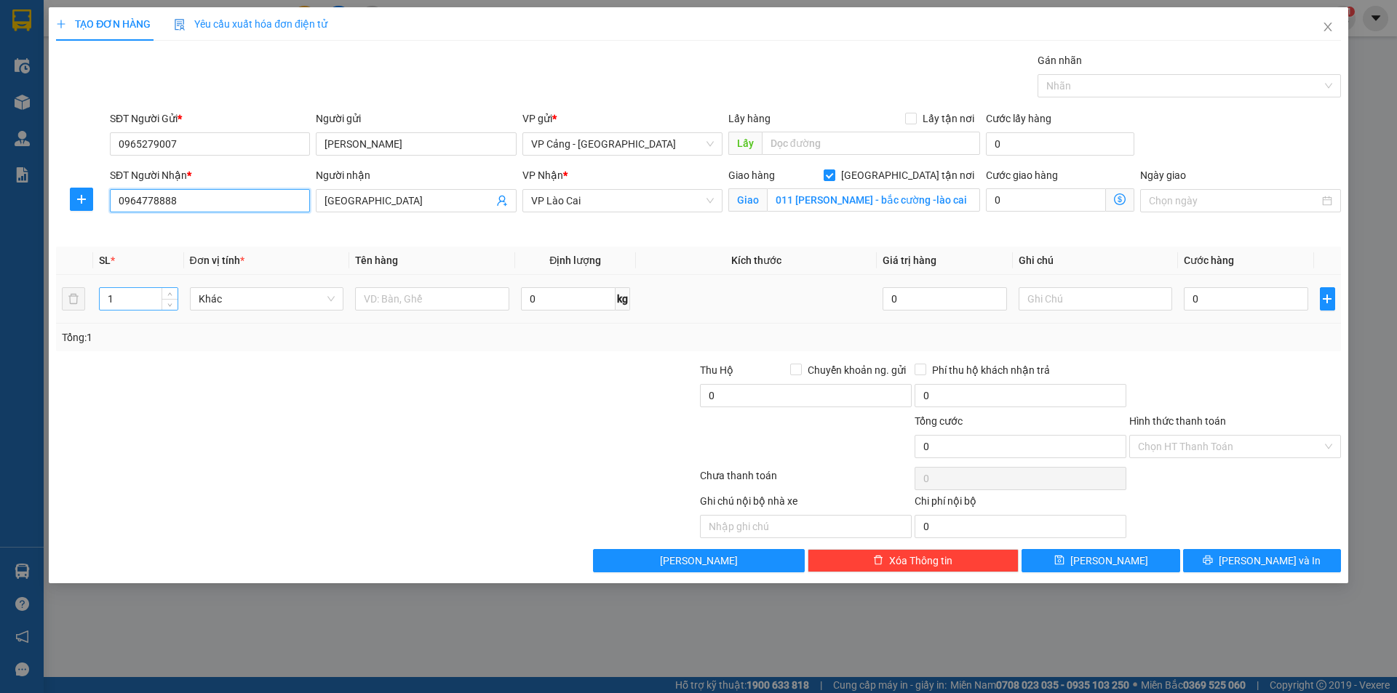
type input "0964778888"
click at [128, 305] on input "1" at bounding box center [138, 299] width 77 height 22
type input "4"
click at [414, 298] on input "text" at bounding box center [432, 298] width 154 height 23
type input "3 cuộn + 1 bao"
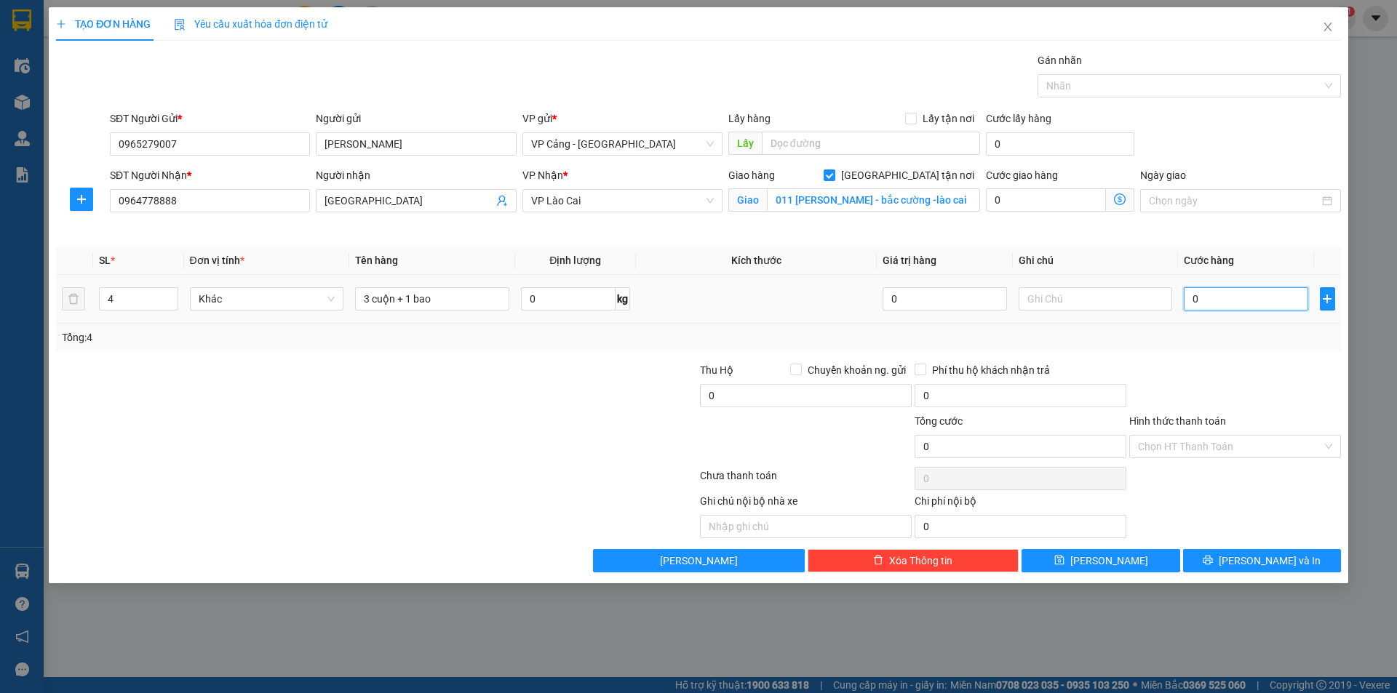
click at [1245, 305] on input "0" at bounding box center [1246, 298] width 124 height 23
type input "1"
type input "1.000"
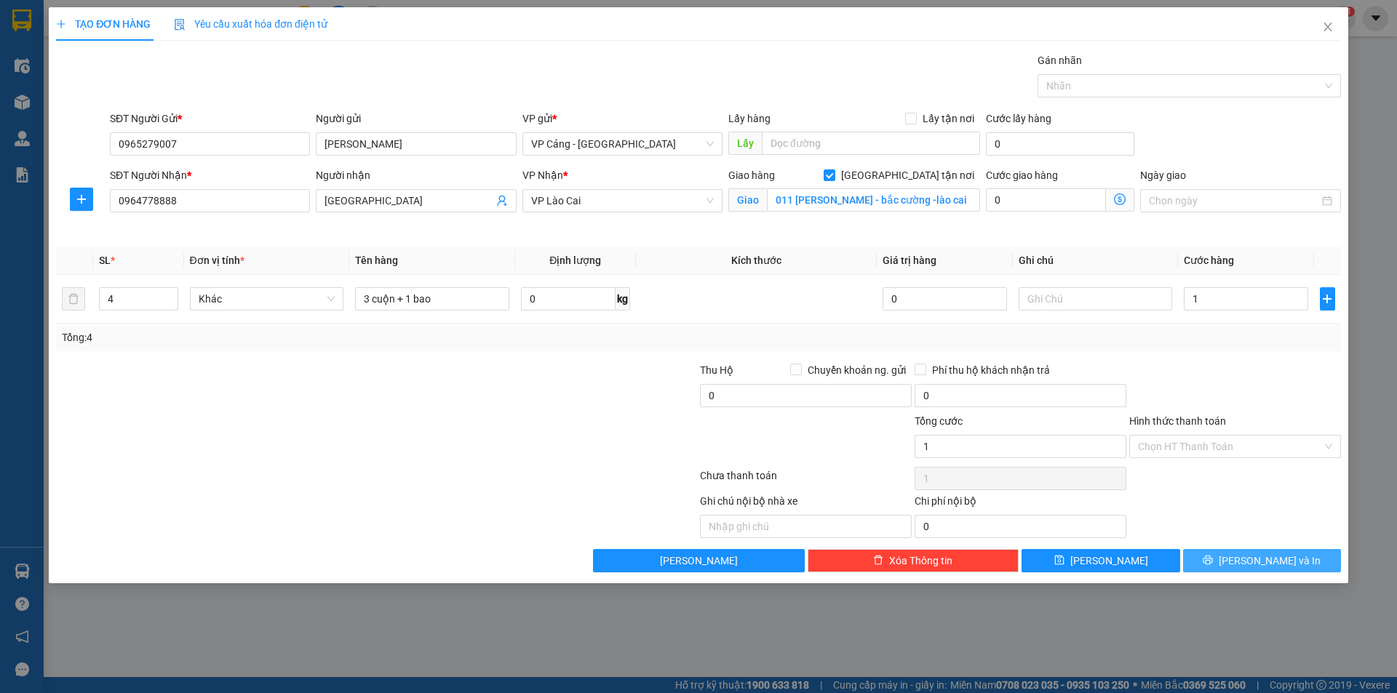
type input "1.000"
click at [1254, 571] on button "[PERSON_NAME] và In" at bounding box center [1262, 560] width 158 height 23
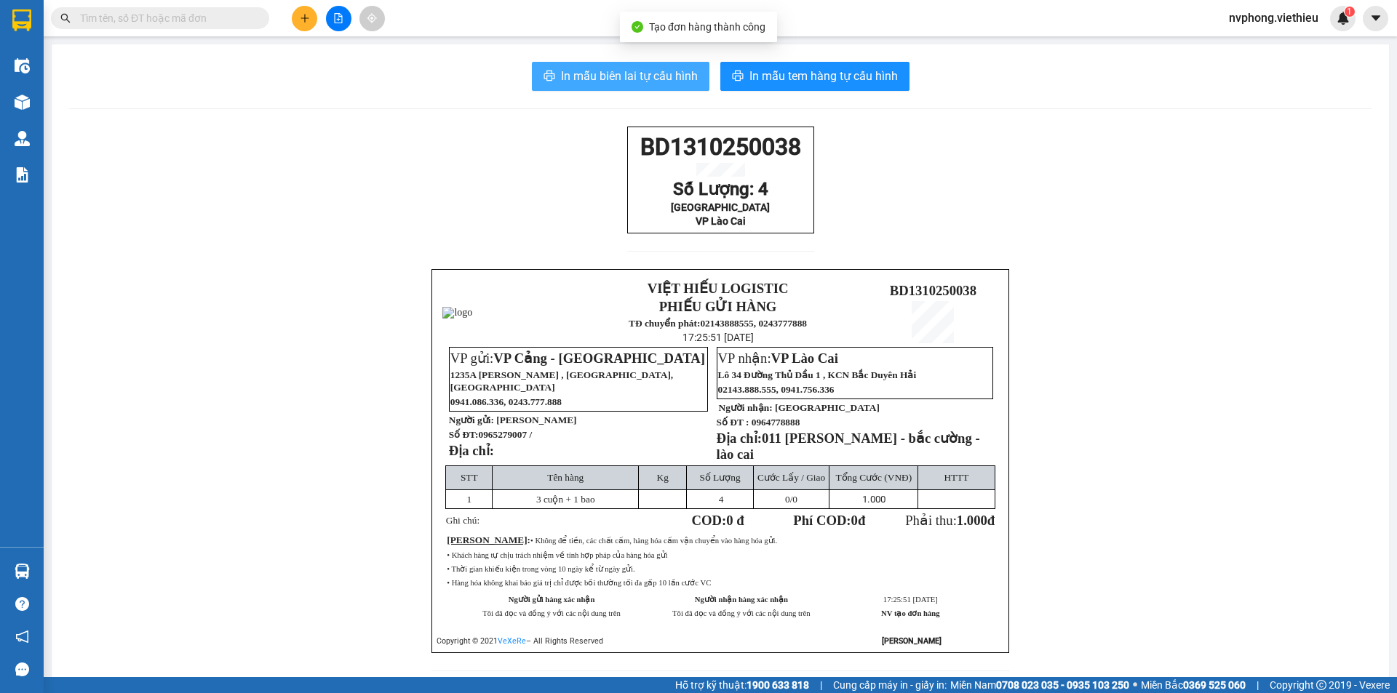
click at [591, 85] on span "In mẫu biên lai tự cấu hình" at bounding box center [629, 76] width 137 height 18
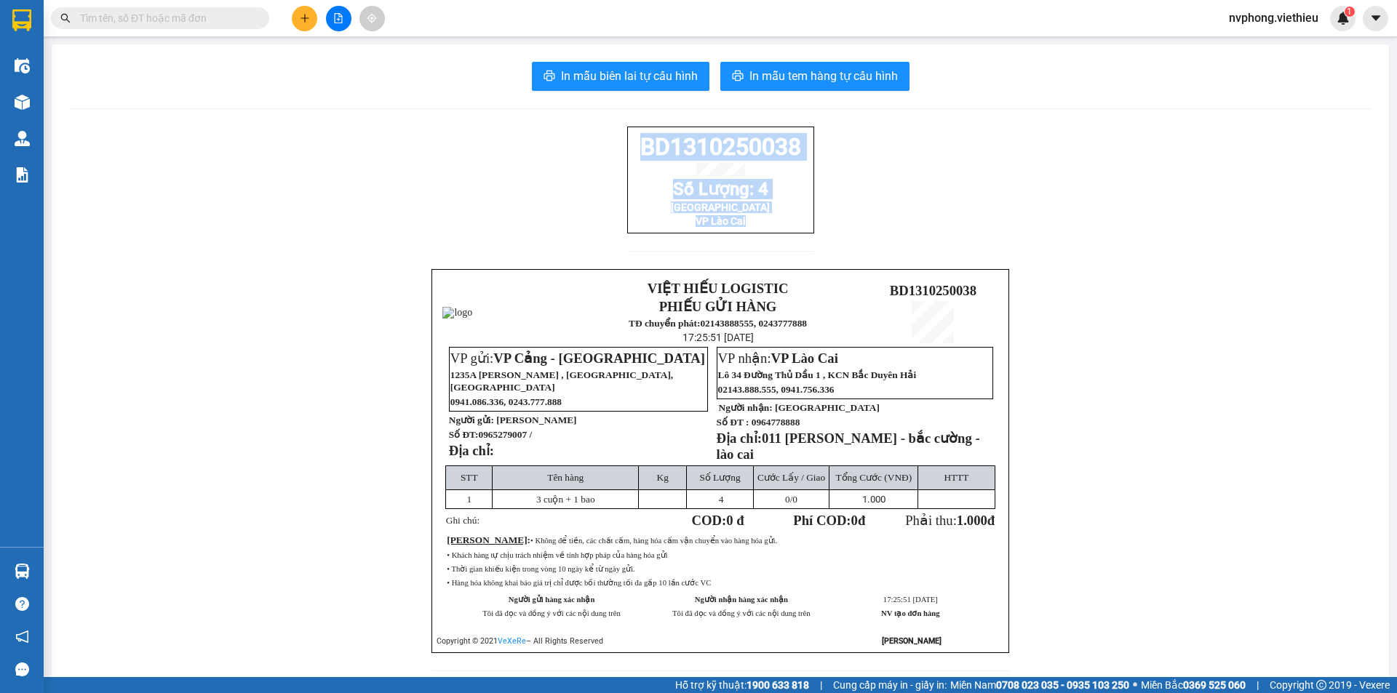
drag, startPoint x: 798, startPoint y: 236, endPoint x: 594, endPoint y: 162, distance: 217.2
click at [594, 162] on div "BD1310250038 Số Lượng: 4 Phú Mai VP [GEOGRAPHIC_DATA] VIỆT HIẾU LOGISTIC PHIẾU …" at bounding box center [720, 408] width 1302 height 562
copy div "BD1310250038 Số Lượng: 4 Phú Mai VP [GEOGRAPHIC_DATA]"
click at [298, 9] on button at bounding box center [304, 18] width 25 height 25
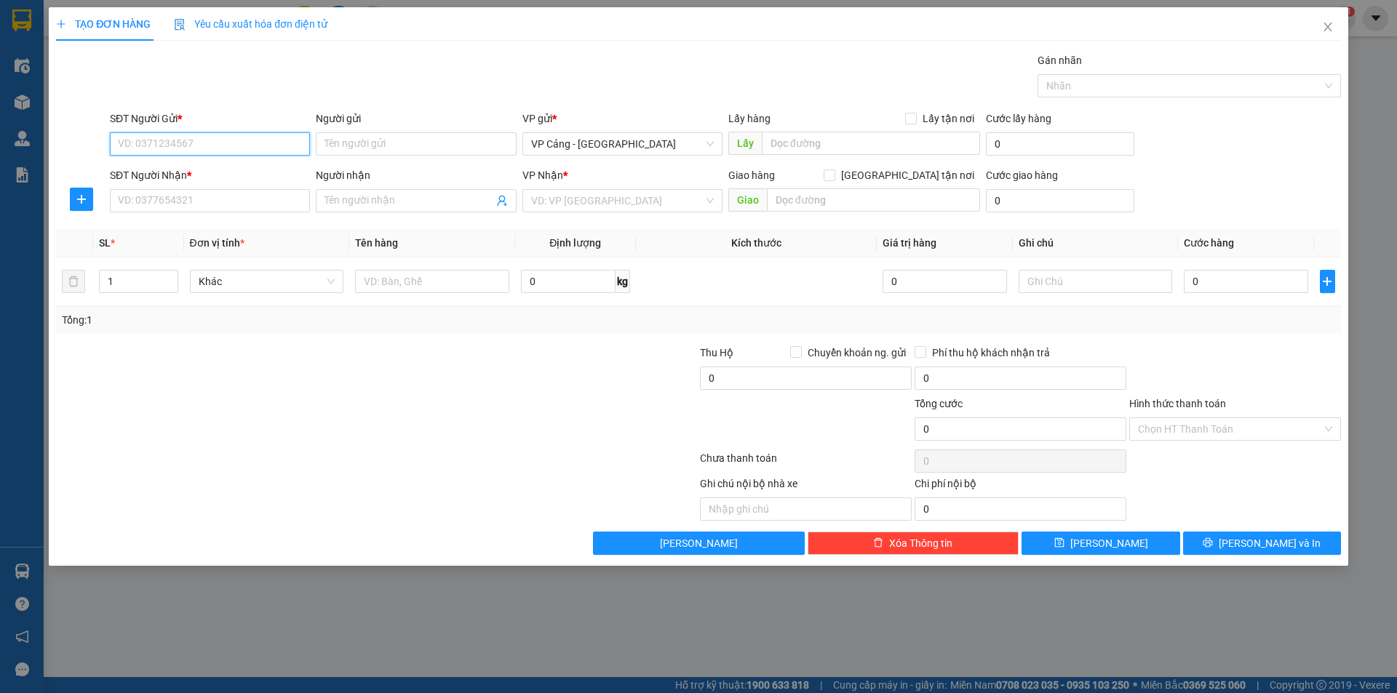
click at [162, 149] on input "SĐT Người Gửi *" at bounding box center [210, 143] width 200 height 23
click at [218, 172] on div "0912655733 - Việt Bích" at bounding box center [210, 173] width 183 height 16
type input "0912655733"
type input "Việt Bích"
type input "0912655733"
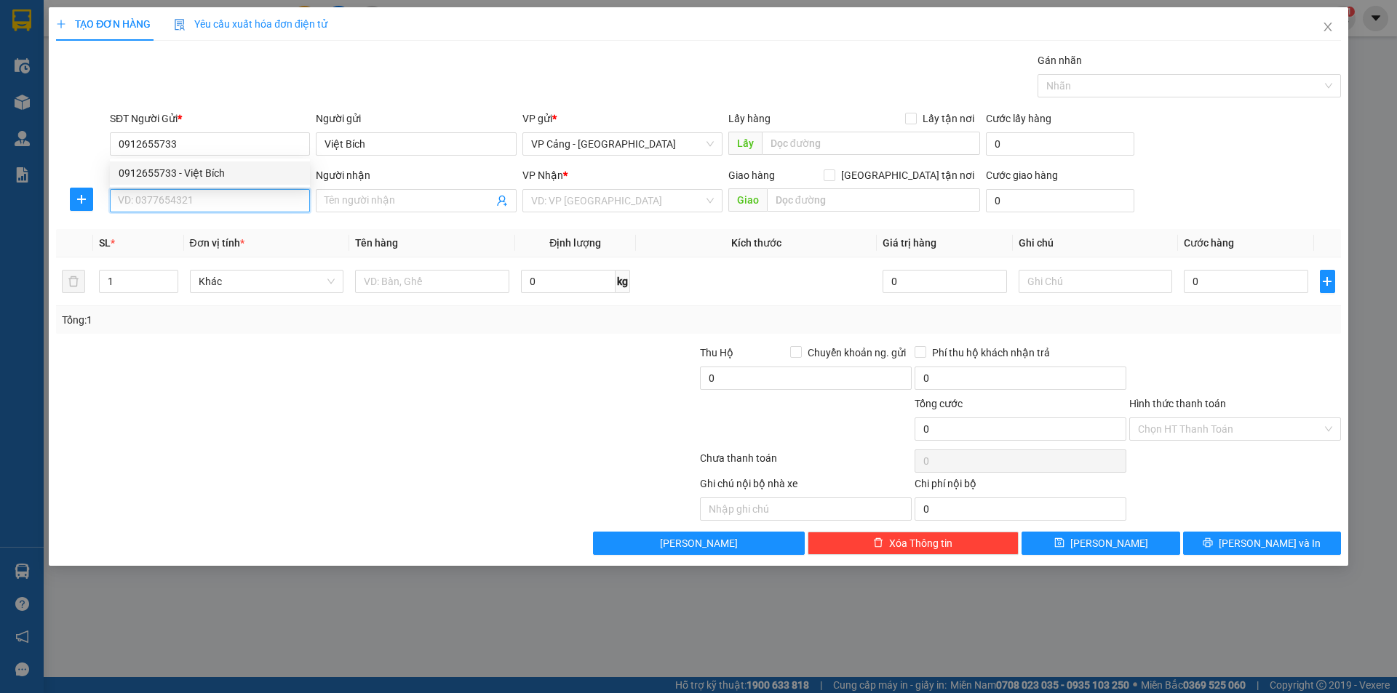
click at [193, 207] on input "SĐT Người Nhận *" at bounding box center [210, 200] width 200 height 23
click at [188, 237] on div "0988424290 - Đức giấy" at bounding box center [210, 230] width 183 height 16
type input "0988424290"
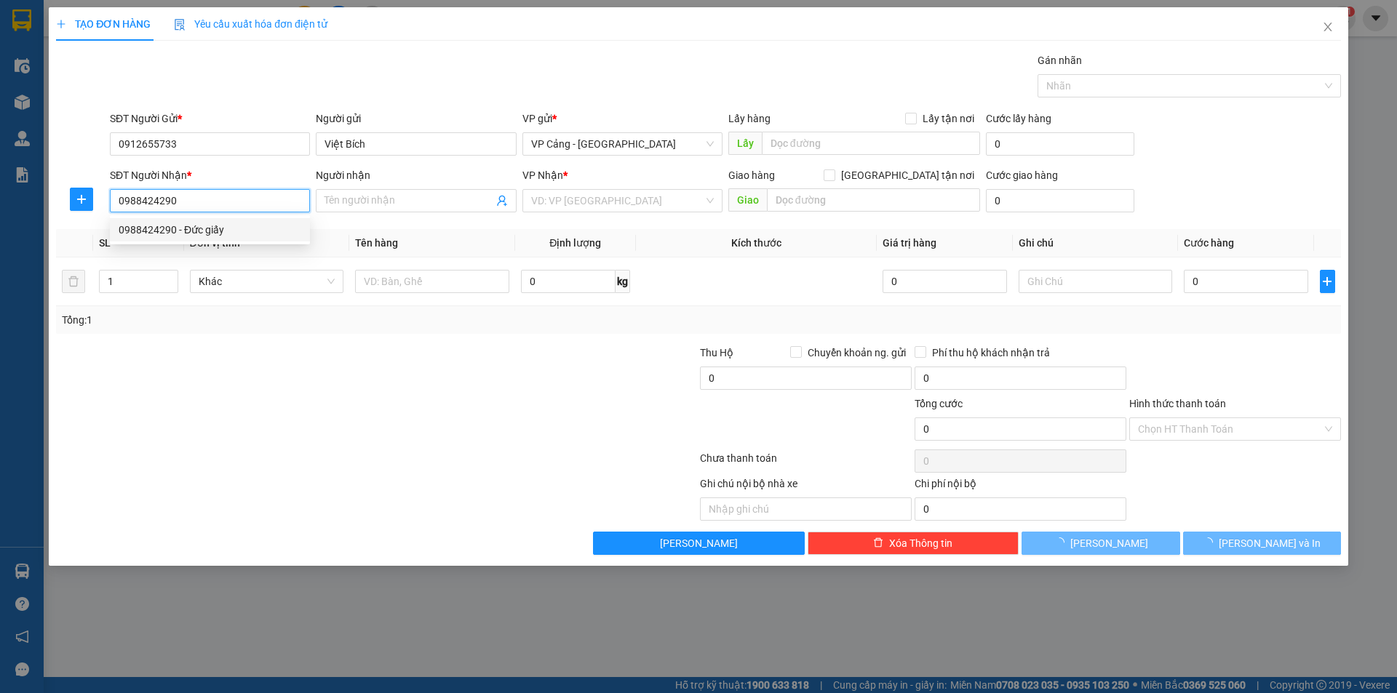
type input "Đức giấy"
checkbox input "true"
type input "107 [PERSON_NAME]"
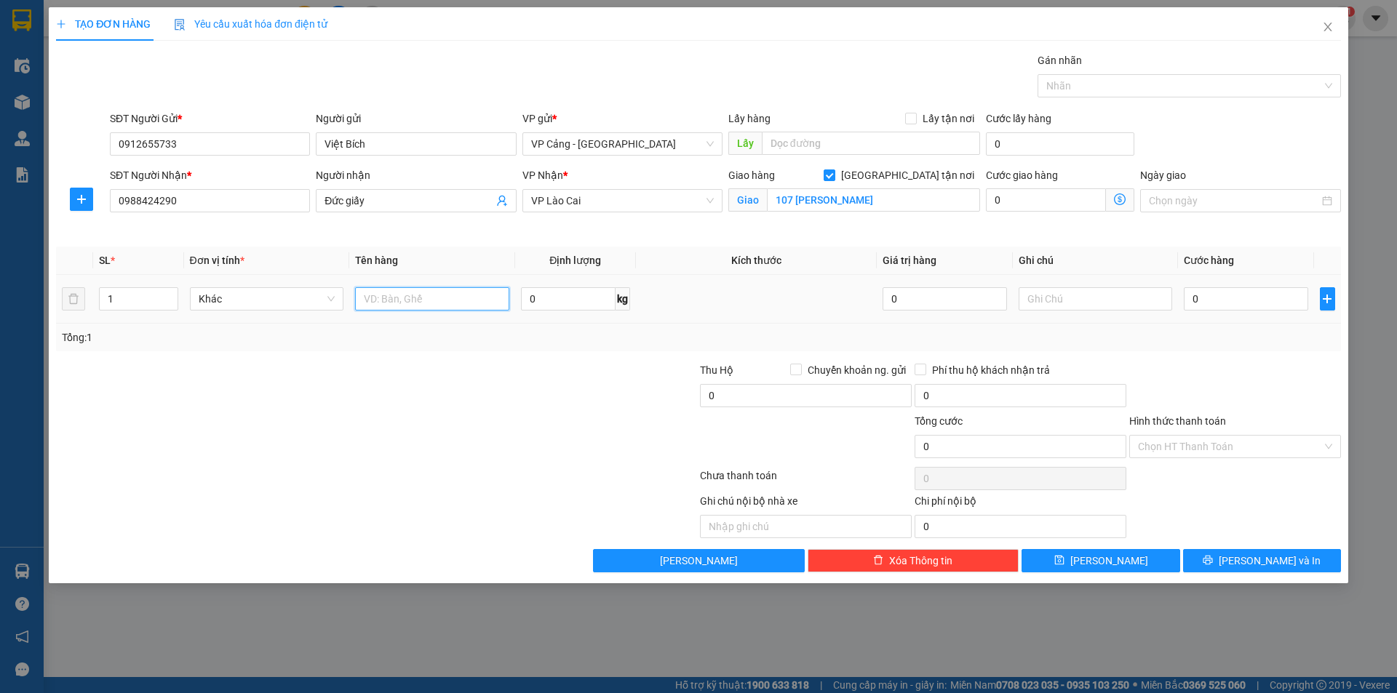
click at [394, 292] on input "text" at bounding box center [432, 298] width 154 height 23
type input "1 kiện"
click at [1235, 288] on input "0" at bounding box center [1246, 298] width 124 height 23
type input "3"
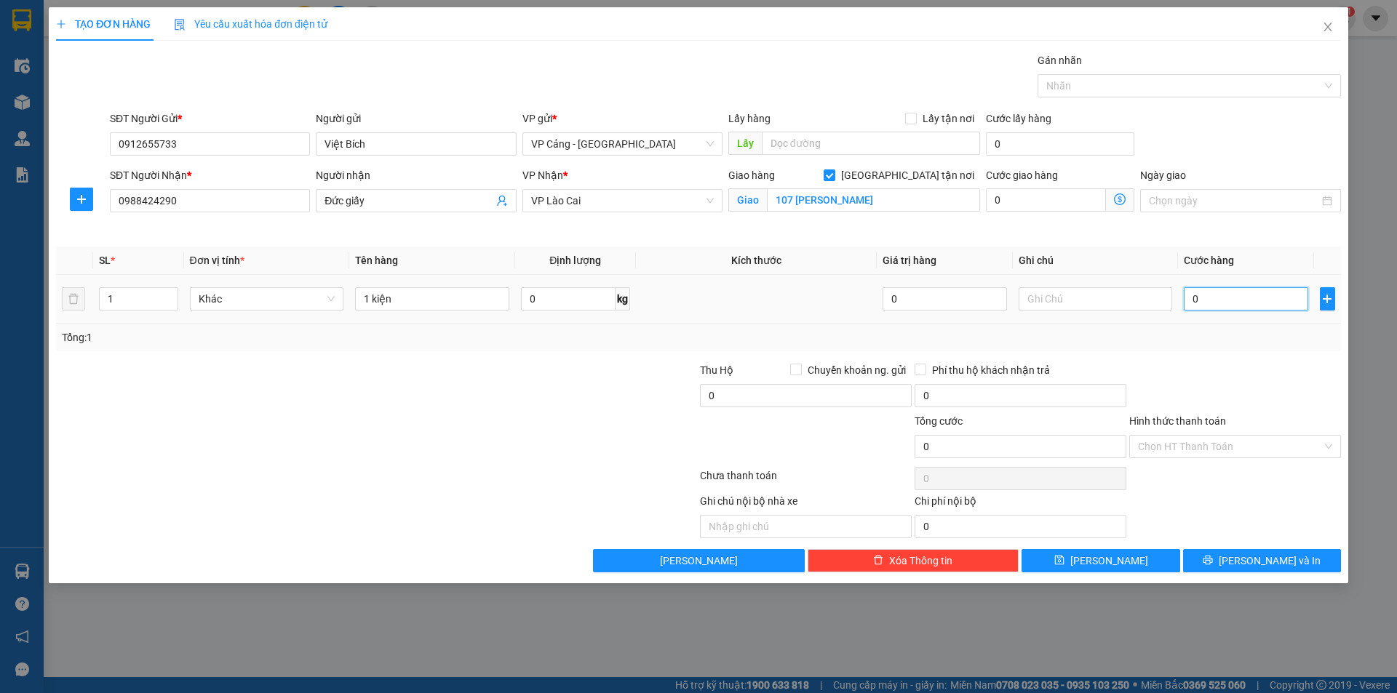
type input "3"
type input "0"
type input "03"
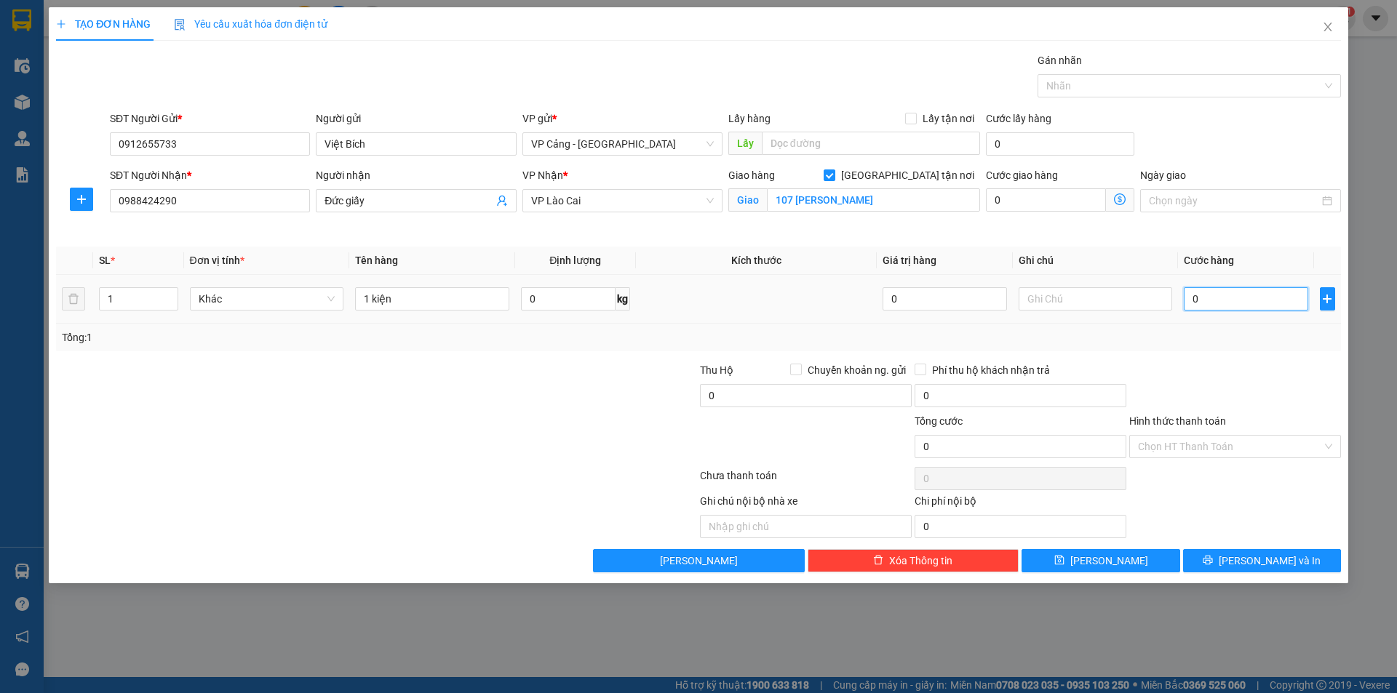
type input "3"
type input "030"
type input "30"
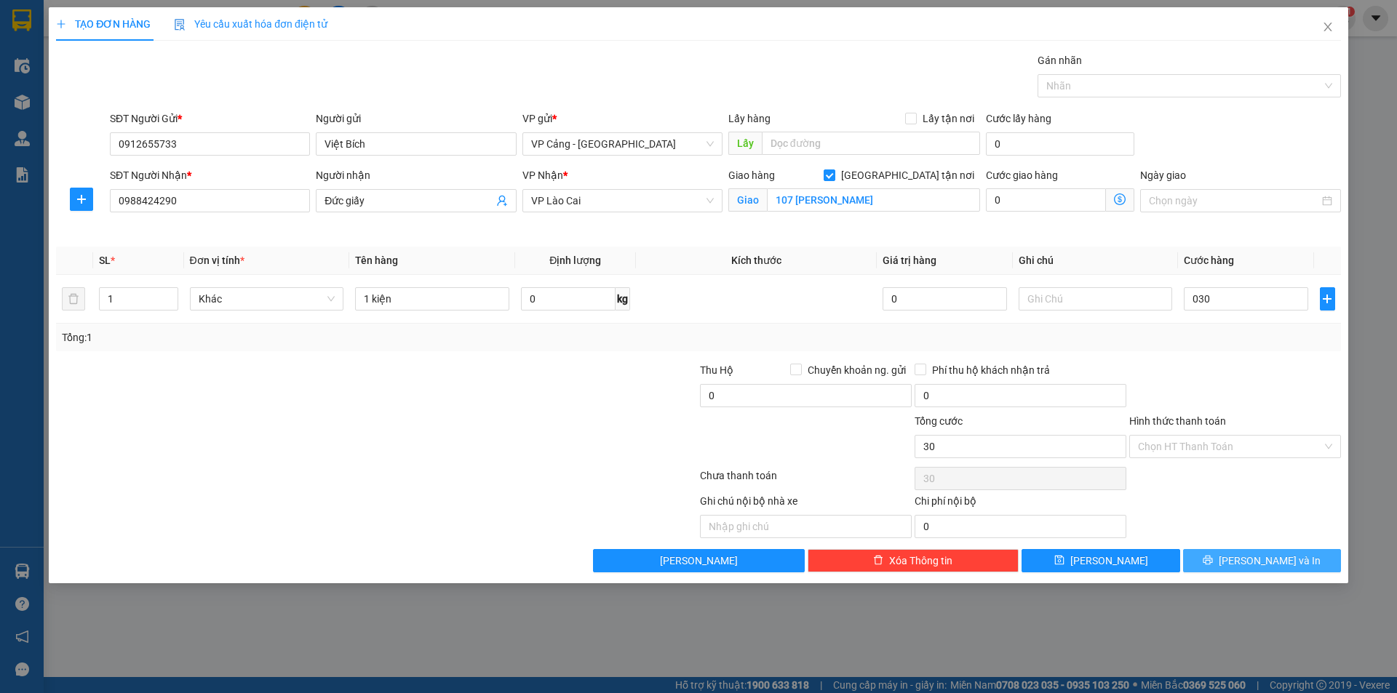
type input "30.000"
click at [1264, 563] on span "[PERSON_NAME] và In" at bounding box center [1270, 561] width 102 height 16
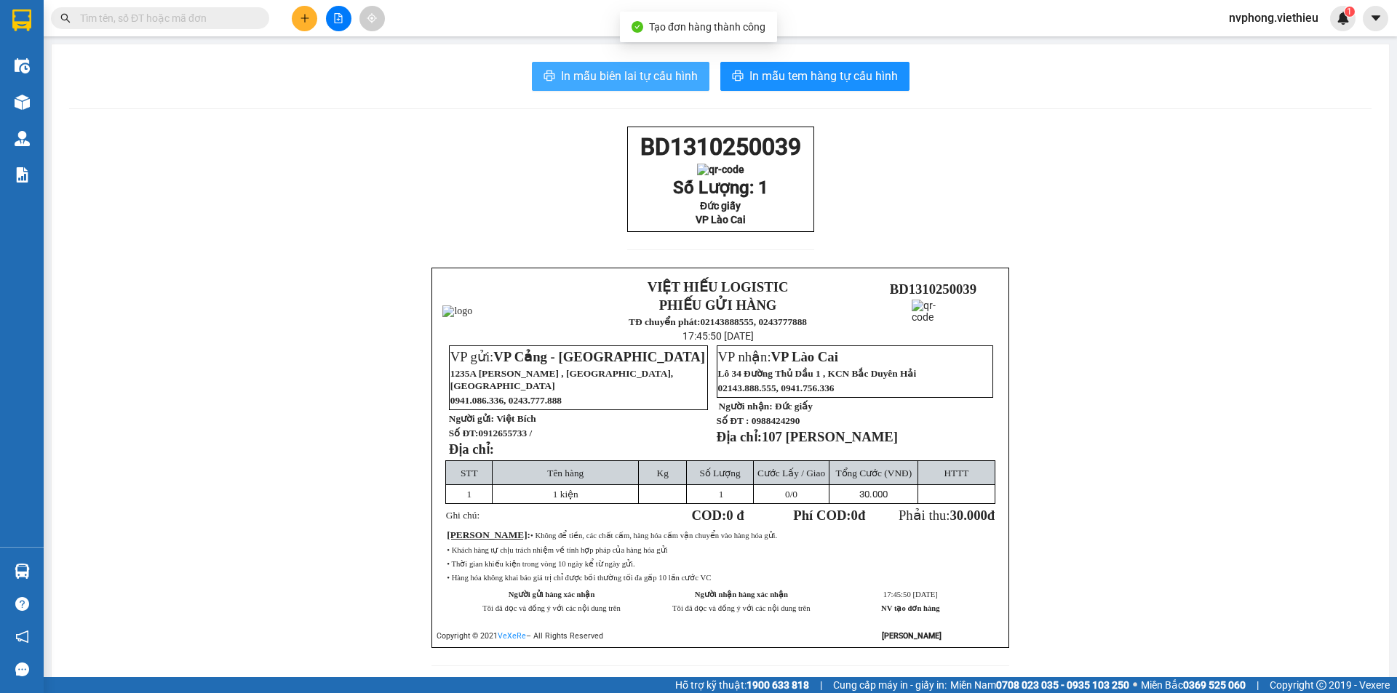
click at [665, 88] on button "In mẫu biên lai tự cấu hình" at bounding box center [621, 76] width 178 height 29
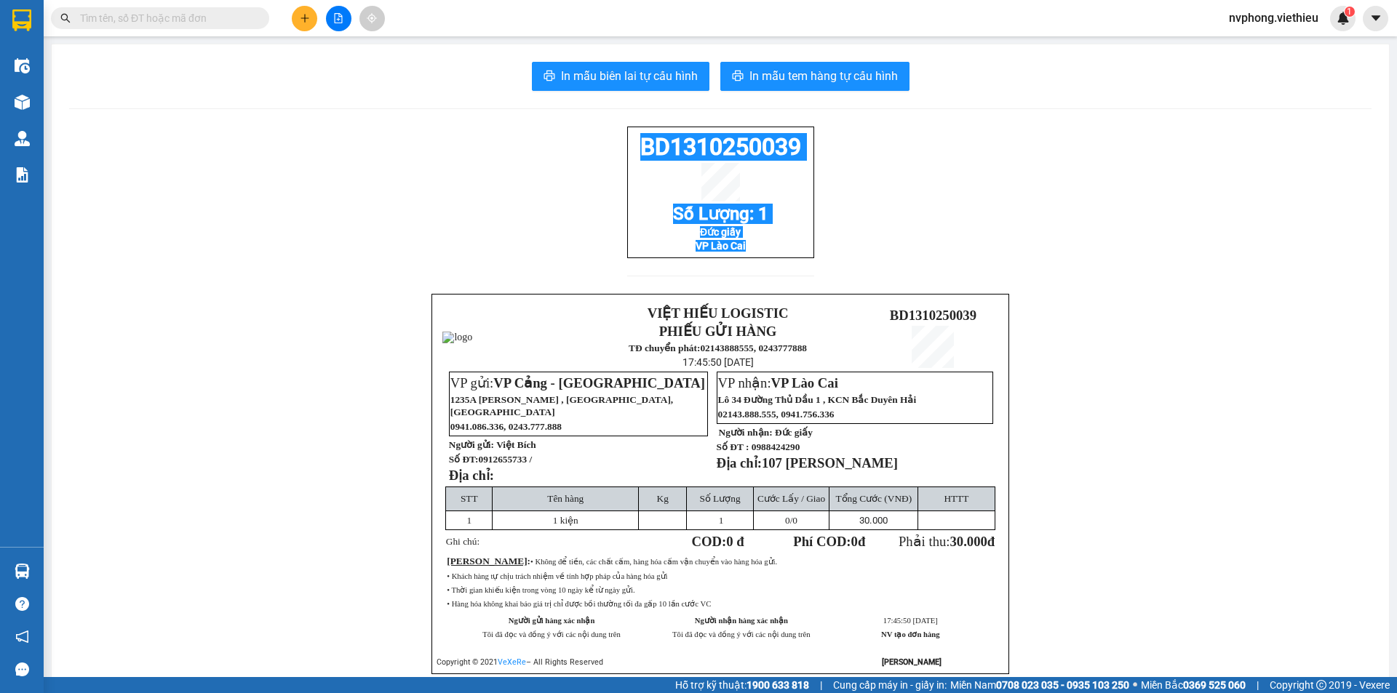
click at [581, 136] on div "BD1310250039 Số Lượng: 1 Đức giấy VP Lào Cai VIỆT HIẾU LOGISTIC PHIẾU GỬI HÀNG …" at bounding box center [720, 418] width 1302 height 583
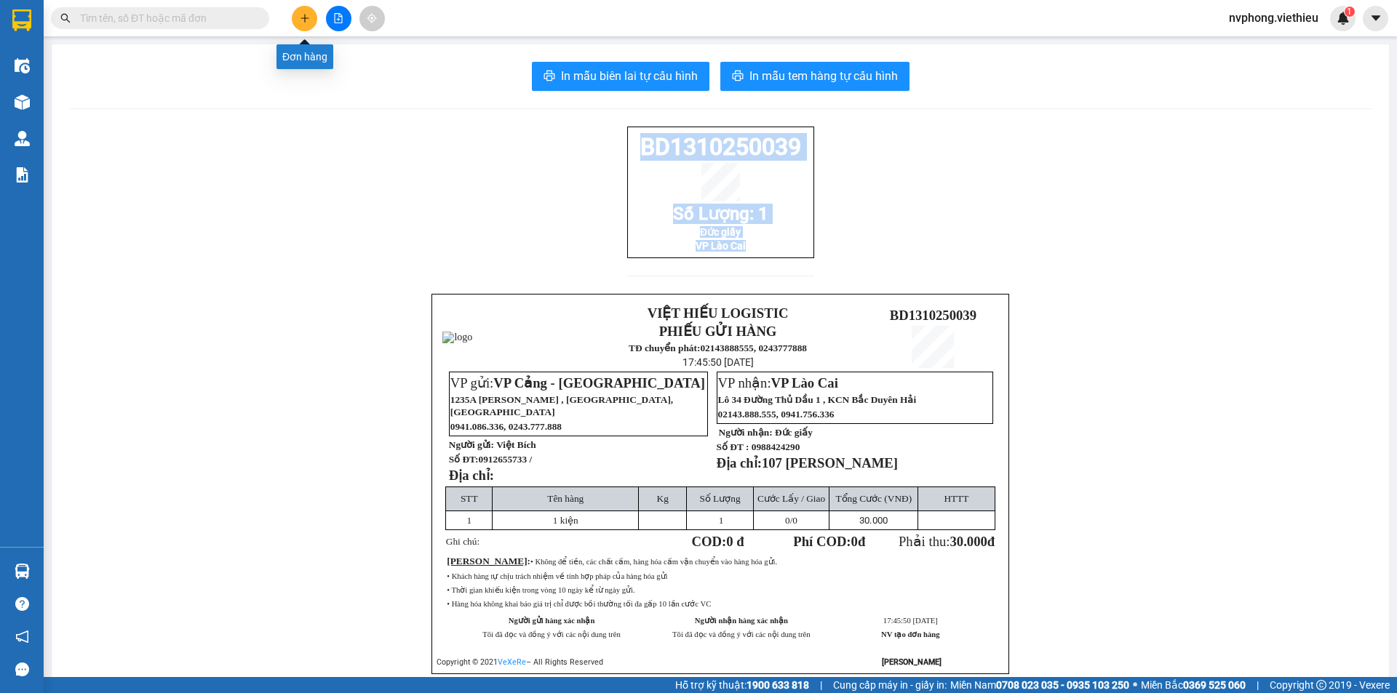
click at [306, 14] on icon "plus" at bounding box center [305, 18] width 10 height 10
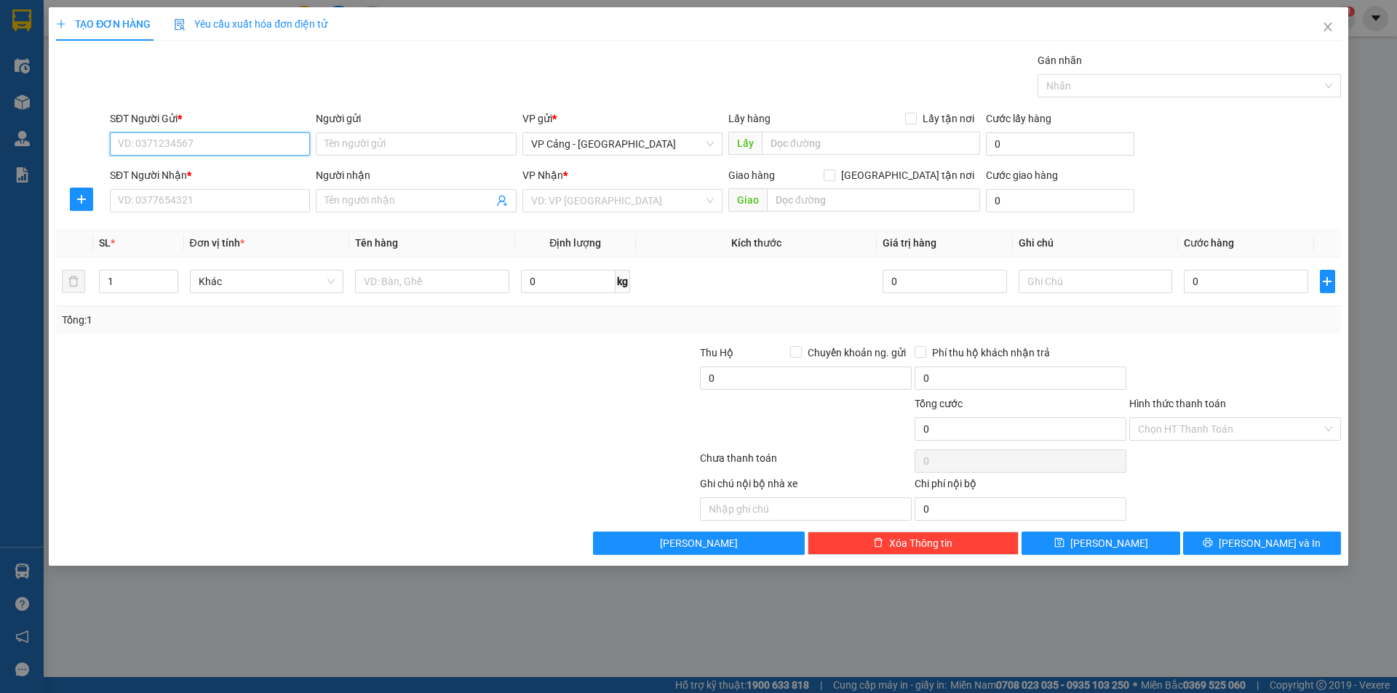
click at [172, 142] on input "SĐT Người Gửi *" at bounding box center [210, 143] width 200 height 23
type input "0988471426"
click at [182, 172] on div "0988471426 - khách hàng" at bounding box center [210, 173] width 183 height 16
type input "khách hàng"
type input "0988471426"
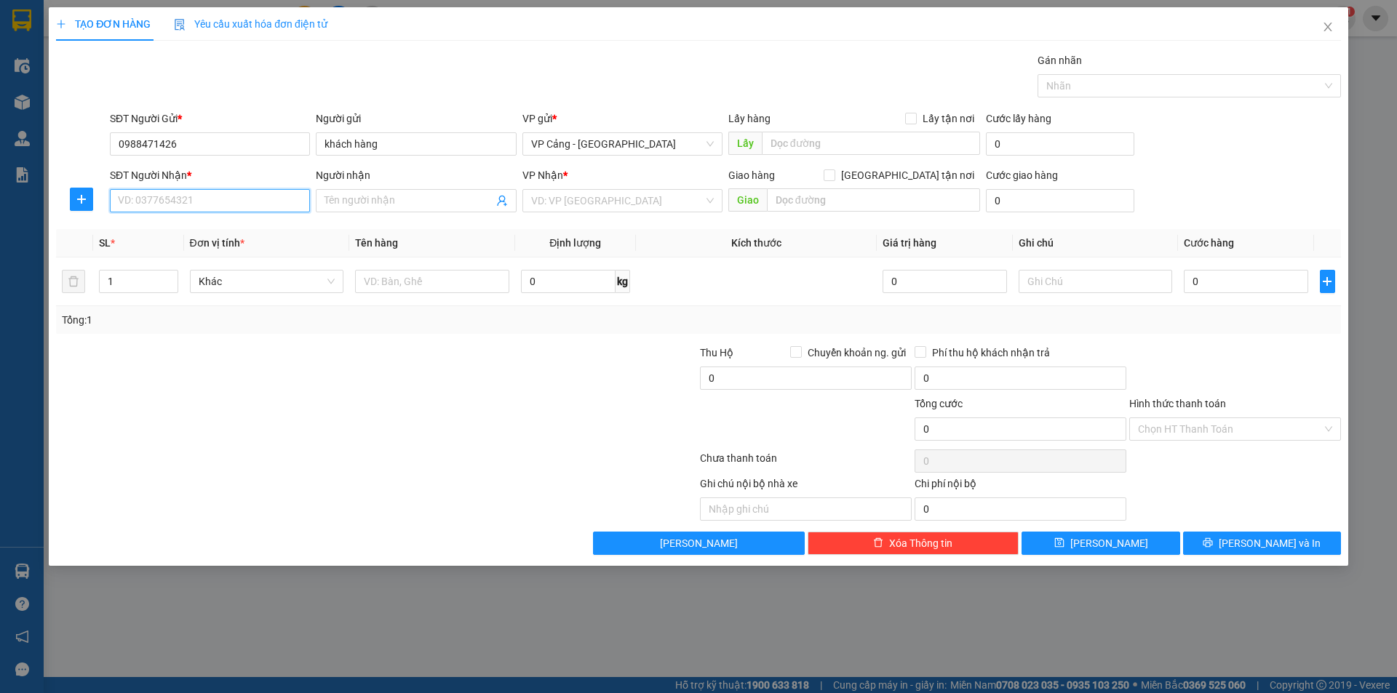
click at [185, 211] on input "SĐT Người Nhận *" at bounding box center [210, 200] width 200 height 23
click at [211, 226] on div "0977402636 - [PERSON_NAME] Yêu" at bounding box center [210, 230] width 183 height 16
type input "0977402636"
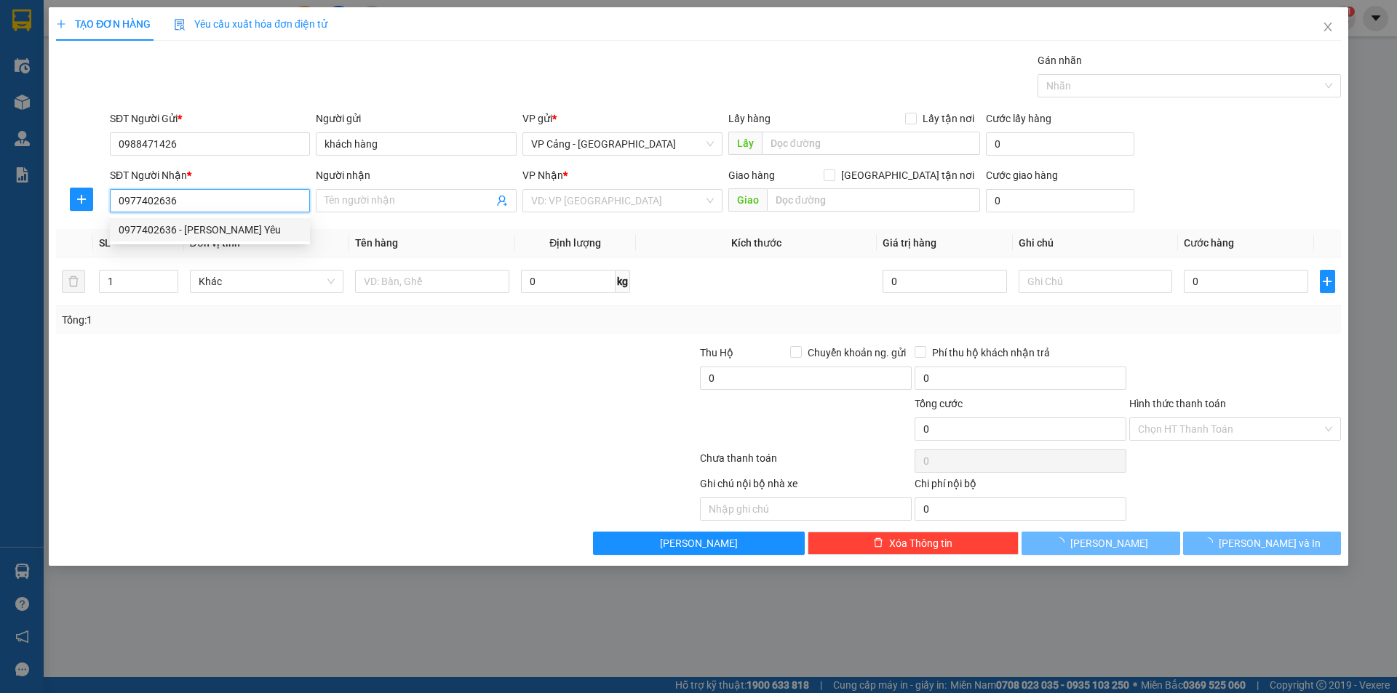
type input "[PERSON_NAME] Yêu"
checkbox input "true"
type input "232 Hoàng Liên, LC"
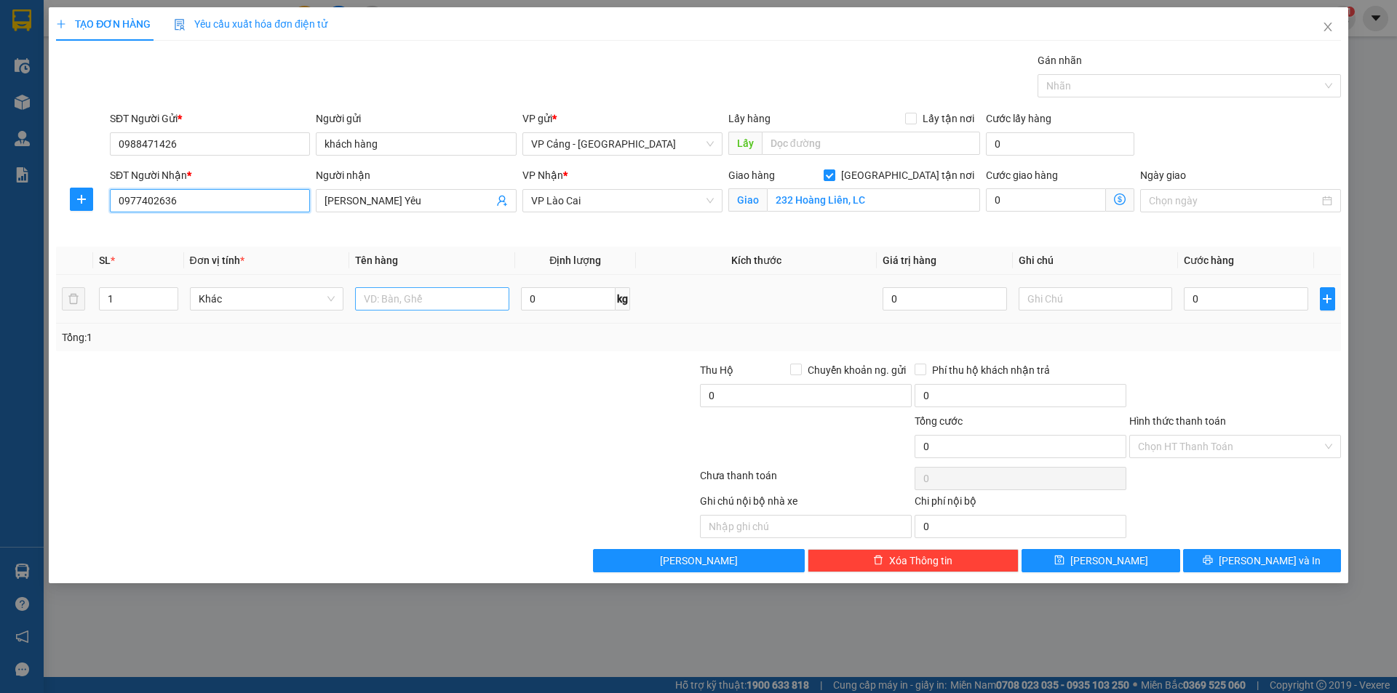
type input "0977402636"
click at [402, 297] on input "text" at bounding box center [432, 298] width 154 height 23
type input "1 kiện"
click at [1216, 298] on input "0" at bounding box center [1246, 298] width 124 height 23
type input "3"
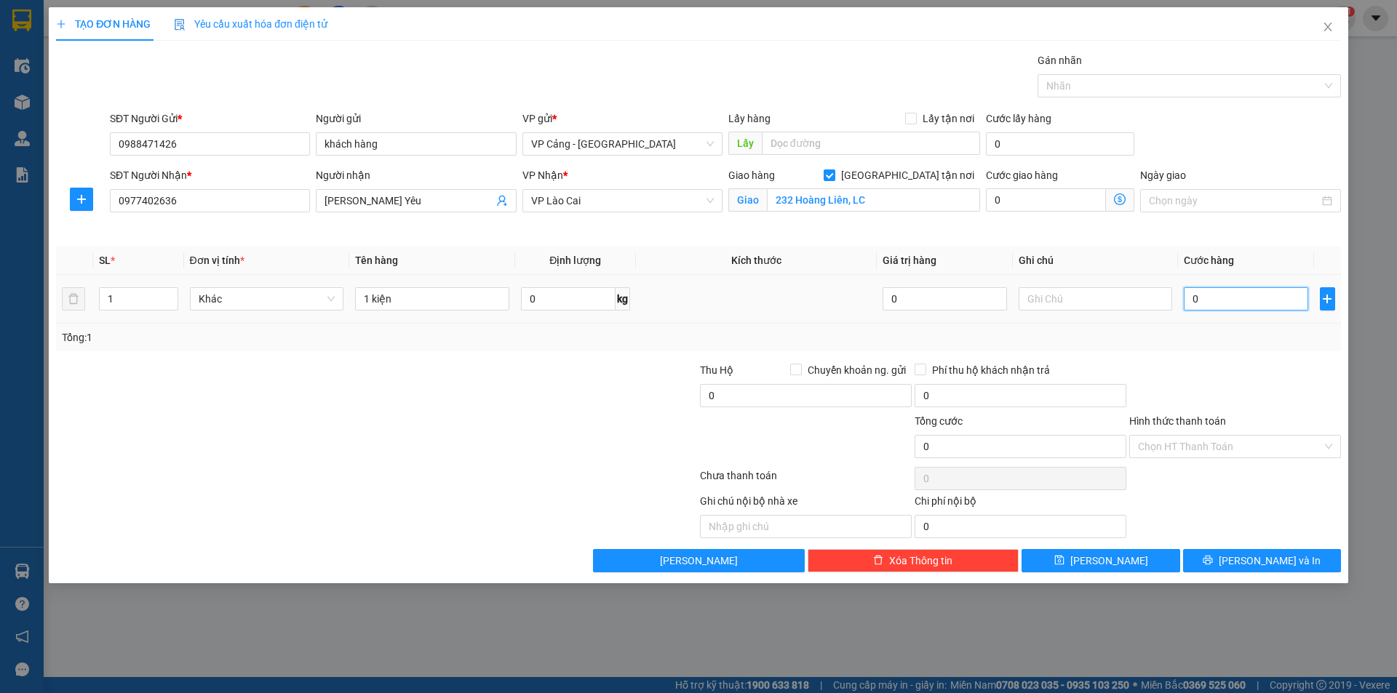
type input "3"
type input "30"
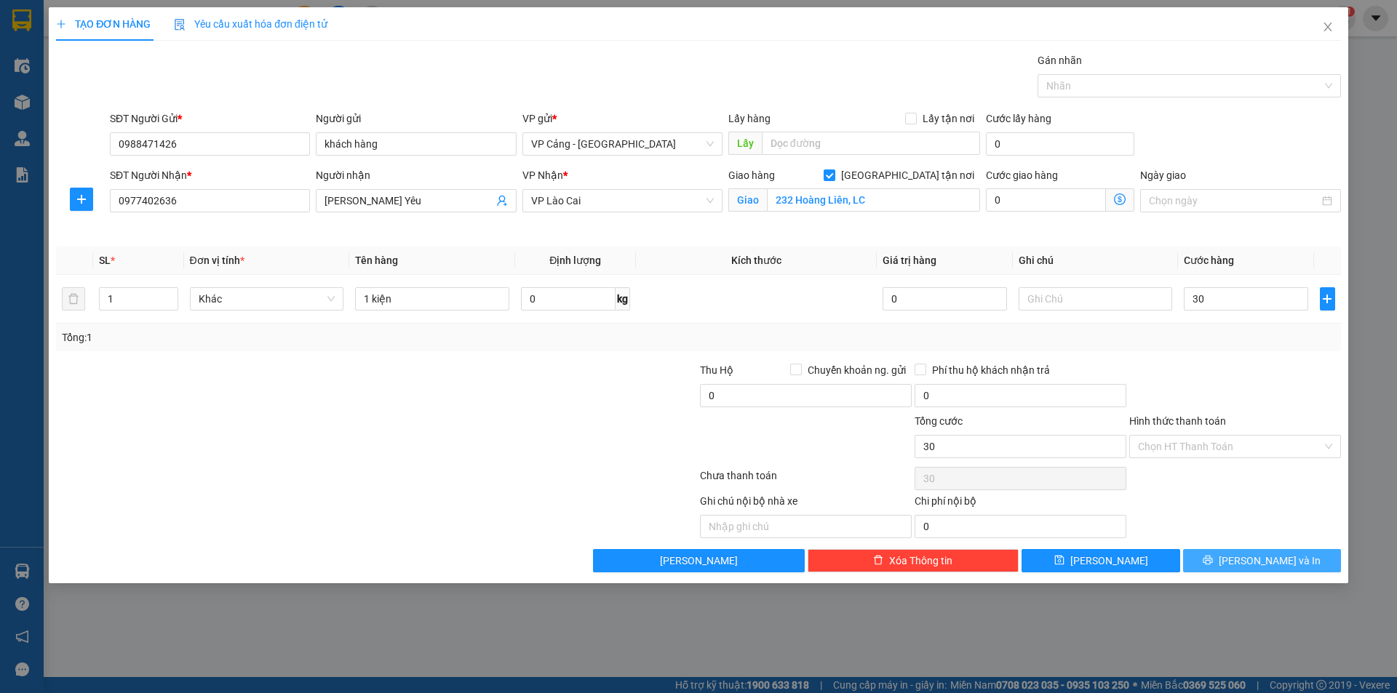
type input "30.000"
click at [1258, 557] on span "[PERSON_NAME] và In" at bounding box center [1270, 561] width 102 height 16
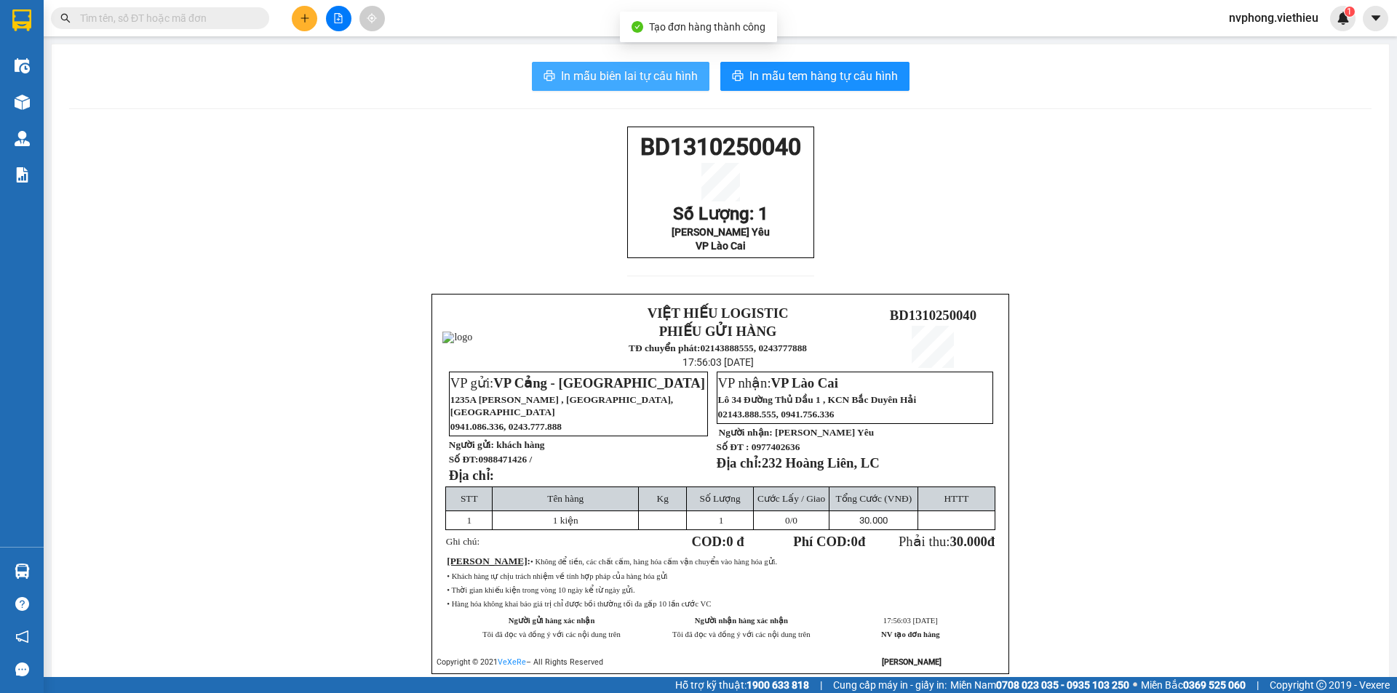
click at [605, 75] on span "In mẫu biên lai tự cấu hình" at bounding box center [629, 76] width 137 height 18
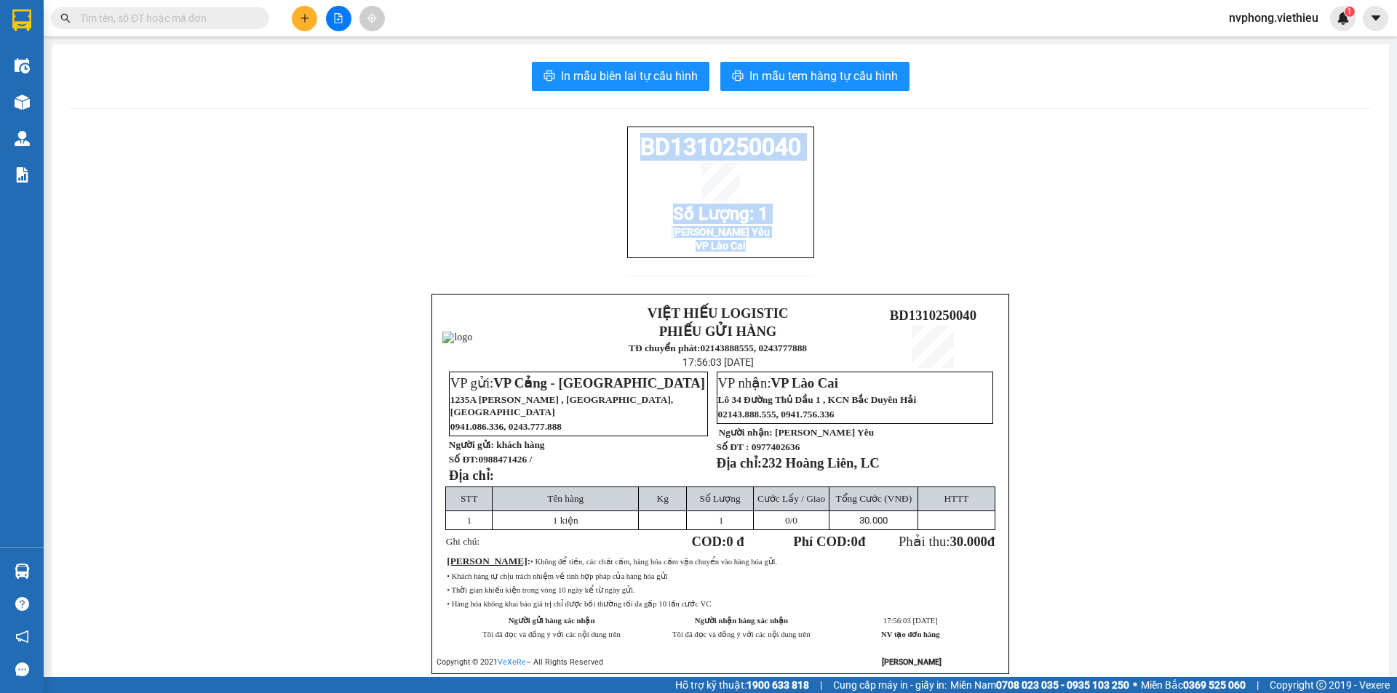
drag, startPoint x: 798, startPoint y: 263, endPoint x: 616, endPoint y: 157, distance: 210.6
click at [616, 157] on div "BD1310250040 Số Lượng: 1 [PERSON_NAME] Yêu VP Lào Cai VIỆT HIẾU LOGISTIC PHIẾU …" at bounding box center [720, 418] width 1302 height 583
copy div "BD1310250040 Số Lượng: 1 Siêu Thị Bé Yêu VP Lào Cai"
click at [307, 24] on button at bounding box center [304, 18] width 25 height 25
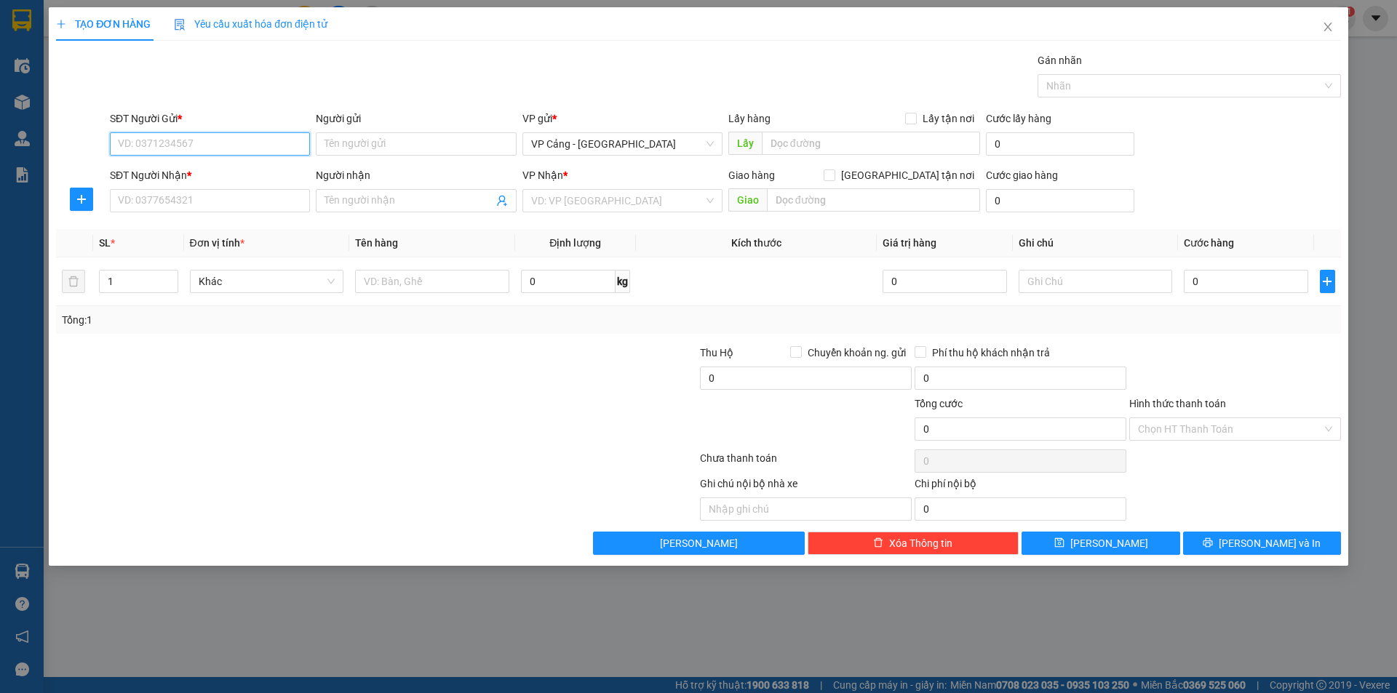
click at [168, 135] on input "SĐT Người Gửi *" at bounding box center [210, 143] width 200 height 23
click at [211, 175] on div "0976326622 - [PERSON_NAME]" at bounding box center [210, 173] width 183 height 16
type input "0976326622"
type input "[PERSON_NAME]"
type input "0976326622"
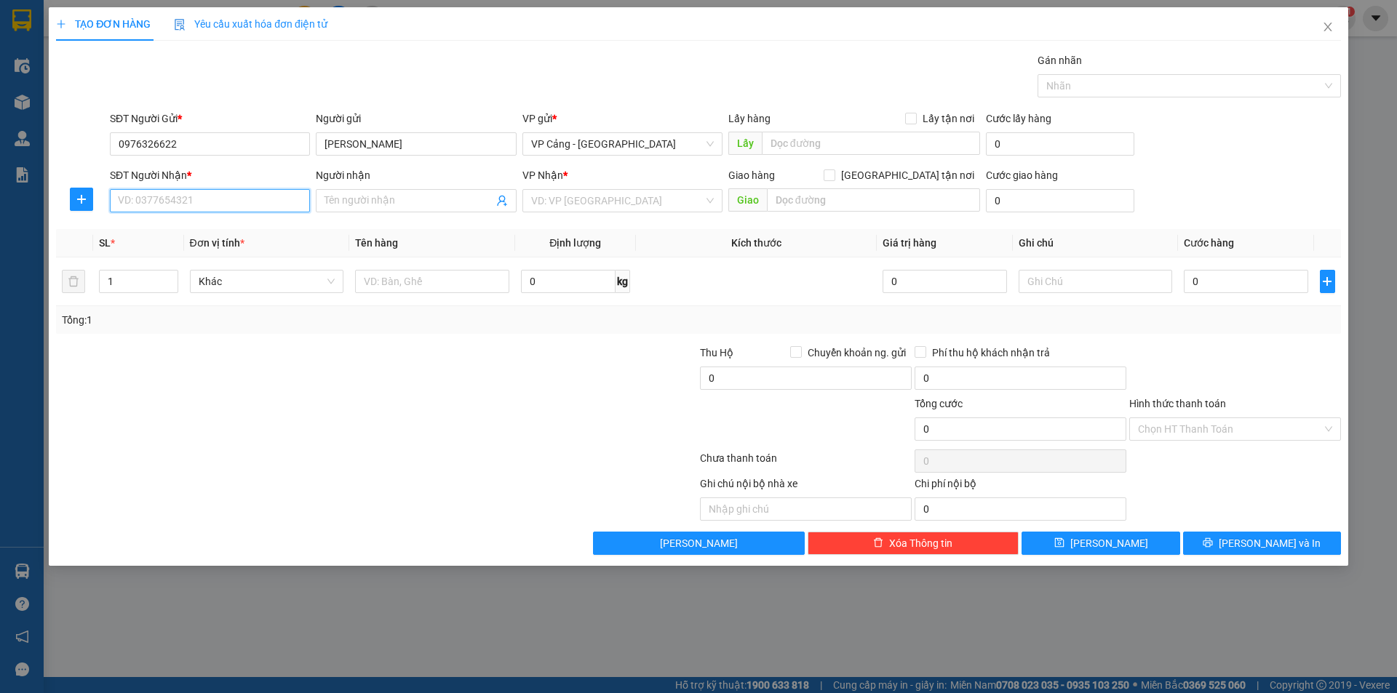
click at [206, 202] on input "SĐT Người Nhận *" at bounding box center [210, 200] width 200 height 23
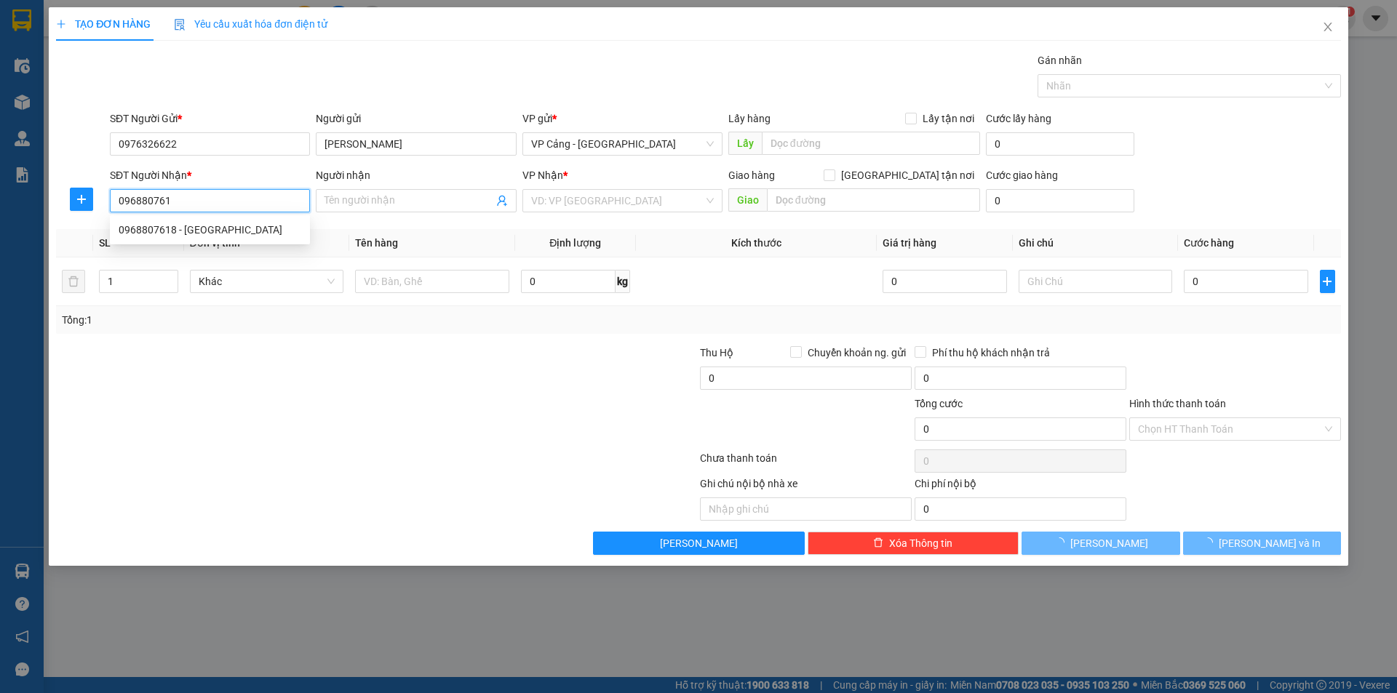
type input "0968807618"
click at [173, 226] on div "0968807618 - [GEOGRAPHIC_DATA]" at bounding box center [210, 230] width 183 height 16
type input "[GEOGRAPHIC_DATA]"
checkbox input "true"
type input "011 [PERSON_NAME], [GEOGRAPHIC_DATA], [GEOGRAPHIC_DATA]"
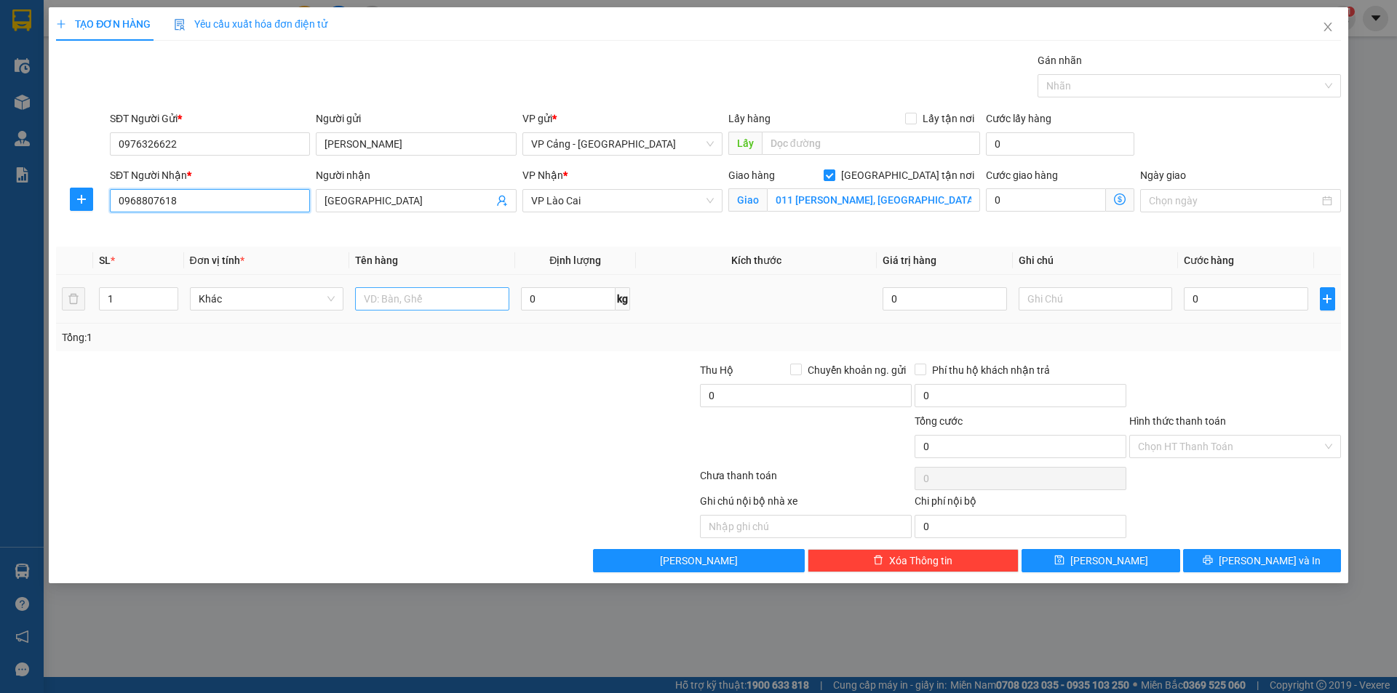
type input "0968807618"
click at [383, 297] on input "text" at bounding box center [432, 298] width 154 height 23
type input "1 kiện"
click at [1227, 305] on input "0" at bounding box center [1246, 298] width 124 height 23
type input "1"
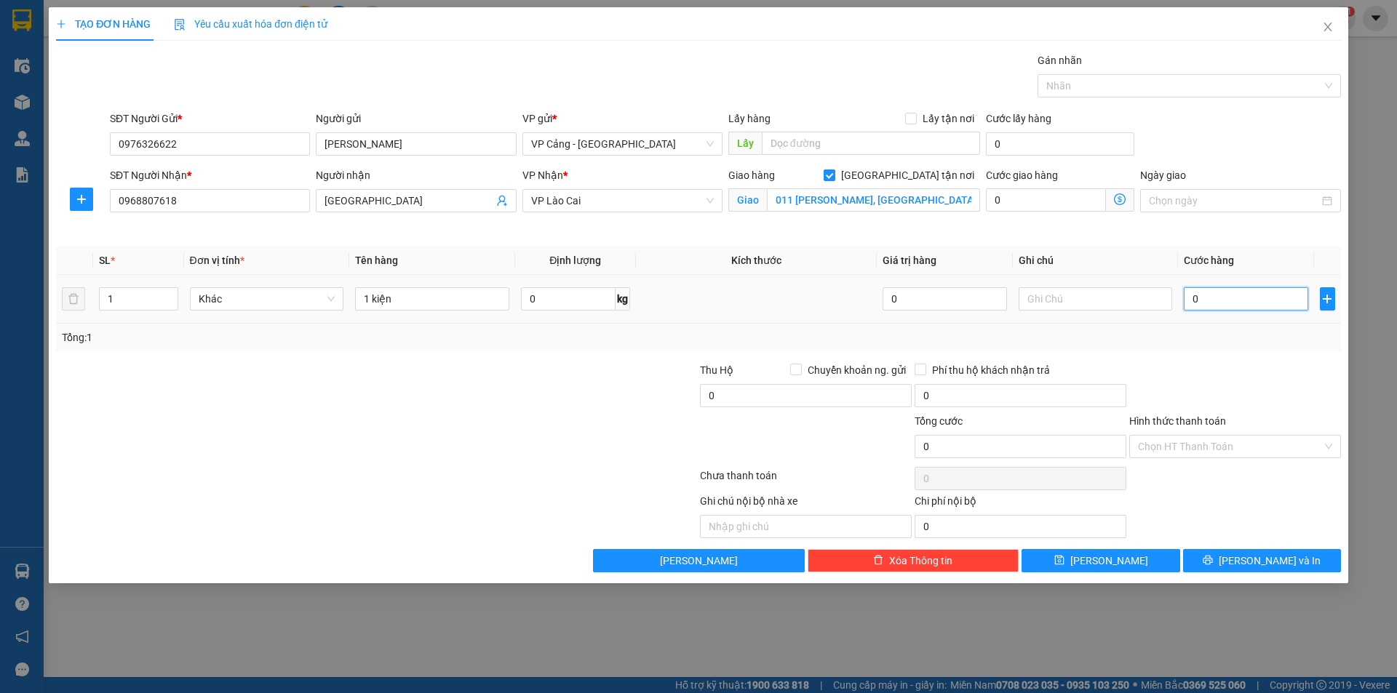
type input "1"
type input "1.000"
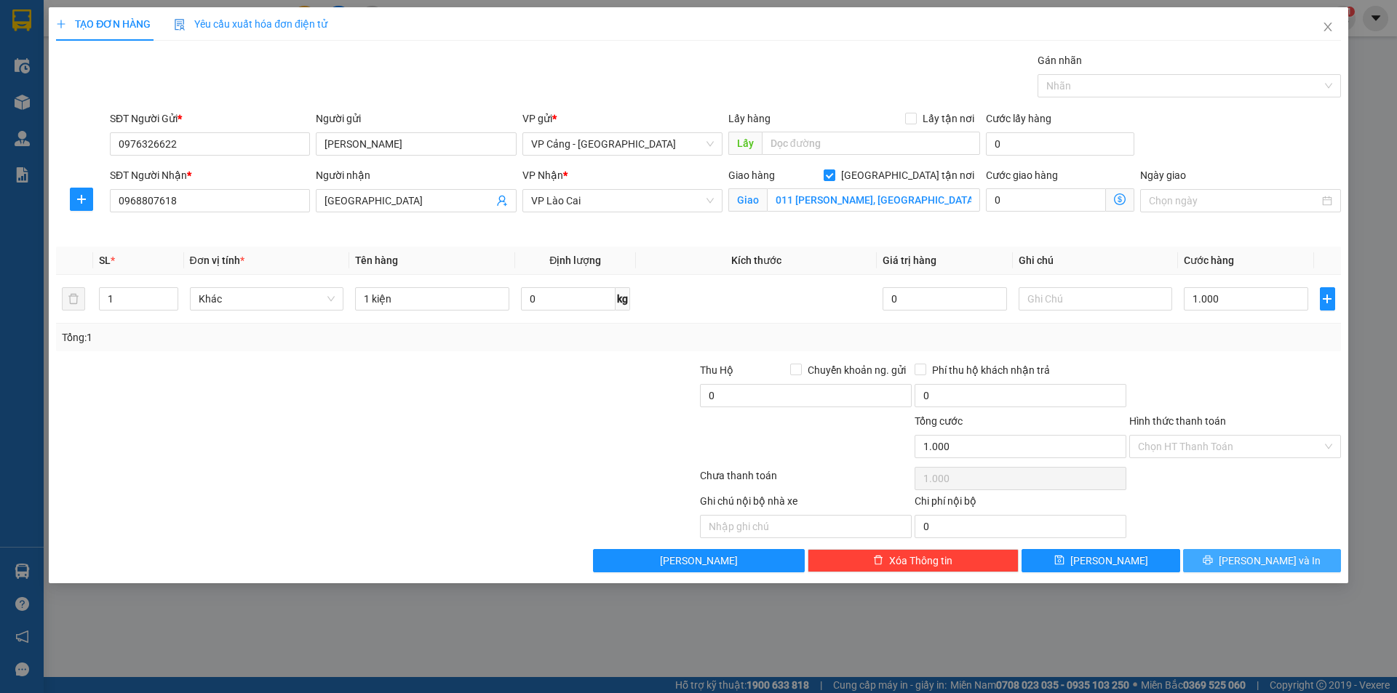
click at [1299, 564] on button "[PERSON_NAME] và In" at bounding box center [1262, 560] width 158 height 23
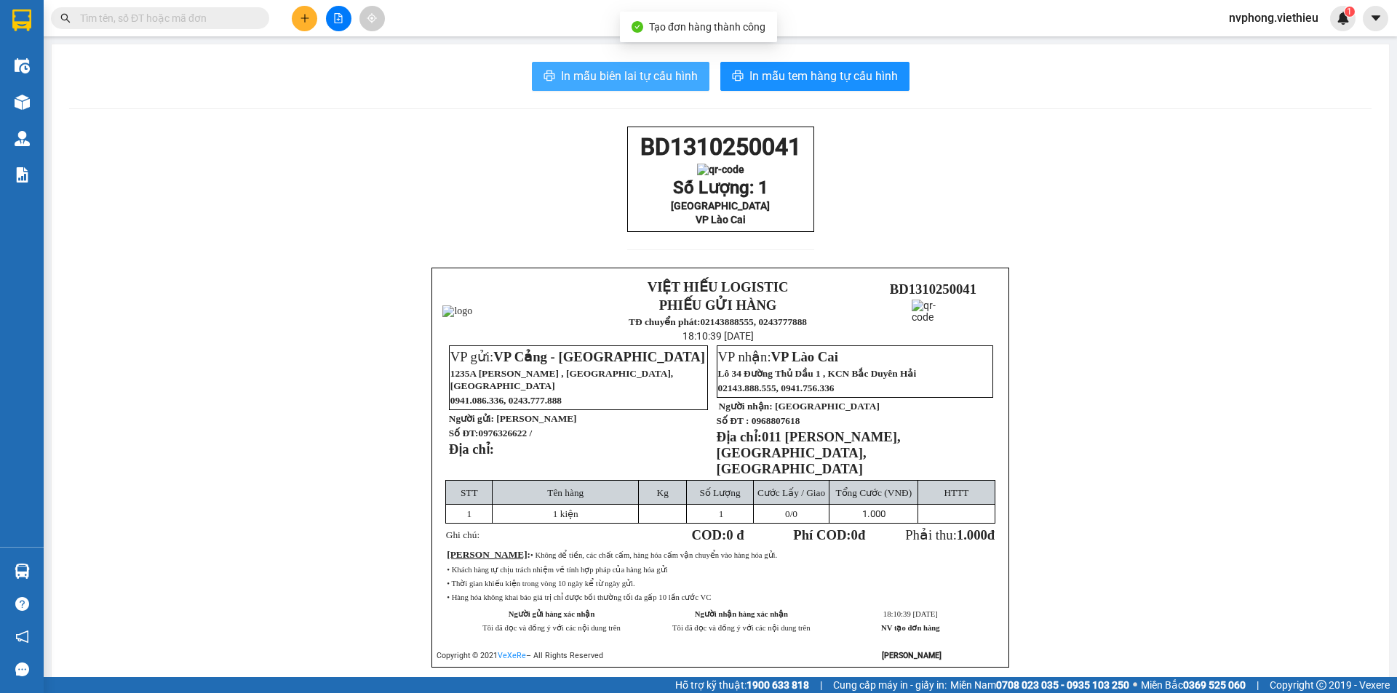
click at [617, 81] on span "In mẫu biên lai tự cấu hình" at bounding box center [629, 76] width 137 height 18
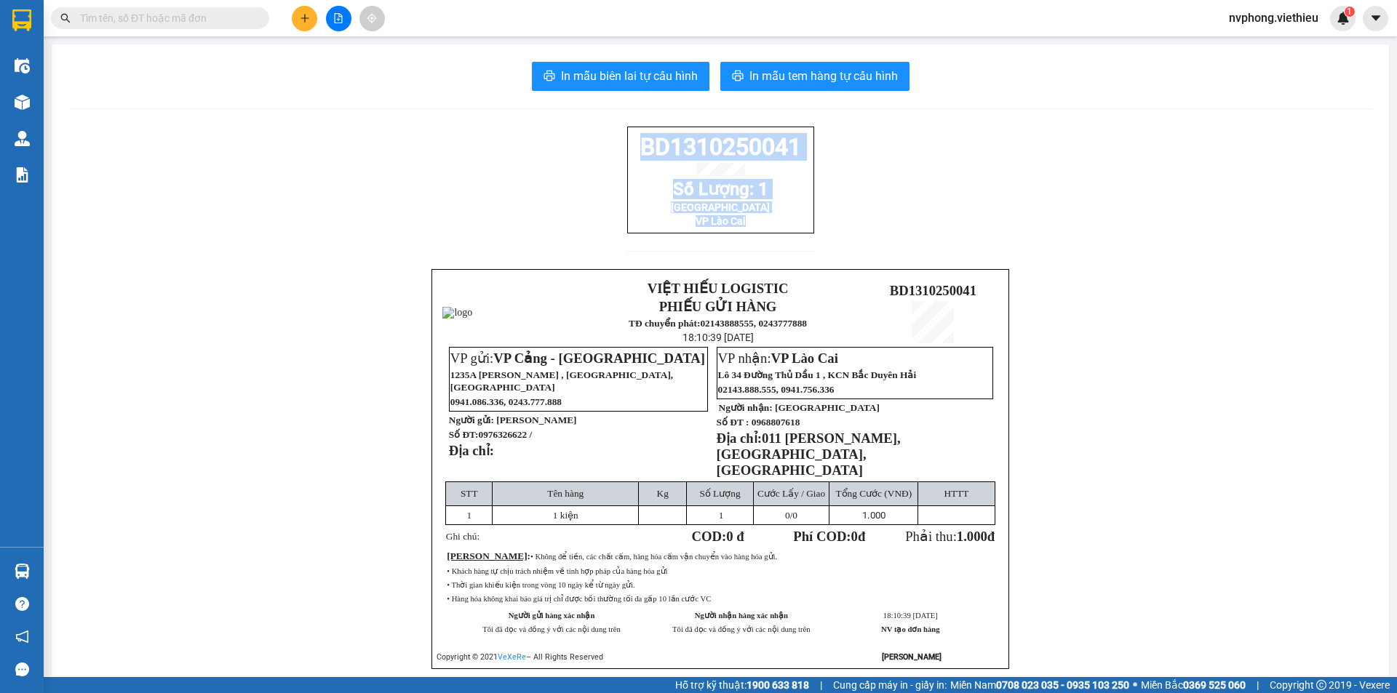
drag, startPoint x: 920, startPoint y: 562, endPoint x: 619, endPoint y: 139, distance: 519.0
click at [619, 139] on div "BD1310250041 Số Lượng: 1 Phú Mai VP [GEOGRAPHIC_DATA] VIỆT HIẾU LOGISTIC PHIẾU …" at bounding box center [720, 416] width 1302 height 578
